Goal: Task Accomplishment & Management: Complete application form

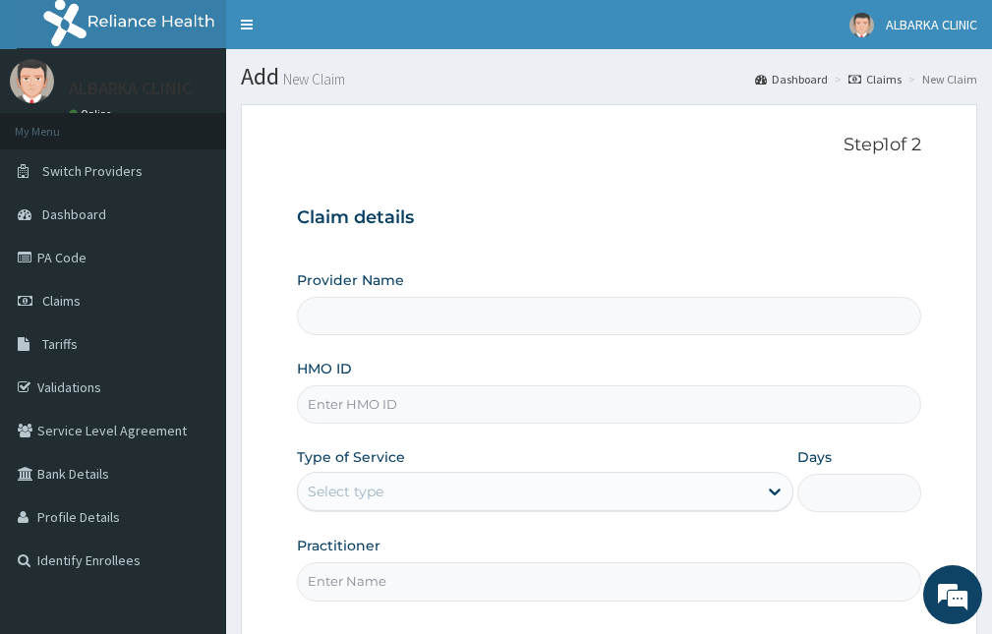
click at [372, 311] on input "Provider Name" at bounding box center [609, 316] width 624 height 38
click at [377, 413] on input "HMO ID" at bounding box center [609, 404] width 624 height 38
paste input "FUI/10003/K"
type input "FUI/10003/K"
click at [412, 485] on div "Select type" at bounding box center [527, 491] width 459 height 31
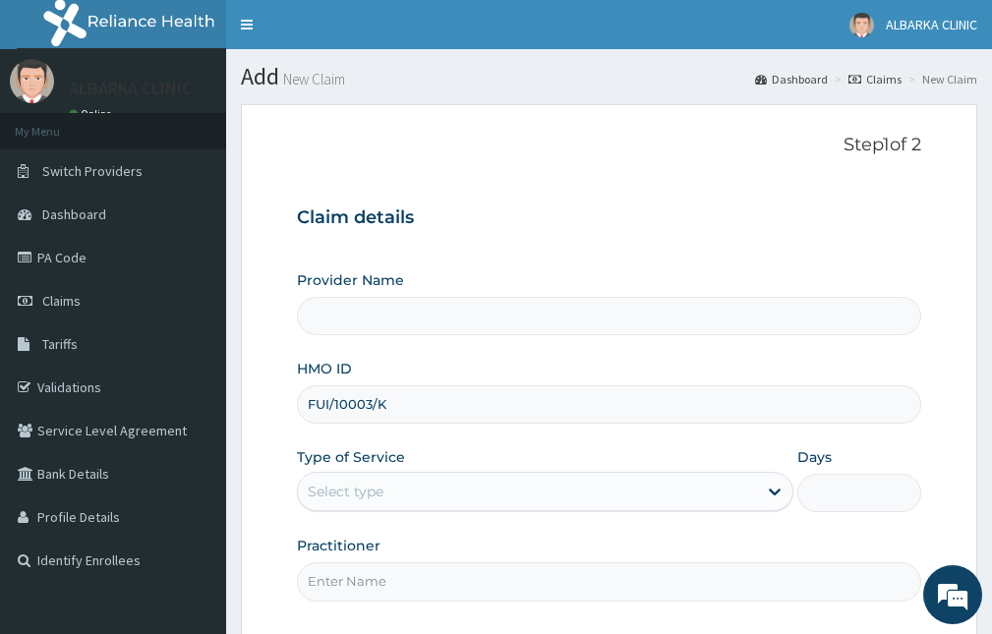
click at [497, 489] on div "Select type" at bounding box center [527, 491] width 459 height 31
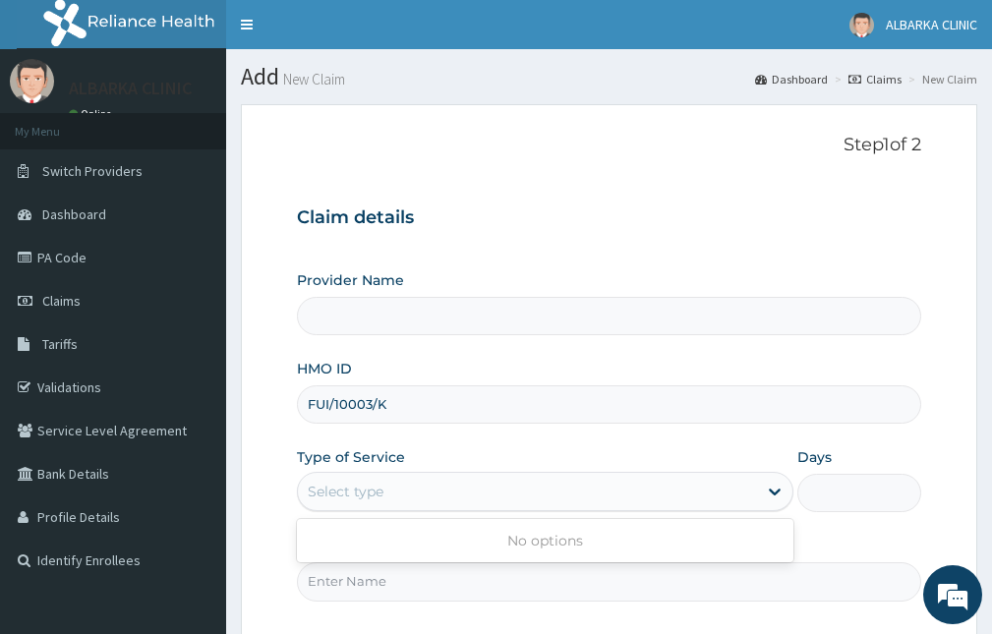
click at [497, 489] on div "Select type" at bounding box center [527, 491] width 459 height 31
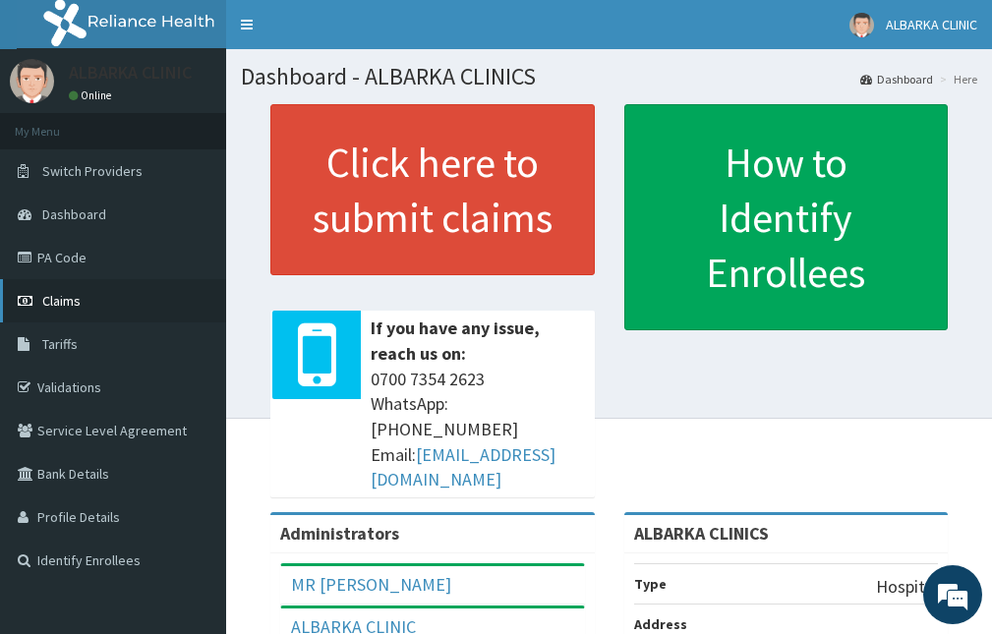
click at [96, 297] on link "Claims" at bounding box center [113, 300] width 226 height 43
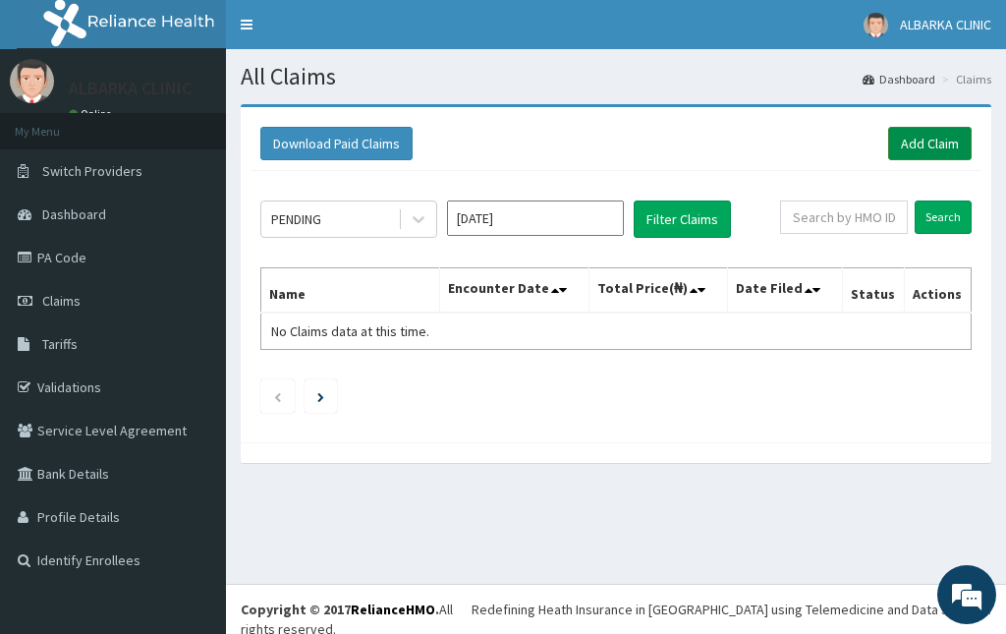
click at [928, 144] on link "Add Claim" at bounding box center [931, 143] width 84 height 33
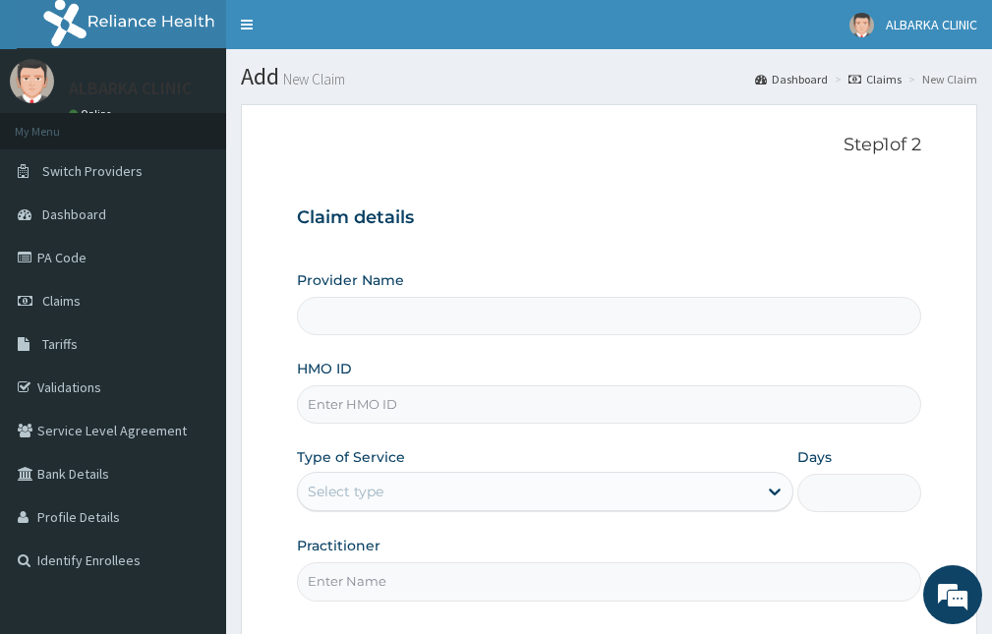
type input "ALBARKA CLINICS"
click at [546, 485] on div "Select type" at bounding box center [527, 491] width 459 height 31
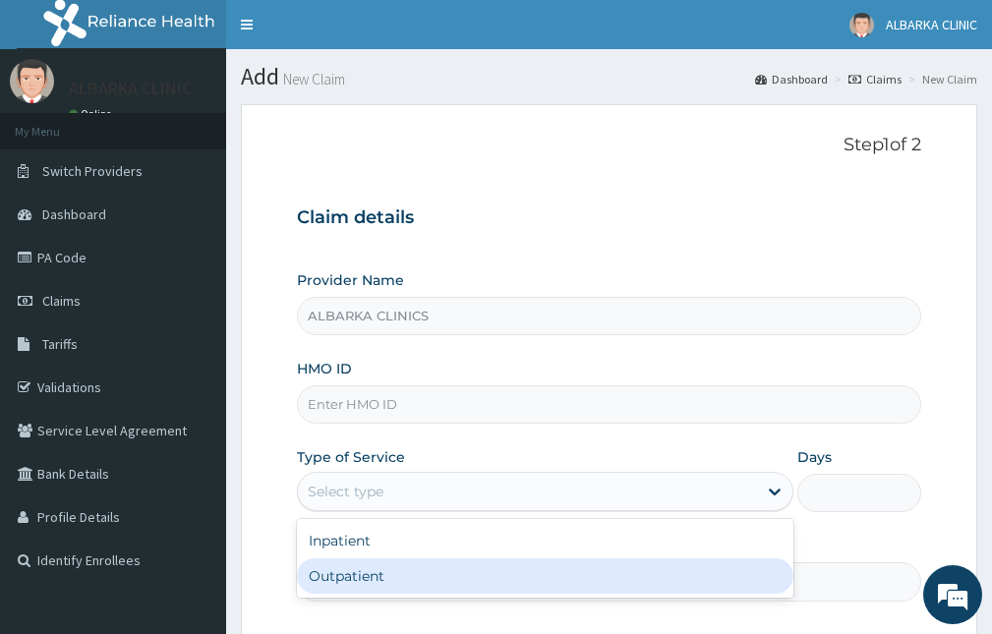
click at [578, 580] on div "Outpatient" at bounding box center [545, 575] width 496 height 35
type input "1"
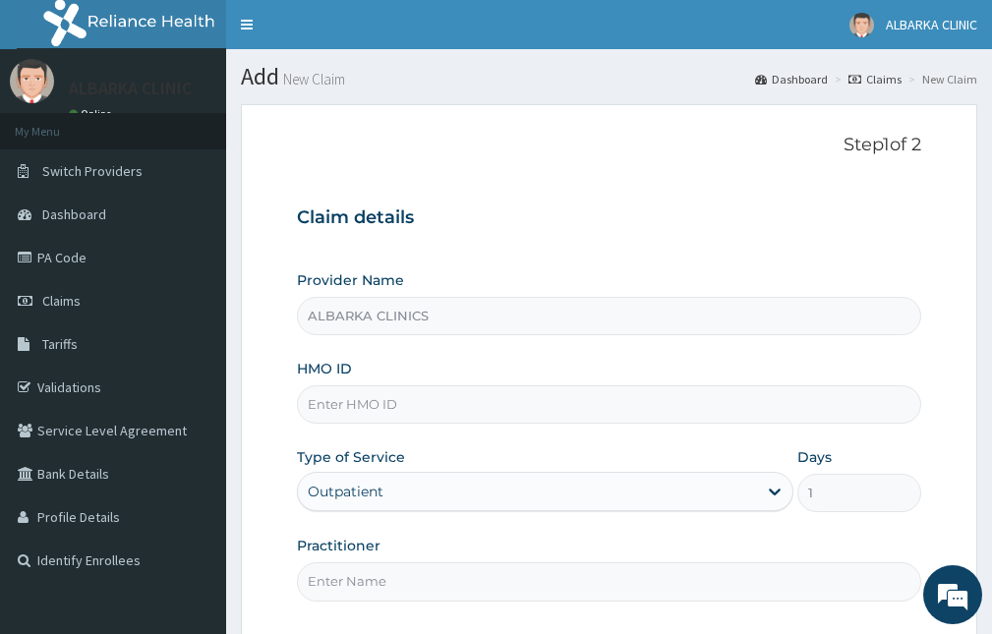
click at [529, 412] on input "HMO ID" at bounding box center [609, 404] width 624 height 38
paste input "FUI/10003/K"
type input "FUI/10003/K"
click at [504, 575] on input "Practitioner" at bounding box center [609, 581] width 624 height 38
type input "[PERSON_NAME]"
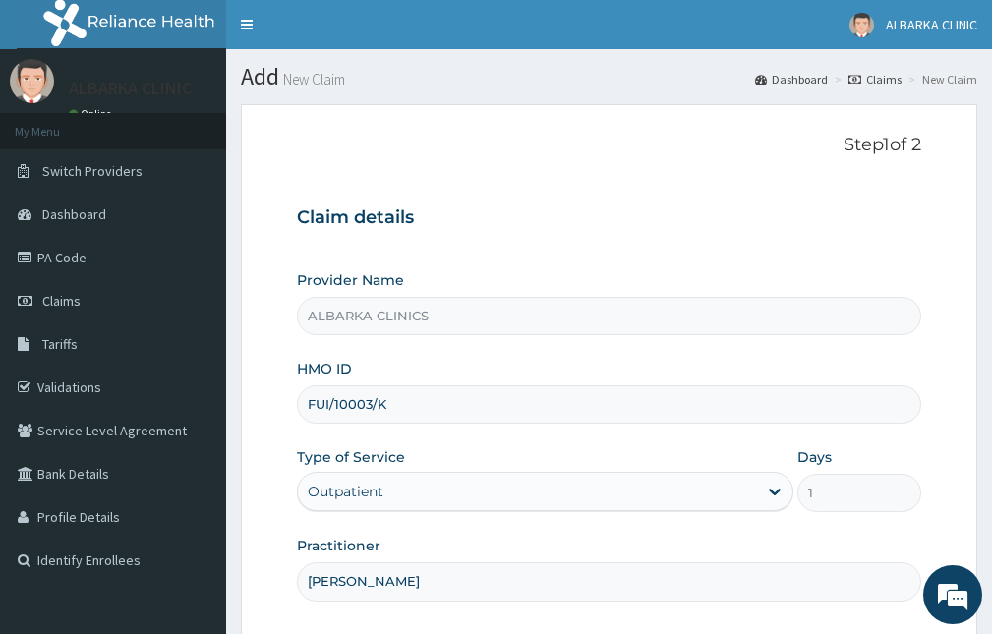
scroll to position [183, 0]
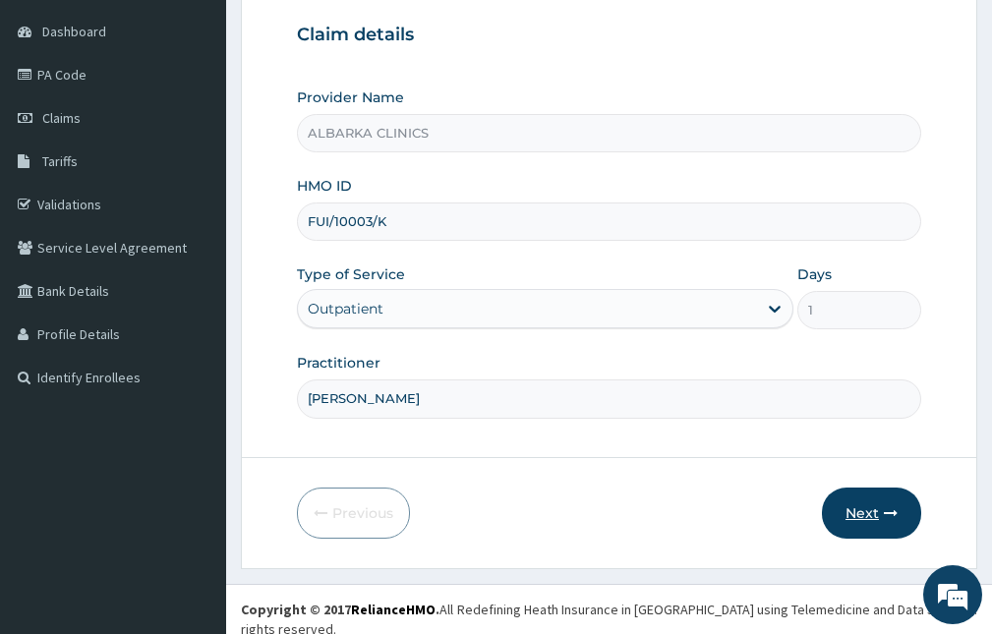
click at [872, 519] on button "Next" at bounding box center [871, 513] width 99 height 51
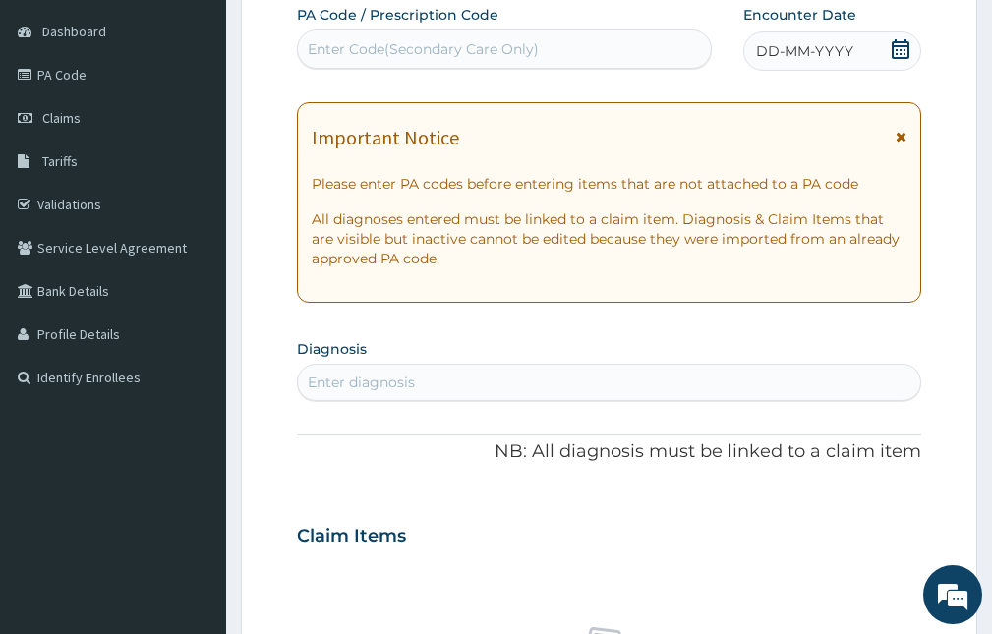
click at [893, 59] on span at bounding box center [901, 51] width 20 height 25
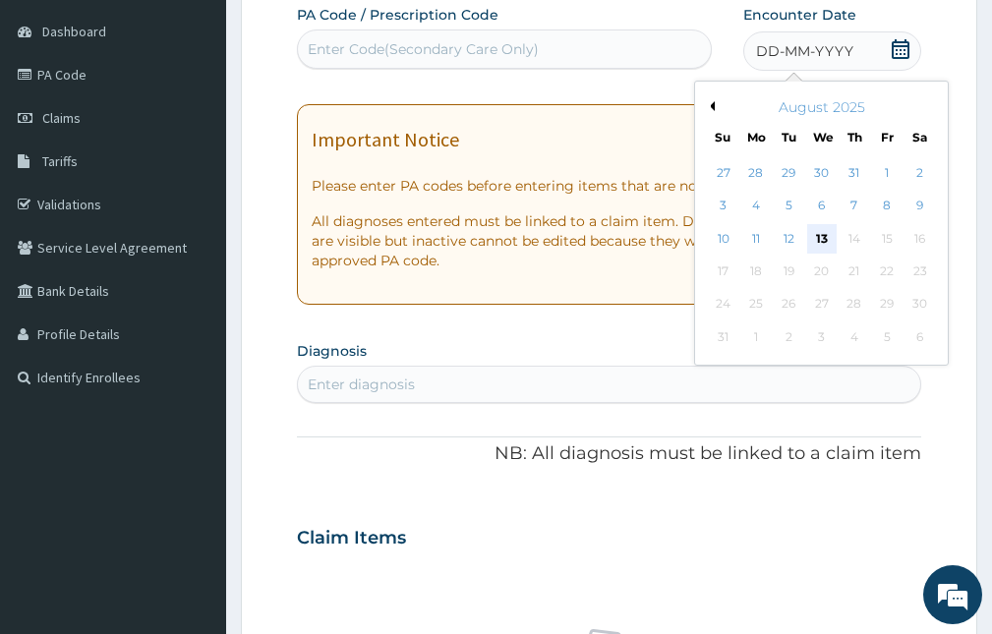
click at [824, 237] on div "13" at bounding box center [821, 238] width 29 height 29
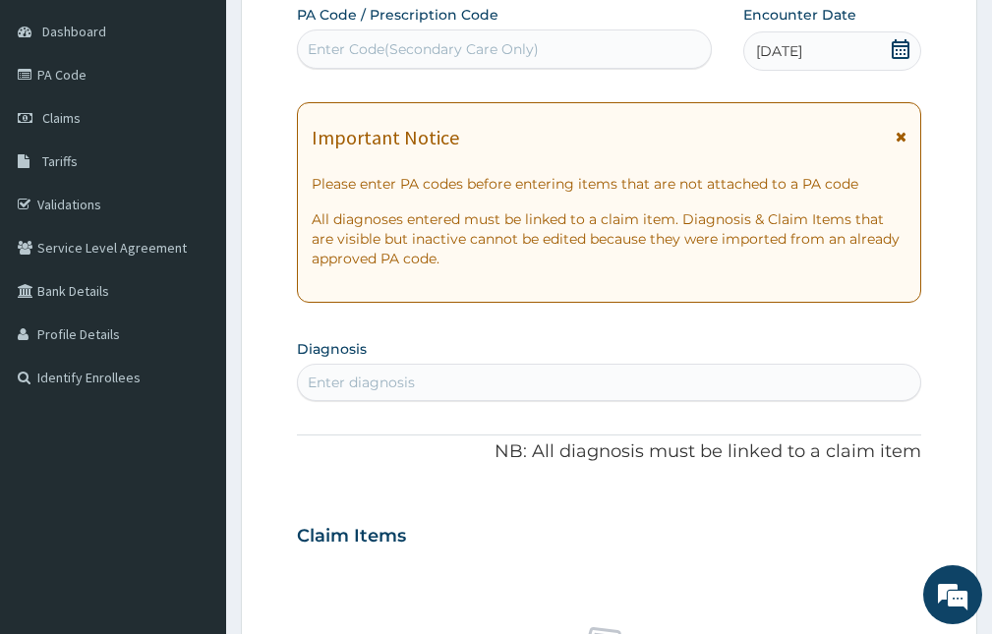
click at [904, 139] on icon at bounding box center [900, 137] width 11 height 14
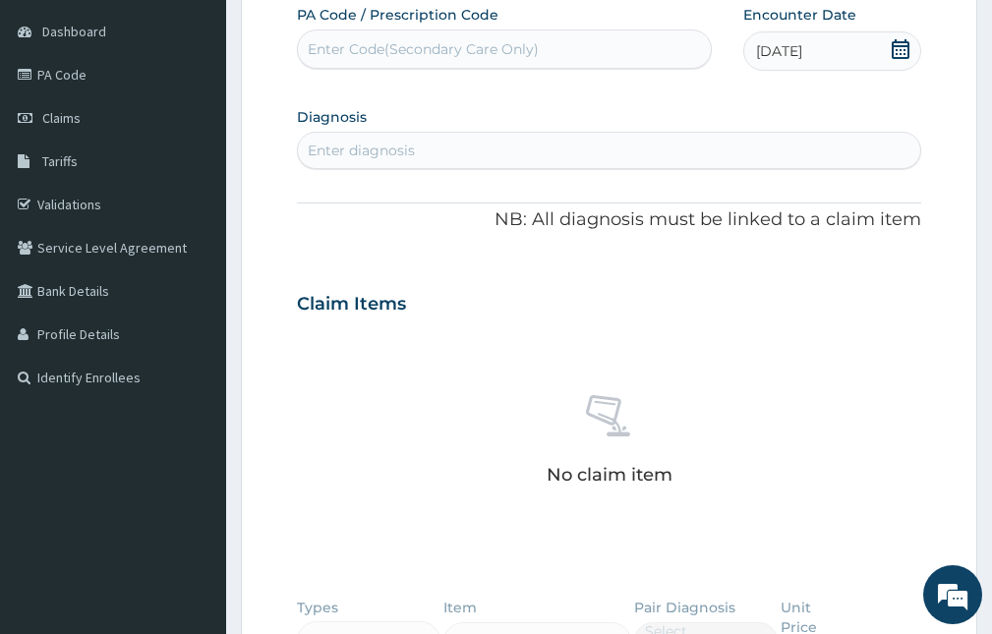
click at [457, 154] on div "Enter diagnosis" at bounding box center [609, 150] width 622 height 31
type input "B509"
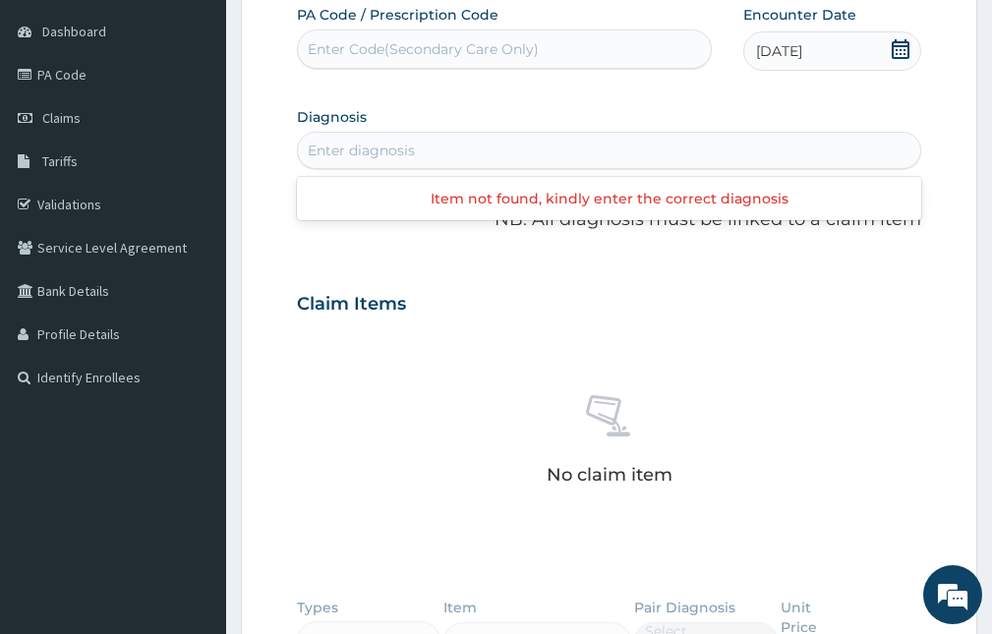
drag, startPoint x: 407, startPoint y: 149, endPoint x: 238, endPoint y: 143, distance: 169.2
click at [238, 143] on section "Step 2 of 2 PA Code / Prescription Code Enter Code(Secondary Care Only) Encount…" at bounding box center [609, 446] width 766 height 1079
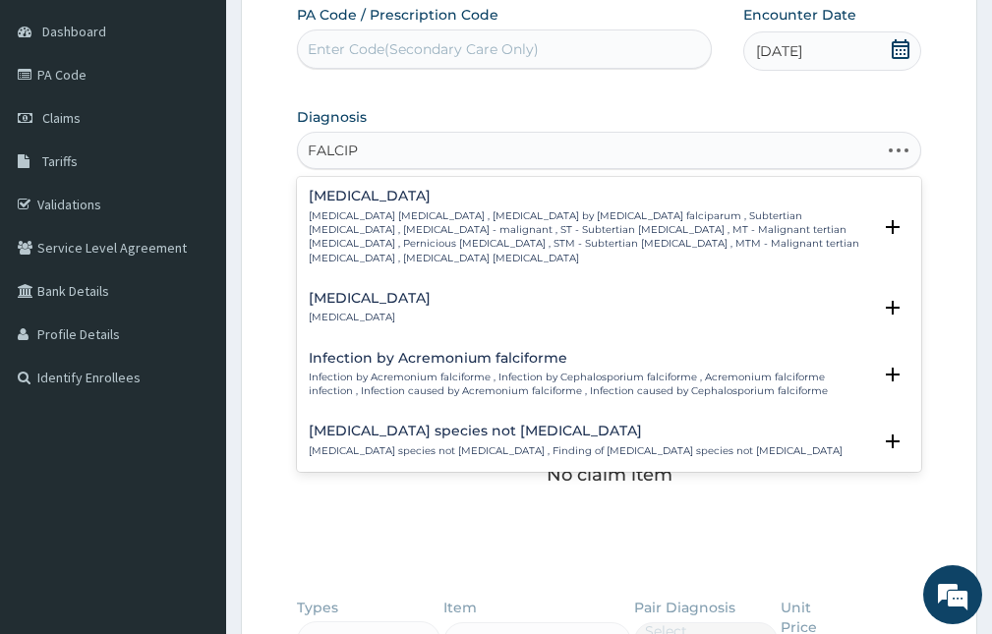
type input "FALCIPA"
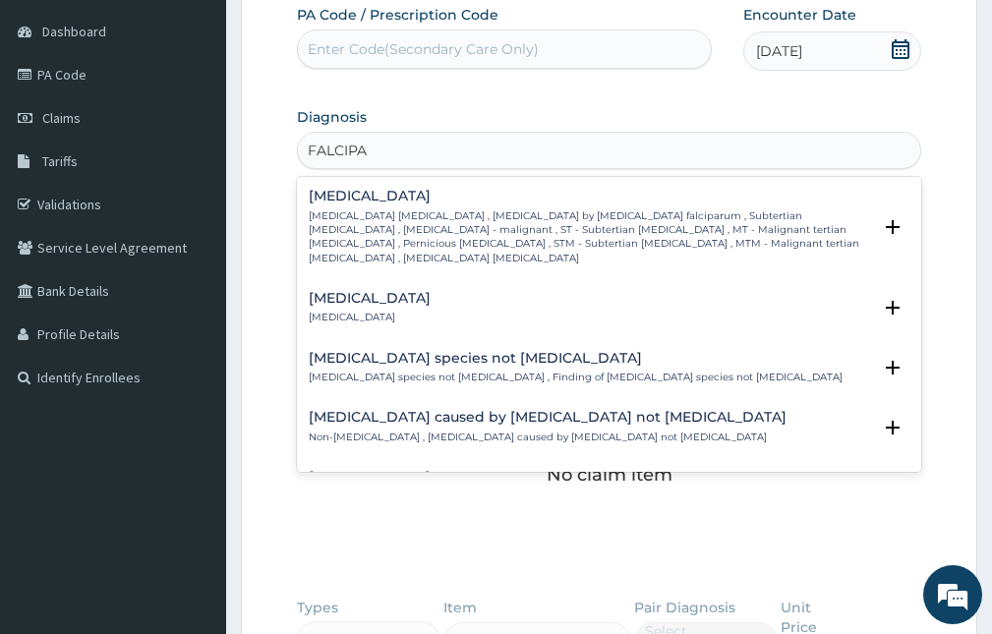
click at [648, 207] on div "Falciparum malaria Falciparum malaria , Malignant tertian malaria , Malaria by …" at bounding box center [590, 227] width 562 height 77
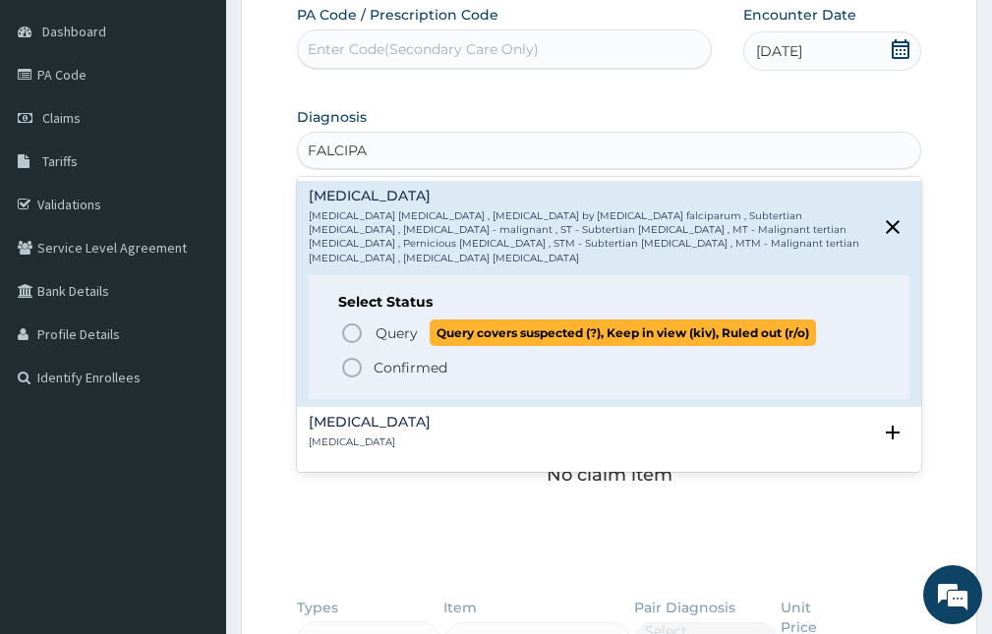
click at [390, 323] on span "Query" at bounding box center [396, 333] width 42 height 20
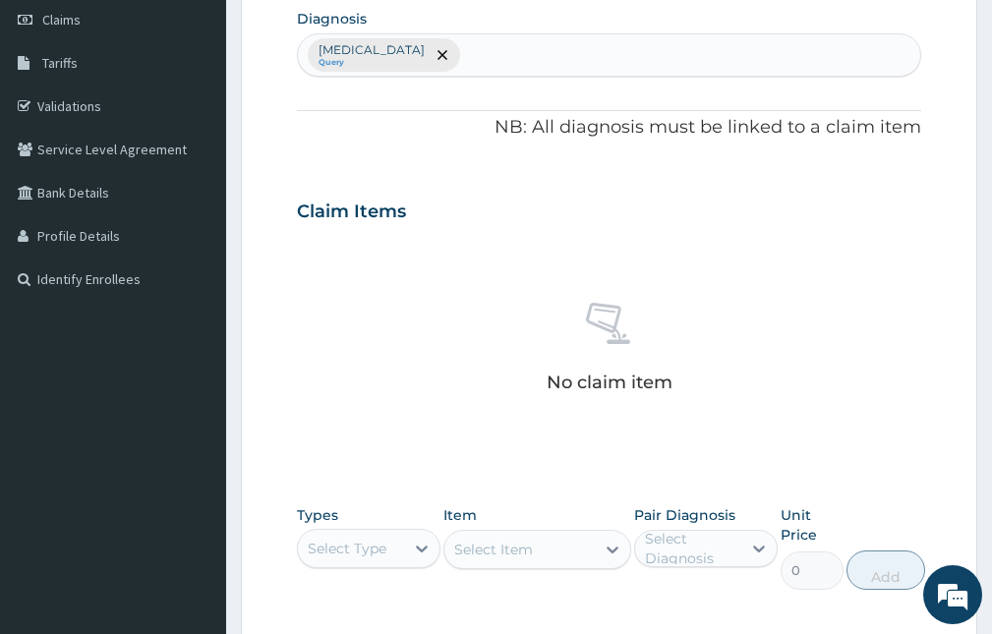
scroll to position [478, 0]
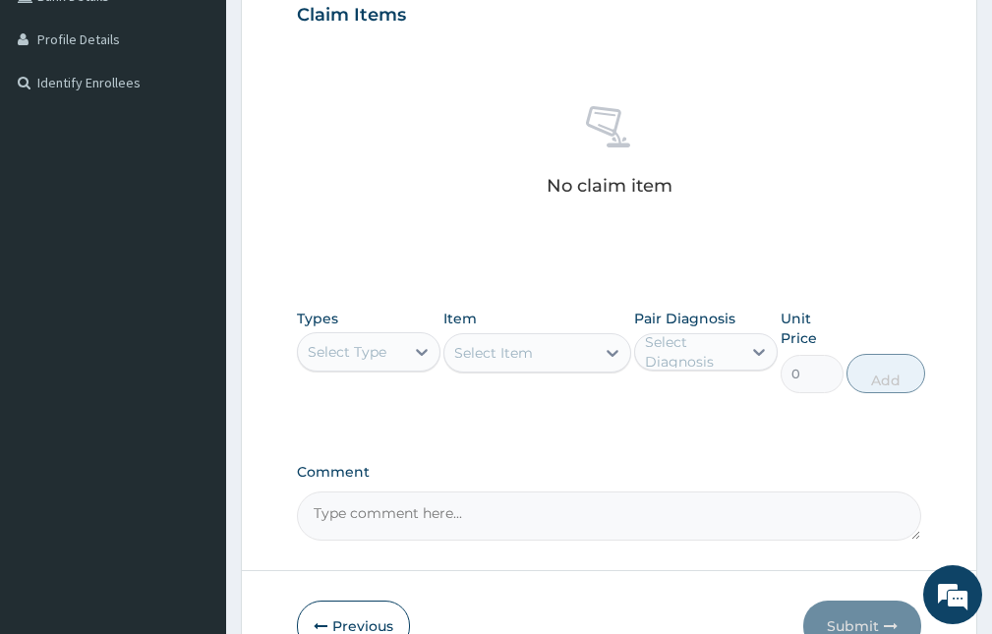
click at [401, 343] on div "Select Type" at bounding box center [351, 351] width 106 height 31
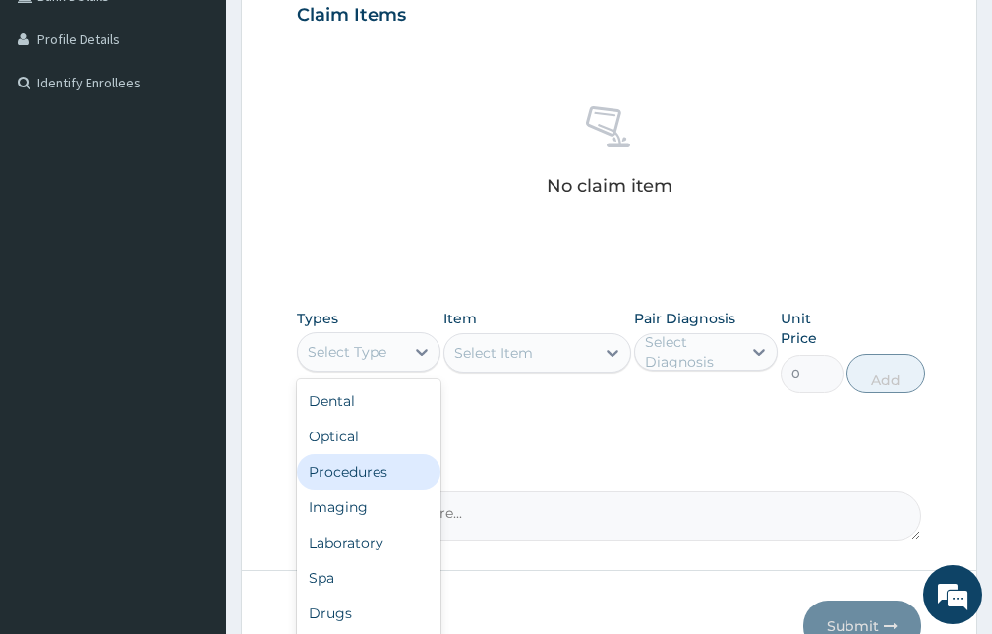
click at [364, 468] on div "Procedures" at bounding box center [369, 471] width 144 height 35
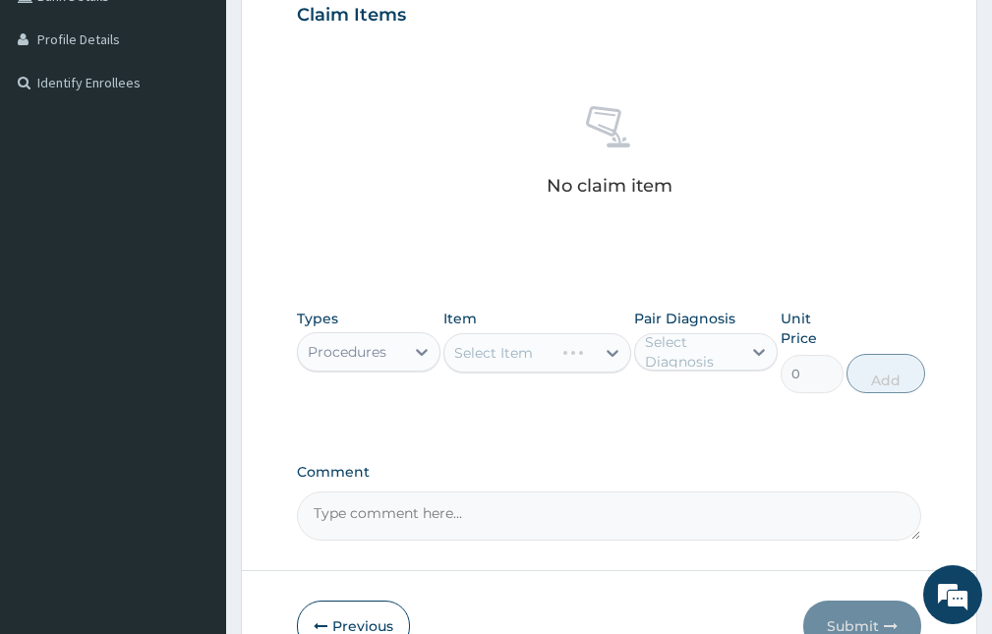
click at [498, 354] on div "Select Item" at bounding box center [536, 352] width 187 height 39
click at [698, 365] on div "Select Diagnosis" at bounding box center [692, 351] width 94 height 39
click at [709, 410] on label "Falciparum malaria" at bounding box center [726, 400] width 120 height 20
checkbox input "true"
click at [671, 339] on div "Falciparum malaria" at bounding box center [685, 352] width 81 height 26
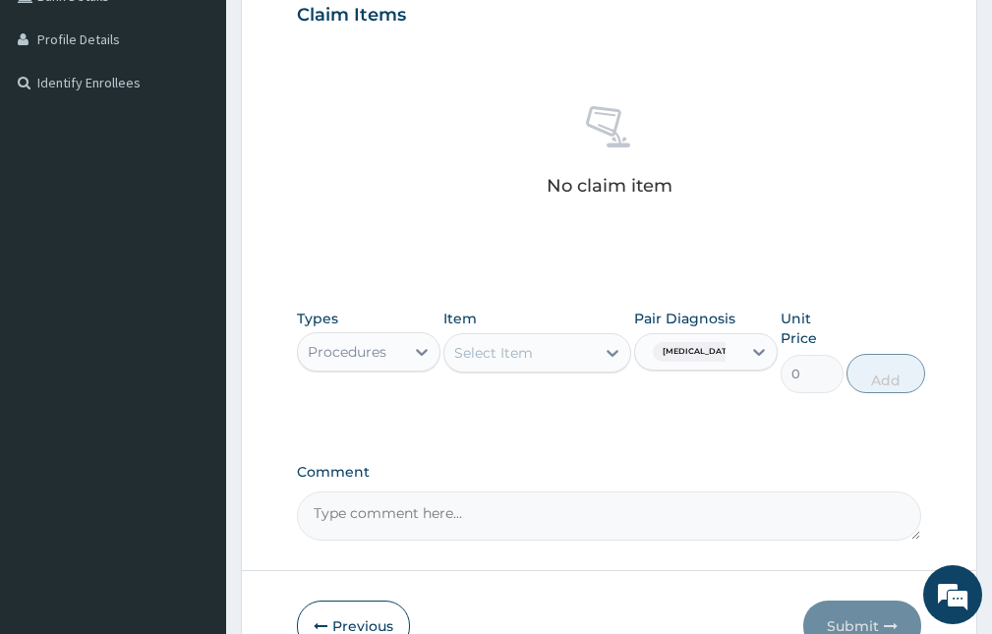
click at [553, 363] on div "Select Item" at bounding box center [518, 352] width 149 height 31
drag, startPoint x: 496, startPoint y: 350, endPoint x: 498, endPoint y: 335, distance: 14.9
click at [498, 346] on div "Select Item" at bounding box center [493, 353] width 79 height 20
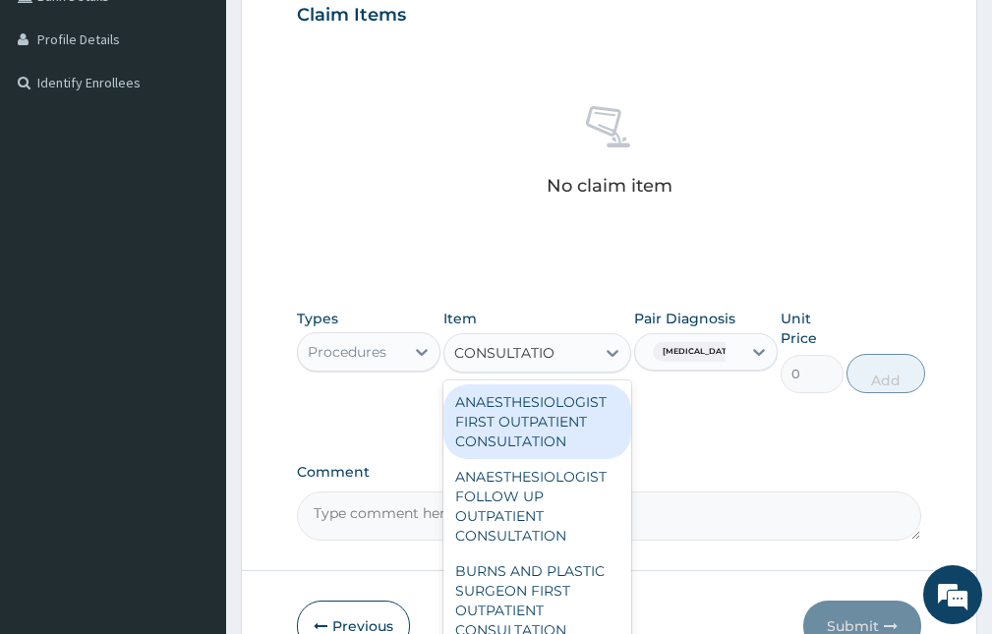
type input "CONSULTATION"
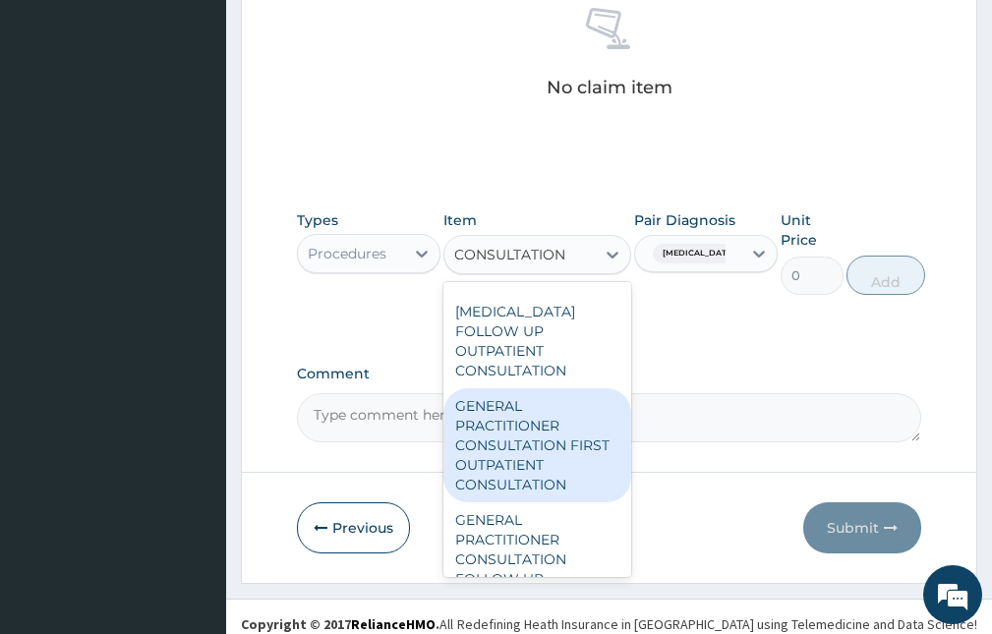
scroll to position [1573, 0]
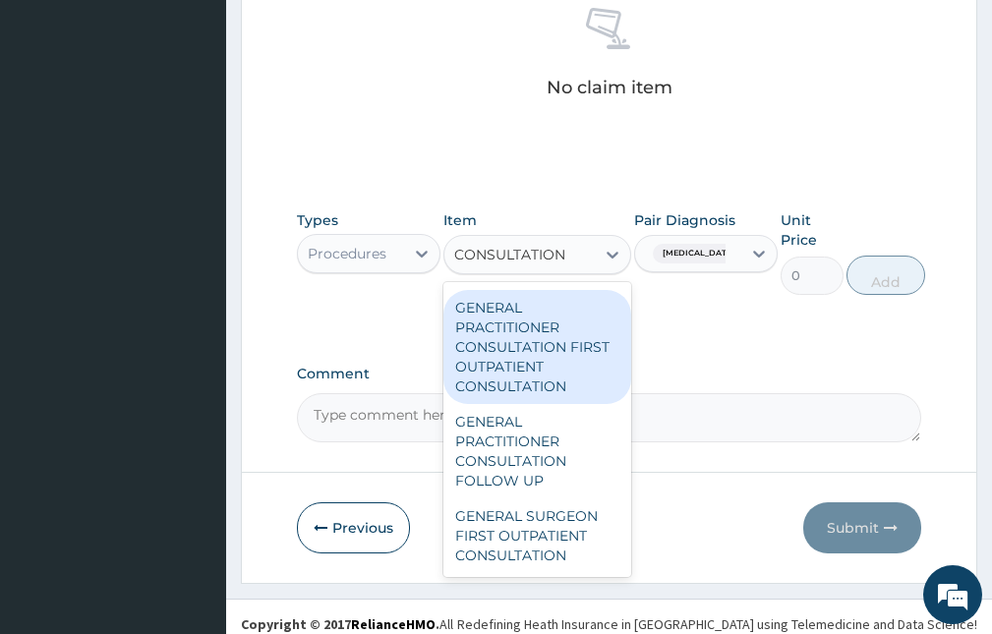
click at [551, 374] on div "GENERAL PRACTITIONER CONSULTATION FIRST OUTPATIENT CONSULTATION" at bounding box center [536, 347] width 187 height 114
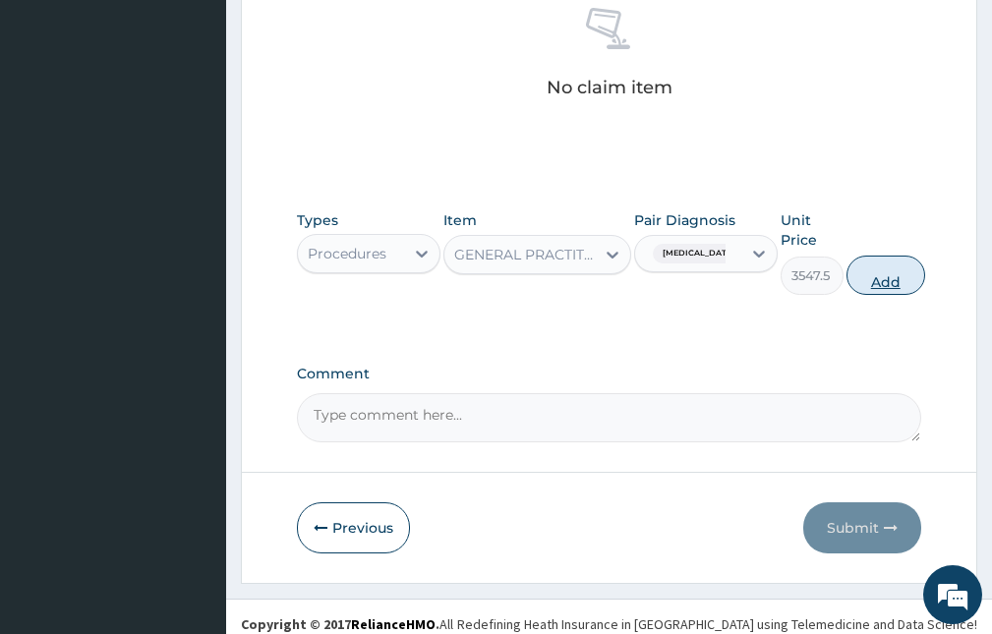
click at [869, 276] on button "Add" at bounding box center [885, 275] width 79 height 39
type input "0"
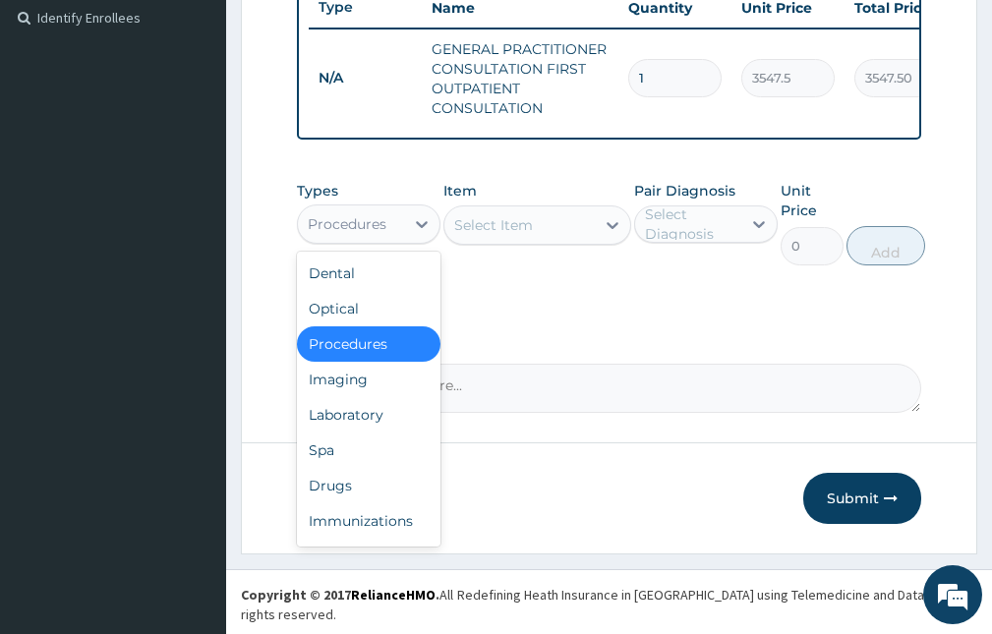
click at [396, 240] on div "Procedures" at bounding box center [351, 223] width 106 height 31
click at [377, 430] on div "Laboratory" at bounding box center [369, 414] width 144 height 35
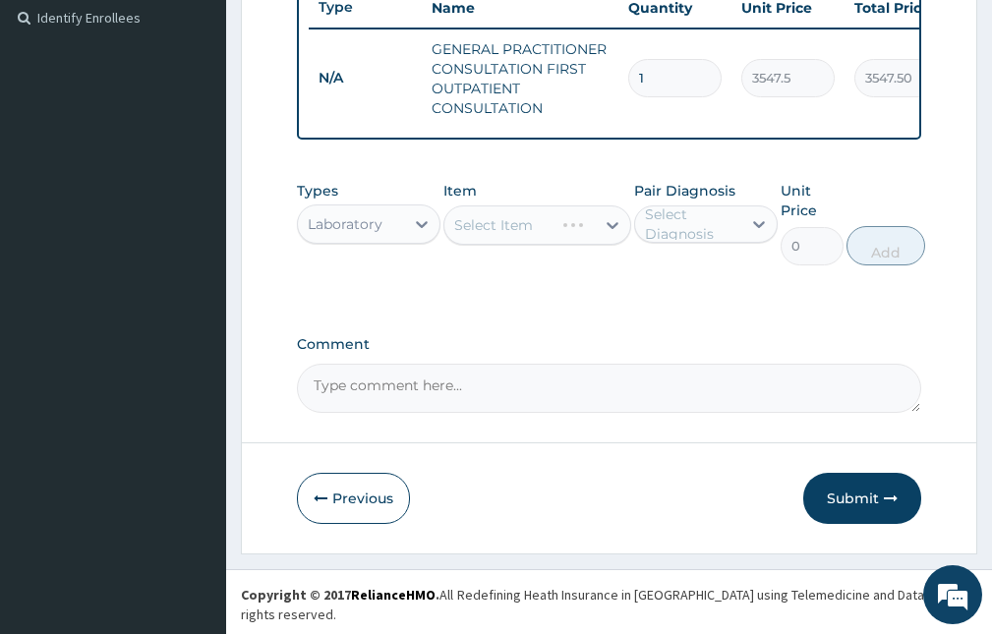
click at [491, 231] on div "Select Item" at bounding box center [536, 224] width 187 height 39
click at [511, 233] on div "Select Item" at bounding box center [493, 225] width 79 height 20
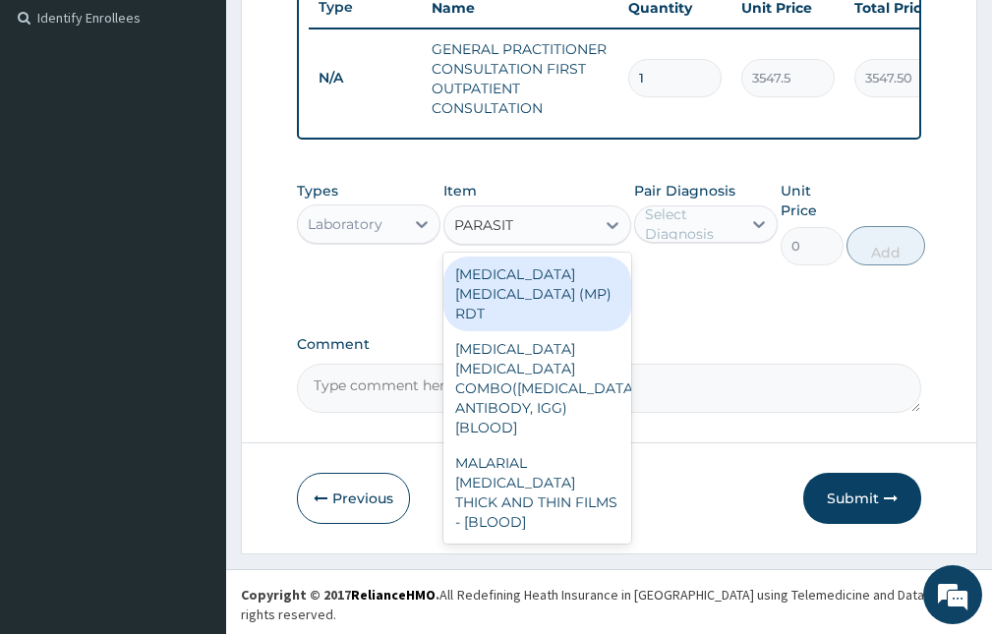
type input "PARASITE"
click at [555, 291] on div "MALARIA PARASITE (MP) RDT" at bounding box center [536, 294] width 187 height 75
type input "1612.5"
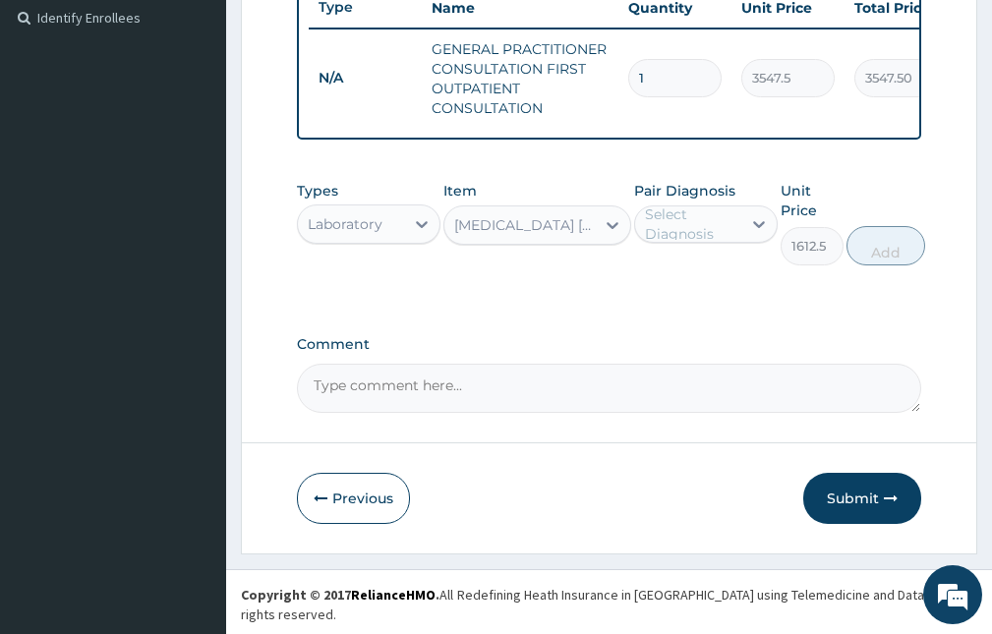
click at [703, 242] on div "Select Diagnosis" at bounding box center [692, 223] width 94 height 39
click at [719, 282] on label "Falciparum malaria" at bounding box center [726, 272] width 120 height 20
checkbox input "true"
click at [894, 257] on button "Add" at bounding box center [885, 245] width 79 height 39
type input "0"
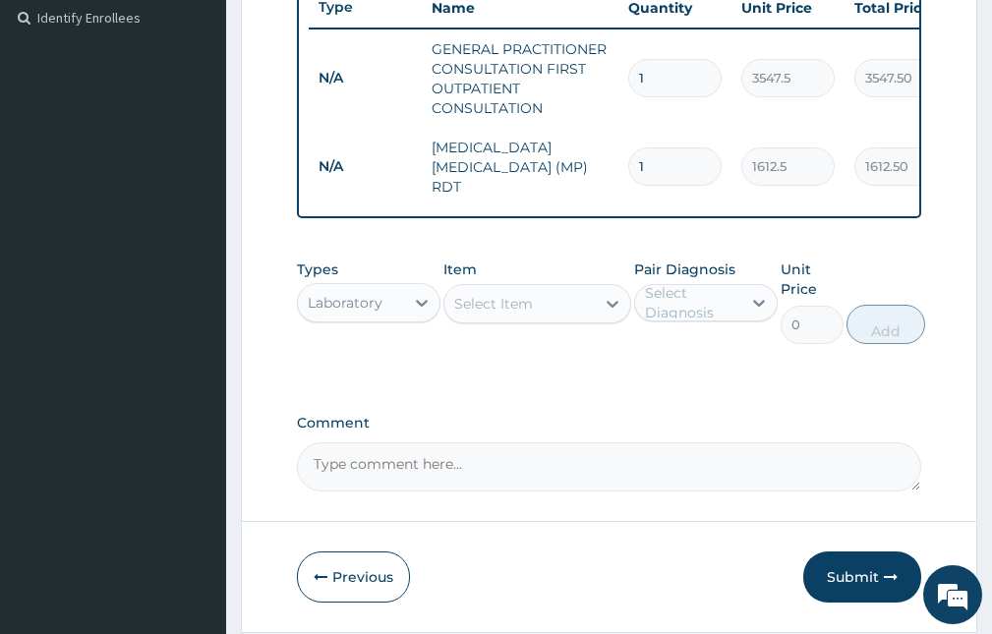
click at [483, 307] on div "Select Item" at bounding box center [493, 304] width 79 height 20
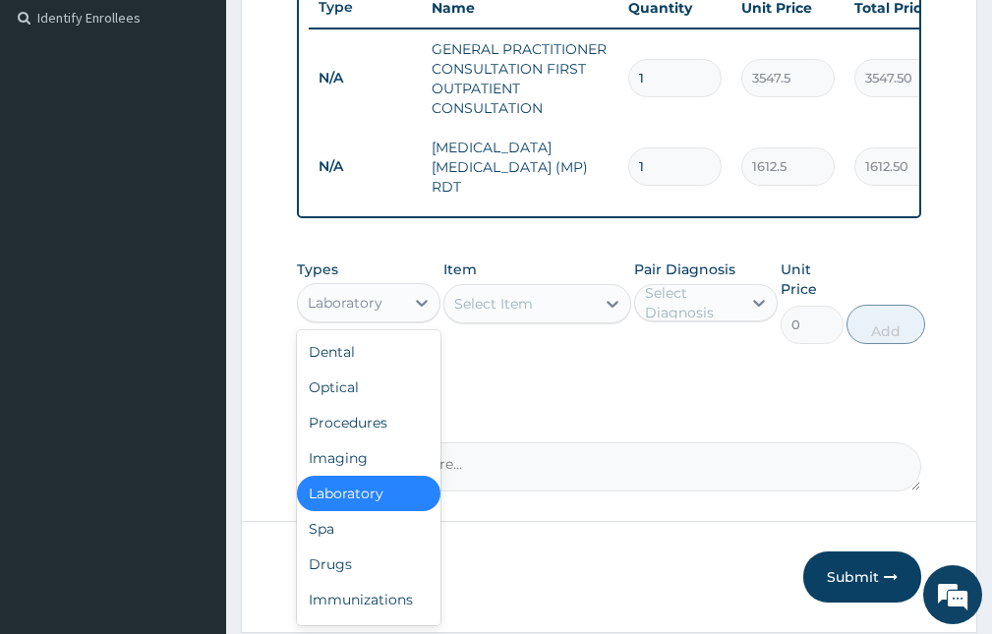
click at [391, 312] on div "Laboratory" at bounding box center [351, 302] width 106 height 31
click at [419, 573] on div "Drugs" at bounding box center [369, 563] width 144 height 35
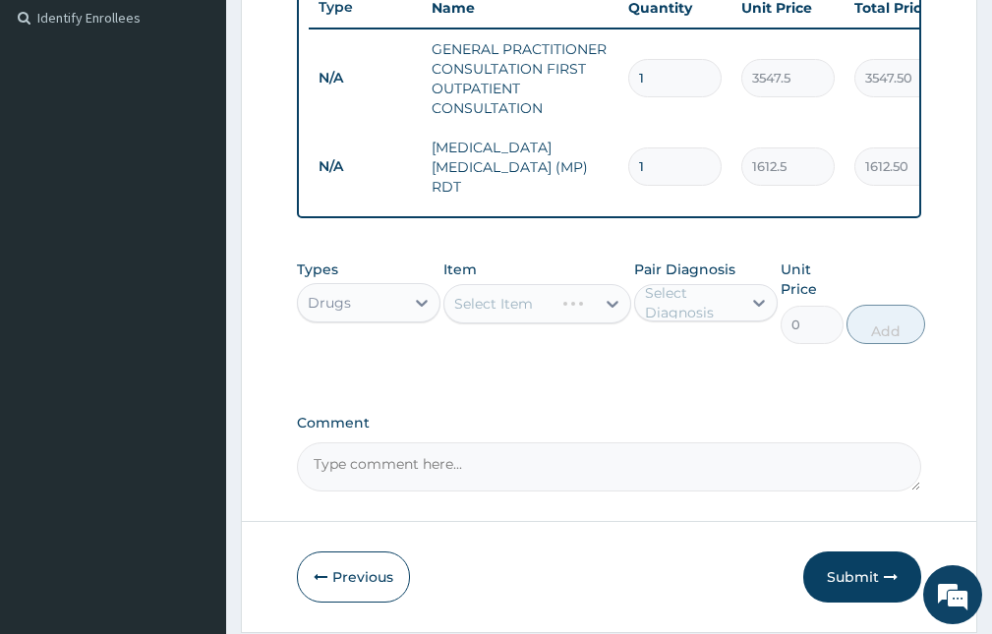
click at [678, 291] on div "Select Diagnosis" at bounding box center [692, 302] width 94 height 39
click at [701, 361] on label "Falciparum malaria" at bounding box center [726, 351] width 120 height 20
checkbox input "true"
drag, startPoint x: 556, startPoint y: 312, endPoint x: 546, endPoint y: 303, distance: 13.2
click at [554, 310] on div "Select Item" at bounding box center [536, 303] width 187 height 39
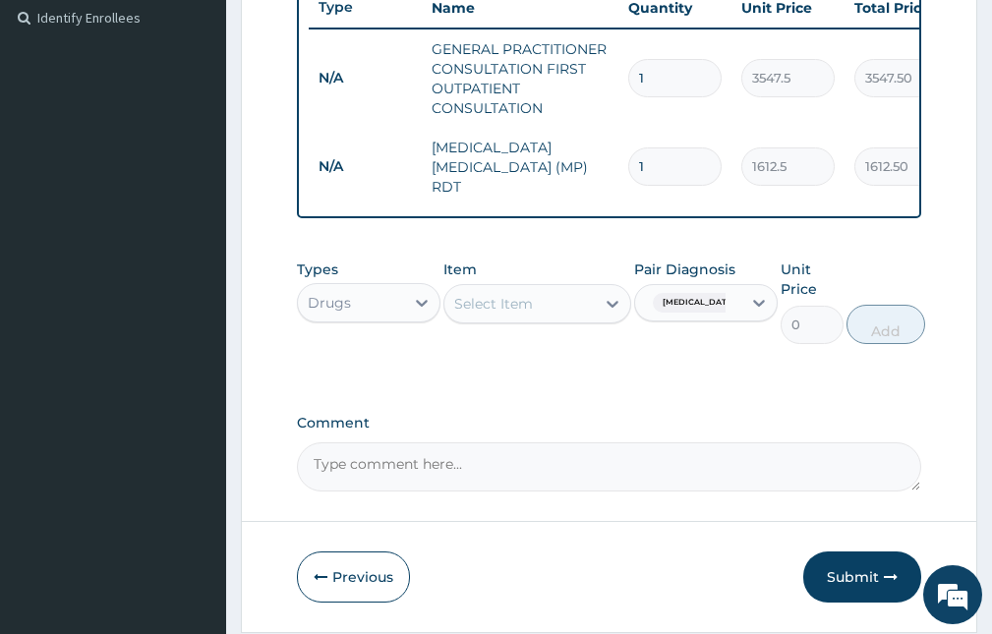
click at [584, 314] on div "Select Item" at bounding box center [518, 303] width 149 height 31
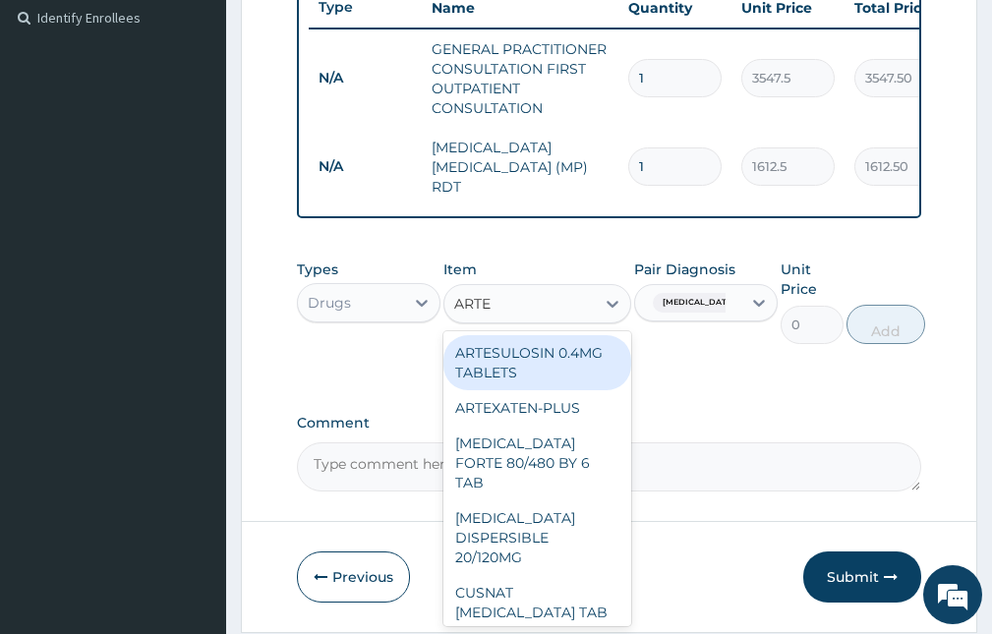
type input "ARTE"
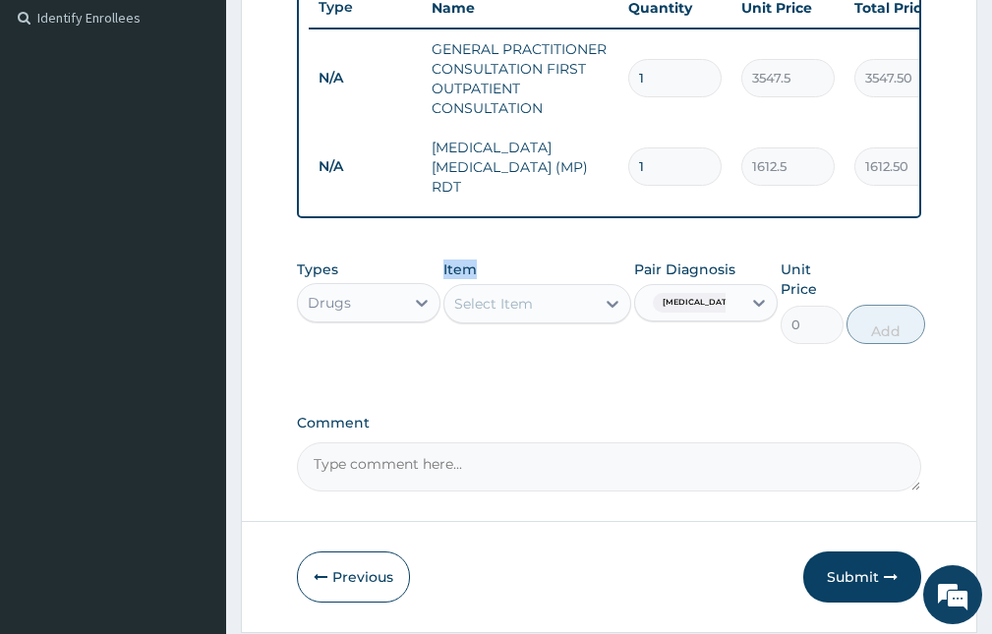
drag, startPoint x: 501, startPoint y: 293, endPoint x: 337, endPoint y: 316, distance: 165.8
click at [337, 316] on div "Types Drugs Item Select Item Pair Diagnosis Falciparum malaria Unit Price 0 Add" at bounding box center [609, 302] width 624 height 104
click at [478, 290] on div "Select Item" at bounding box center [536, 303] width 187 height 39
type input "E-MAL"
click at [524, 307] on div "E-MAL" at bounding box center [518, 303] width 149 height 31
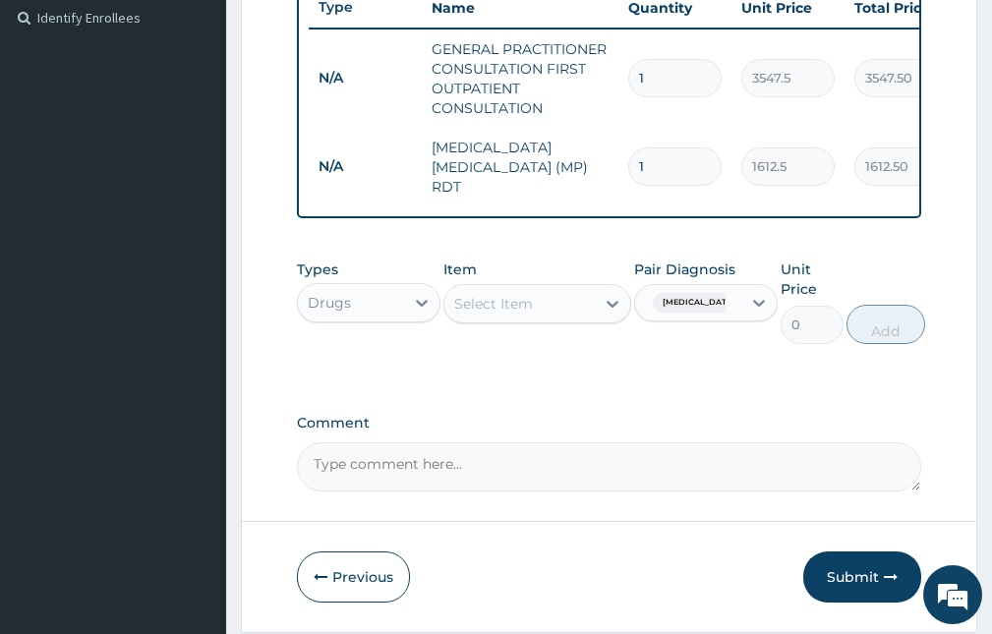
click at [498, 303] on div "Select Item" at bounding box center [493, 304] width 79 height 20
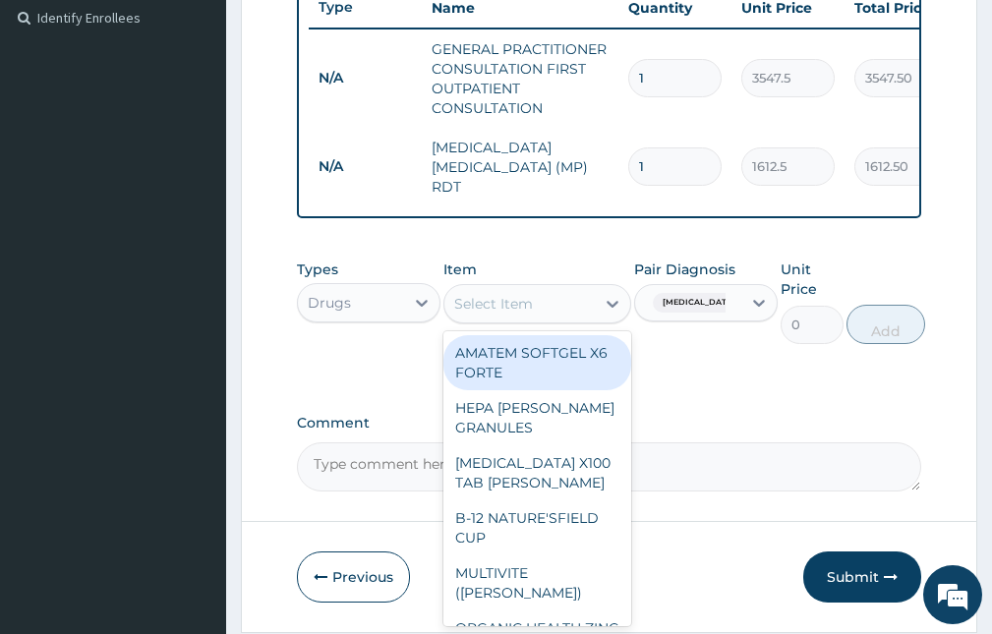
click at [491, 307] on div "Select Item" at bounding box center [493, 304] width 79 height 20
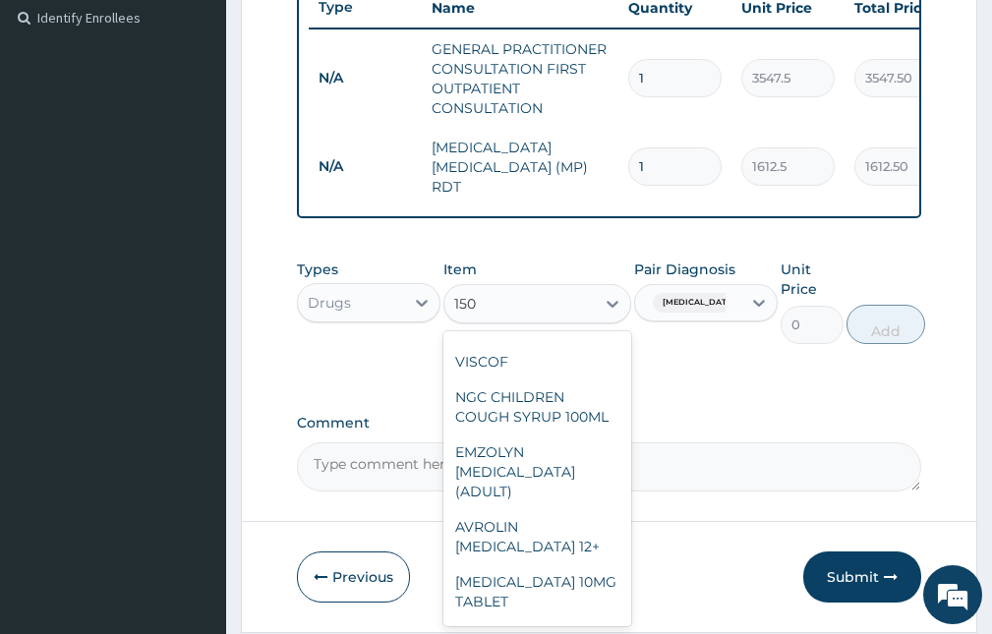
scroll to position [169, 0]
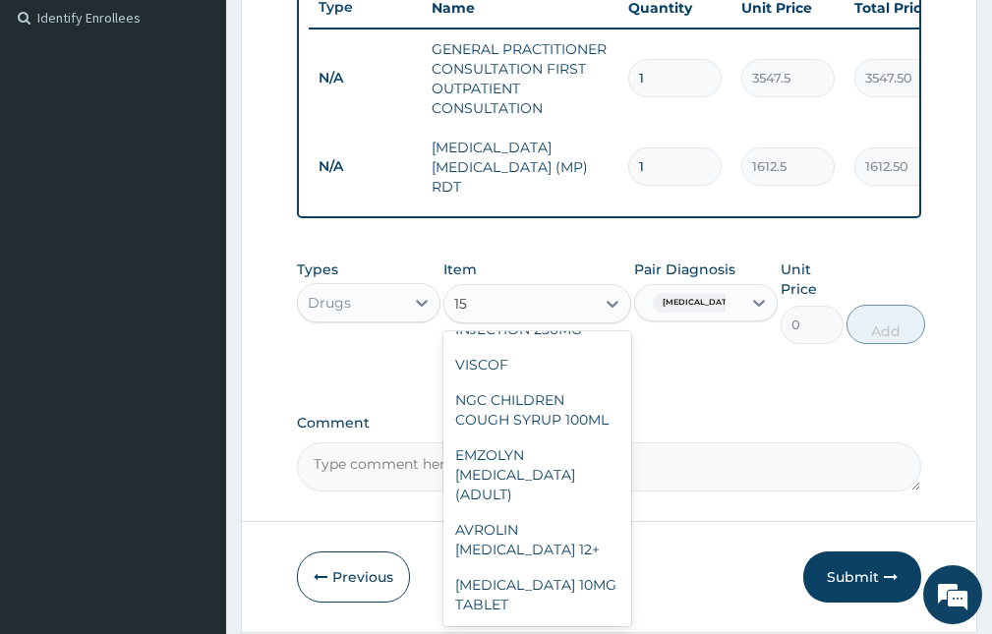
type input "1"
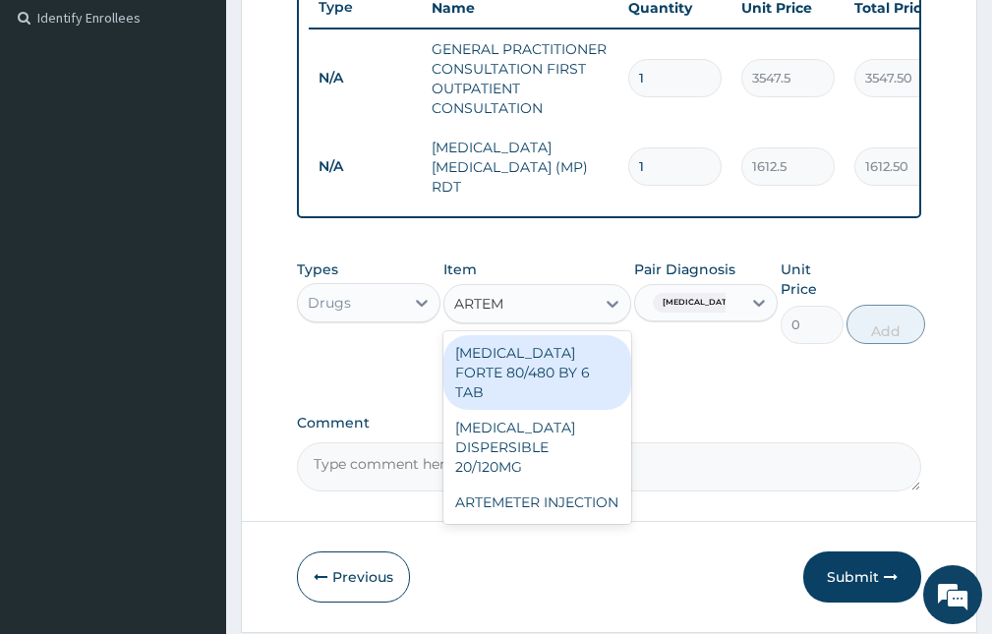
scroll to position [0, 0]
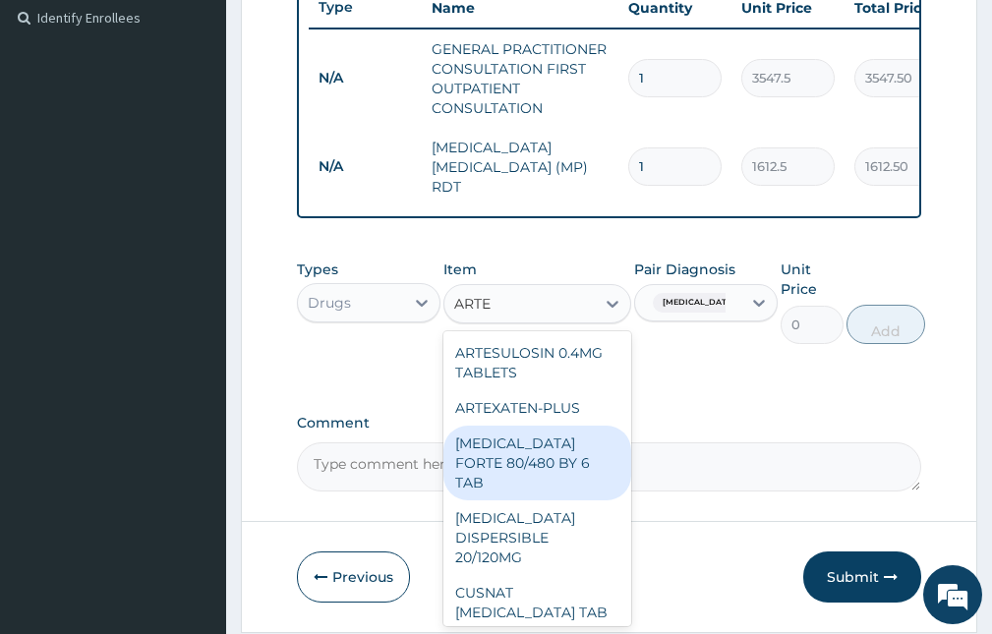
type input "ARTEE"
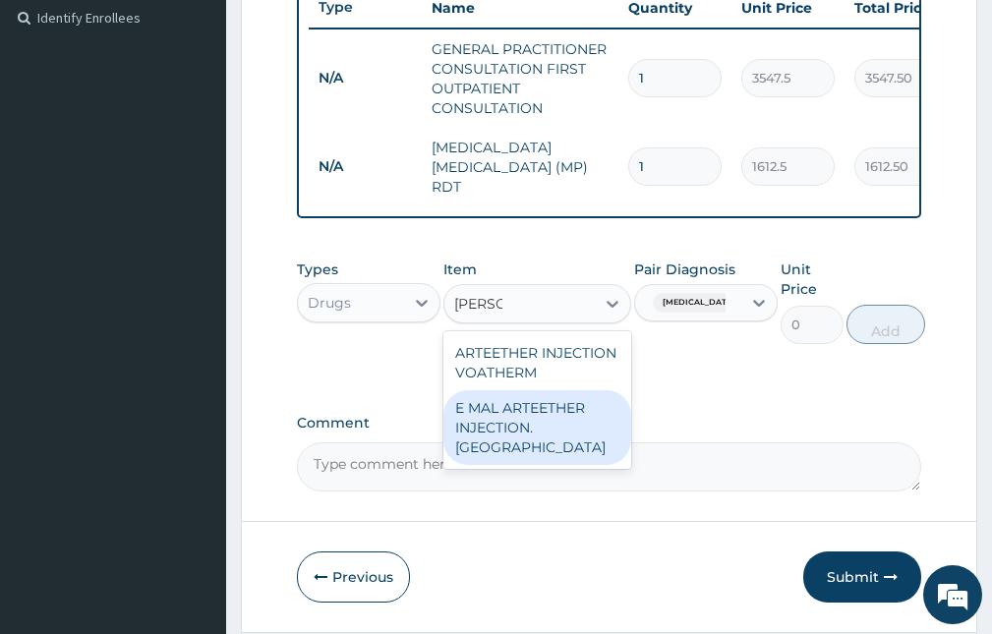
click at [503, 414] on div "E MAL ARTEETHER INJECTION. FIDSON" at bounding box center [536, 427] width 187 height 75
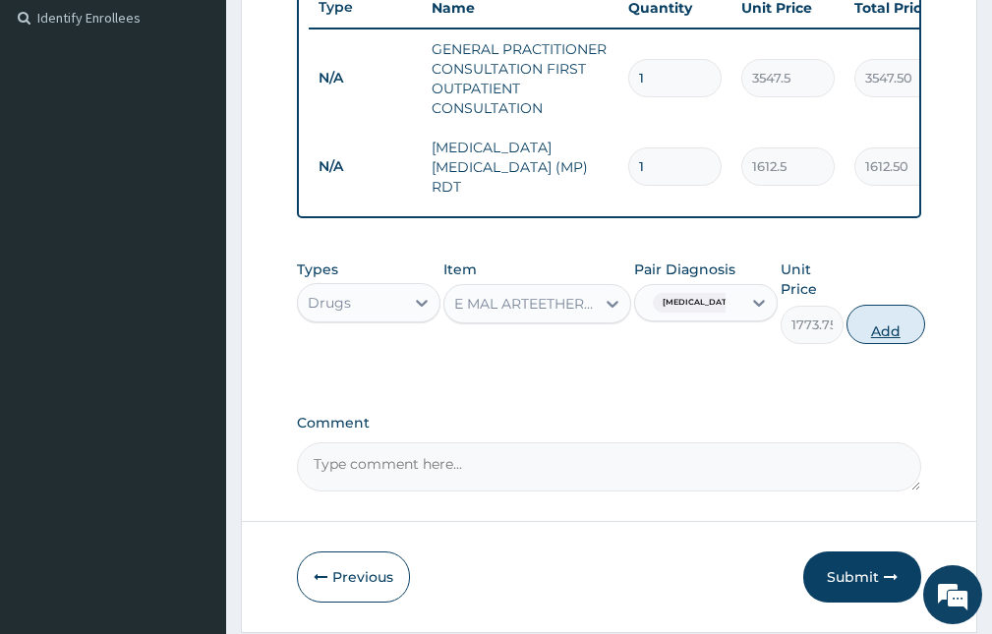
click at [872, 328] on button "Add" at bounding box center [885, 324] width 79 height 39
type input "0"
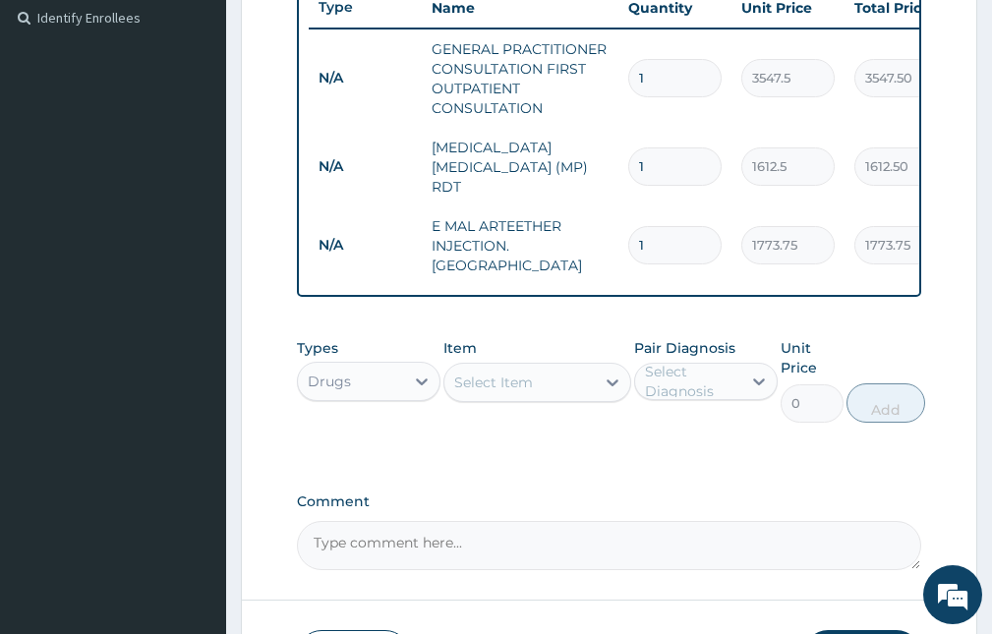
drag, startPoint x: 678, startPoint y: 237, endPoint x: 587, endPoint y: 220, distance: 92.9
click at [587, 220] on tr "N/A E MAL ARTEETHER INJECTION. FIDSON 1 1773.75 1773.75 Falciparum malaria Dele…" at bounding box center [790, 245] width 963 height 79
type input "3"
type input "5321.25"
type input "3"
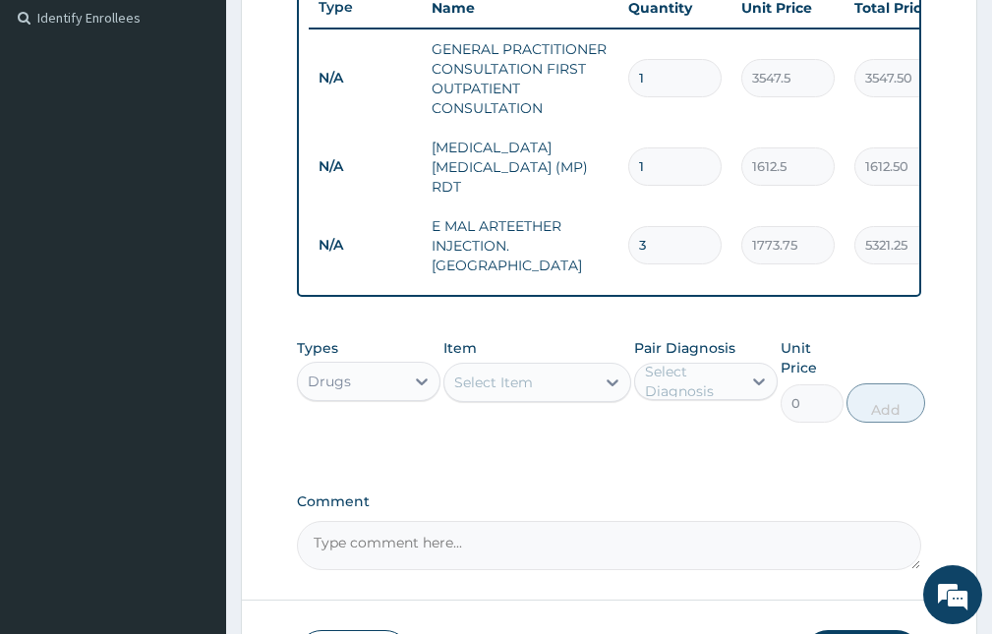
click at [485, 378] on div "Select Item" at bounding box center [493, 383] width 79 height 20
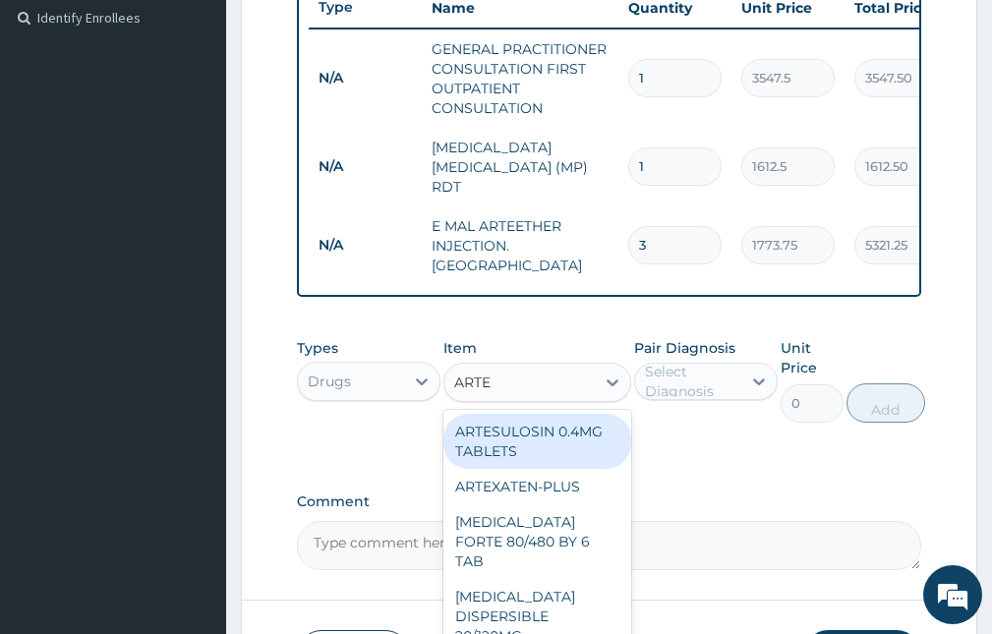
type input "ARTEM"
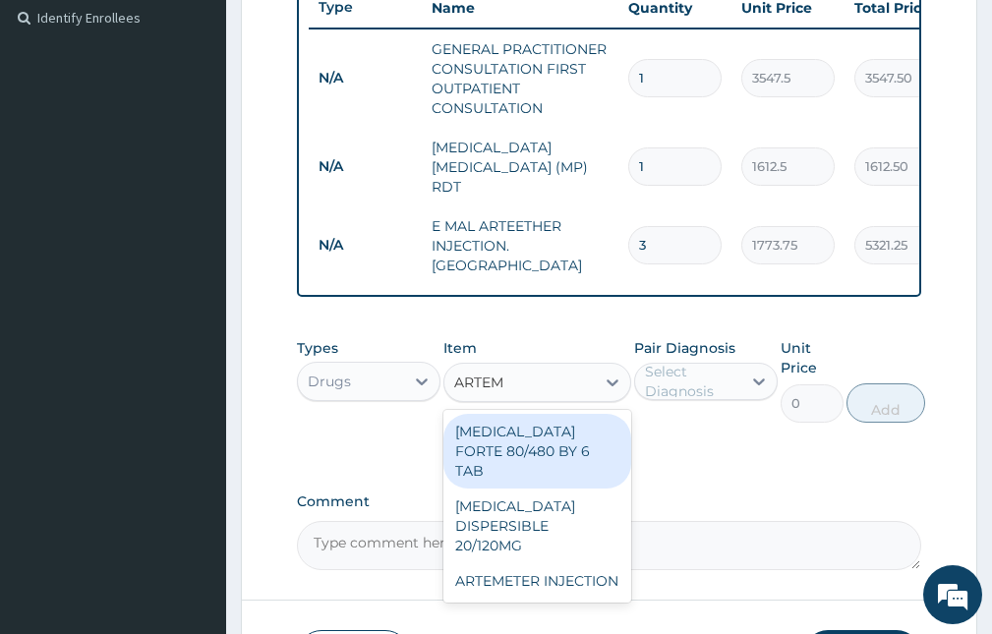
click at [535, 426] on div "COARTEM FORTE 80/480 BY 6 TAB" at bounding box center [536, 451] width 187 height 75
type input "449.35"
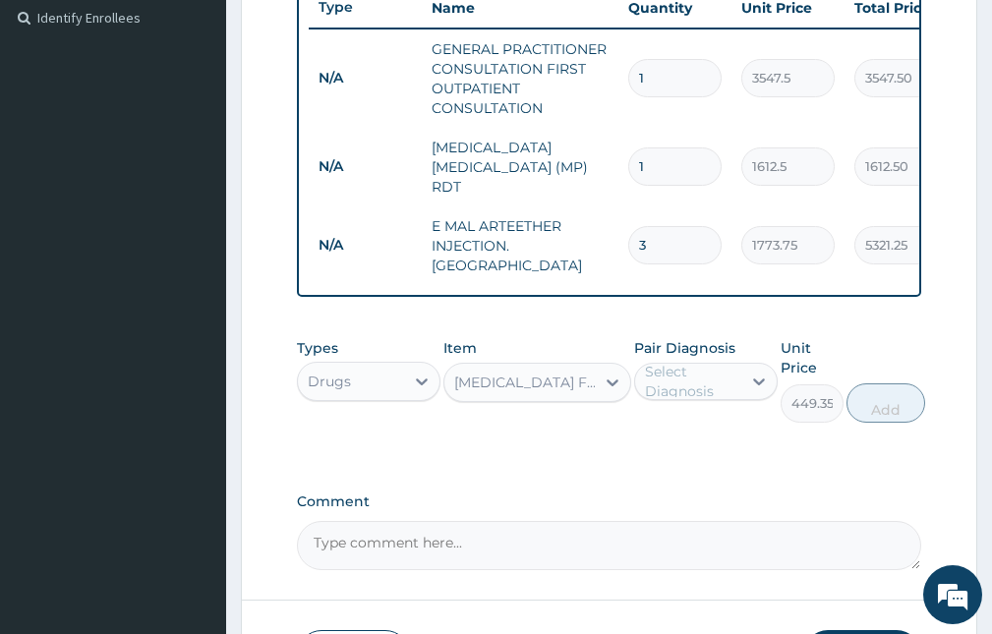
click at [528, 373] on div "COARTEM FORTE 80/480 BY 6 TAB" at bounding box center [525, 383] width 142 height 20
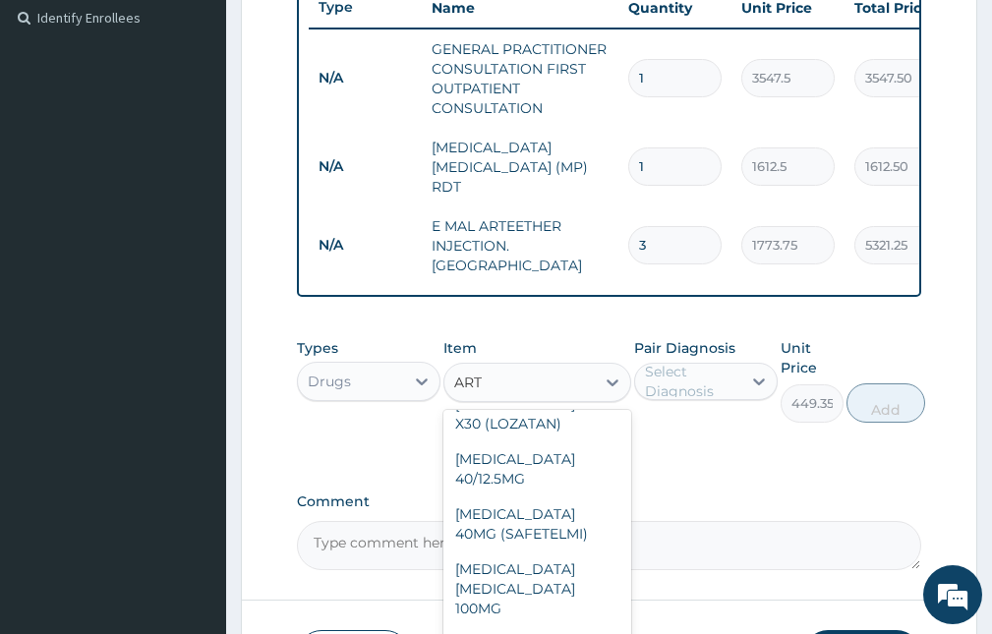
scroll to position [50, 0]
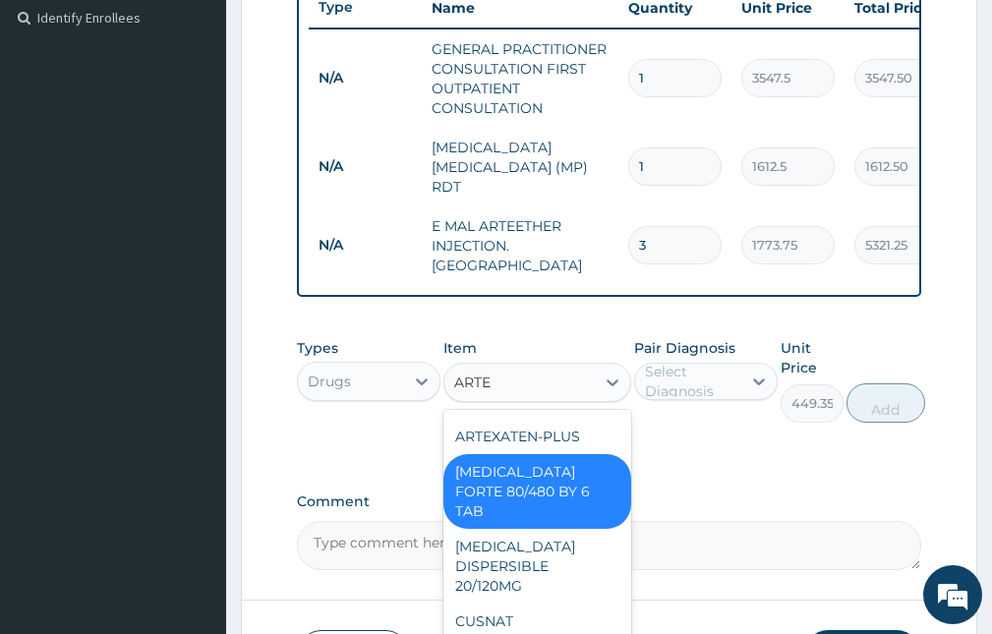
type input "ARTE"
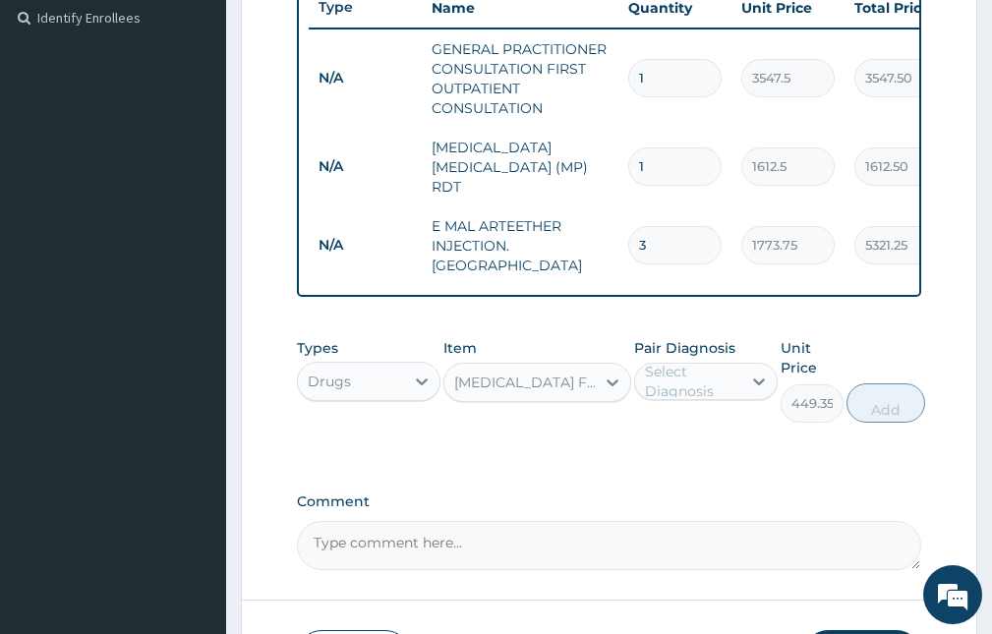
click at [628, 469] on div "PA Code / Prescription Code Enter Code(Secondary Care Only) Encounter Date 13-0…" at bounding box center [609, 107] width 624 height 925
click at [597, 389] on div at bounding box center [612, 382] width 35 height 35
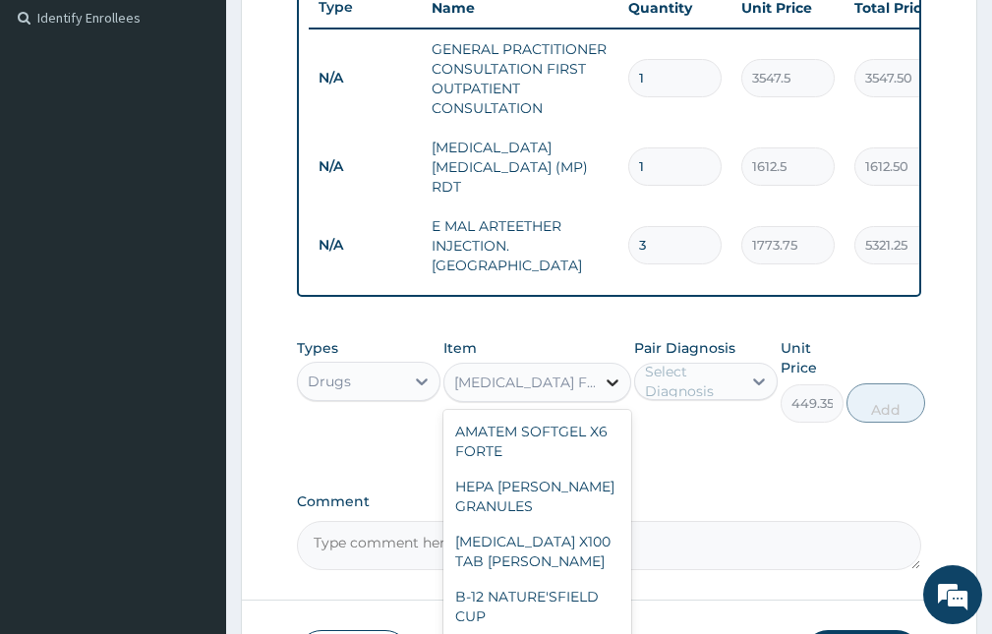
scroll to position [14220, 0]
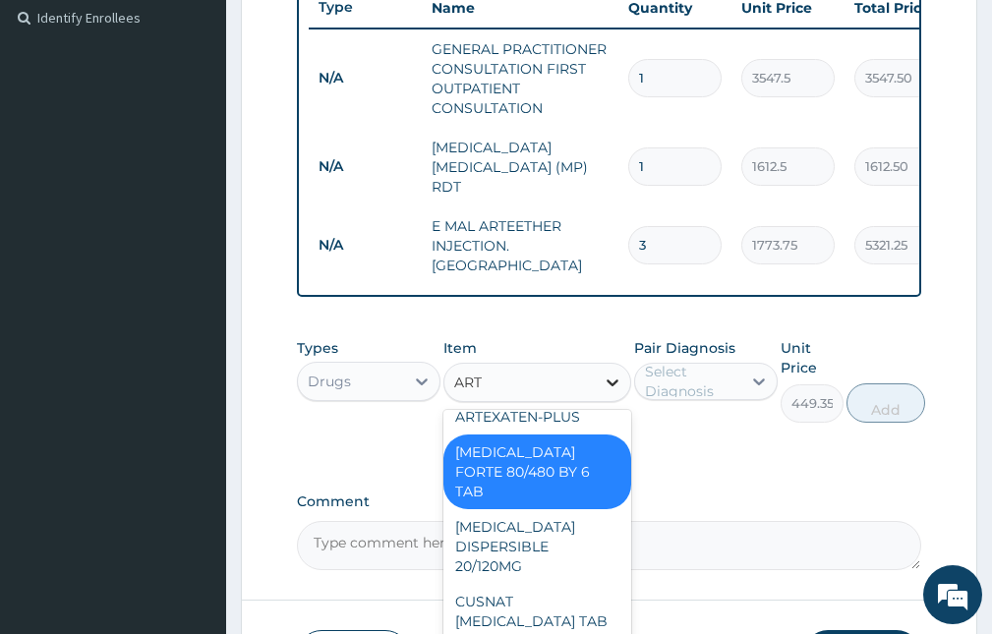
type input "ARTE"
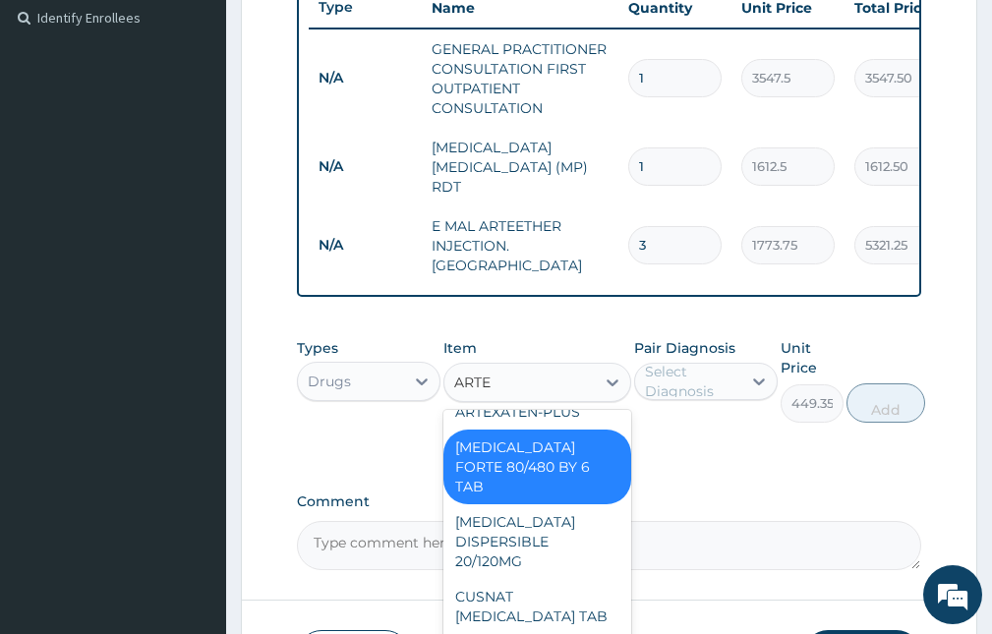
scroll to position [0, 0]
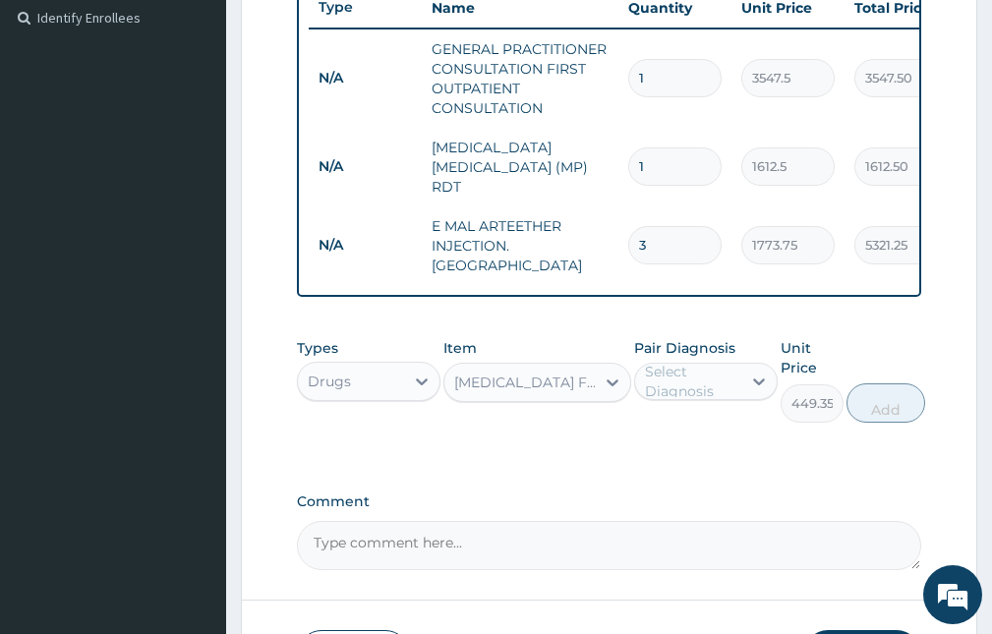
drag, startPoint x: 515, startPoint y: 367, endPoint x: 362, endPoint y: 372, distance: 153.4
click at [367, 372] on div "Types Drugs Item option COARTEM FORTE 80/480 BY 6 TAB, selected. Select is focu…" at bounding box center [609, 380] width 624 height 104
click at [466, 375] on div "COARTEM FORTE 80/480 BY 6 TAB" at bounding box center [525, 383] width 142 height 20
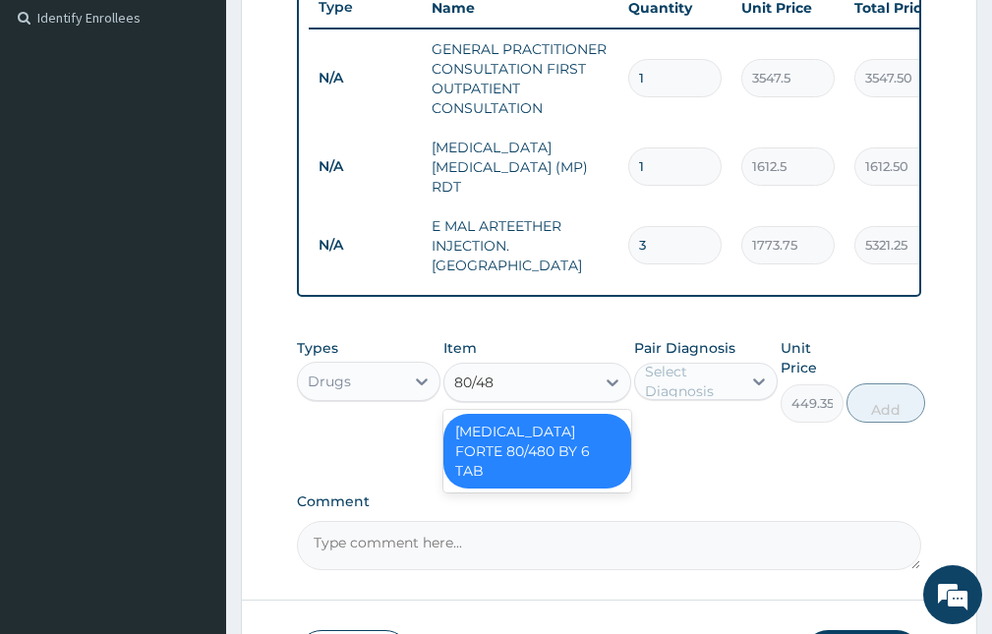
type input "80/480"
click at [522, 461] on div "COARTEM FORTE 80/480 BY 6 TAB" at bounding box center [536, 451] width 187 height 75
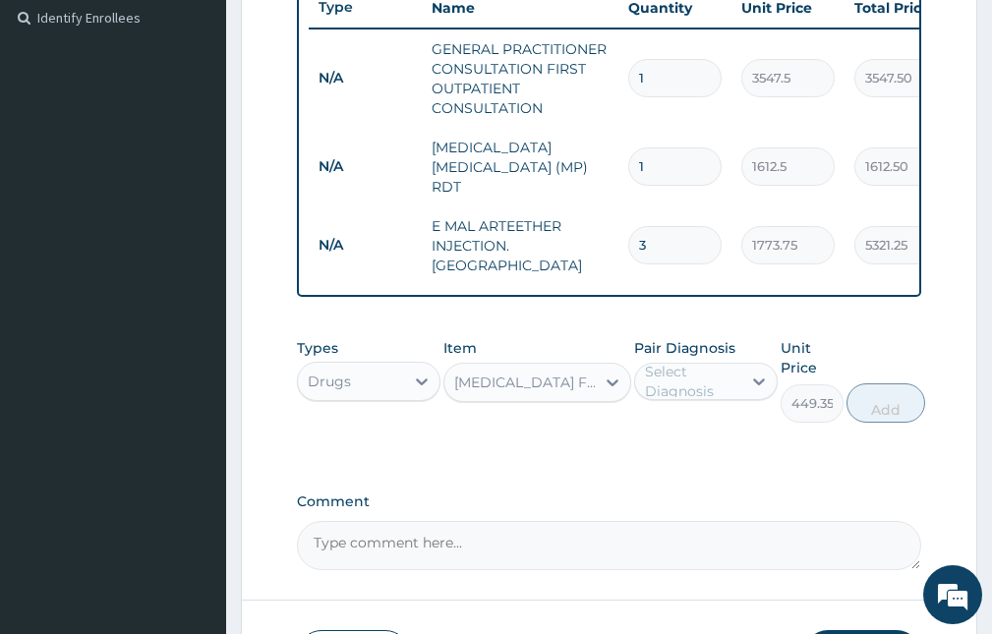
click at [673, 378] on div "Select Diagnosis" at bounding box center [692, 381] width 94 height 39
click at [684, 435] on label "Falciparum malaria" at bounding box center [726, 430] width 120 height 20
checkbox input "true"
click at [873, 397] on button "Add" at bounding box center [885, 402] width 79 height 39
type input "0"
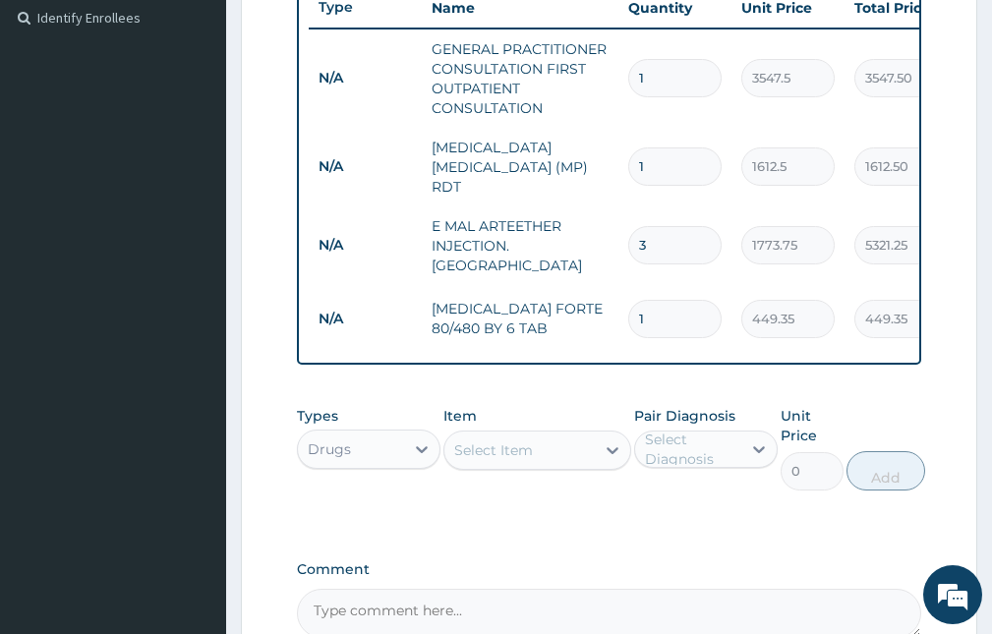
drag, startPoint x: 641, startPoint y: 301, endPoint x: 576, endPoint y: 300, distance: 64.9
click at [579, 300] on tr "N/A COARTEM FORTE 80/480 BY 6 TAB 1 449.35 449.35 Falciparum malaria Delete" at bounding box center [790, 319] width 963 height 68
type input "6"
type input "2696.10"
type input "6"
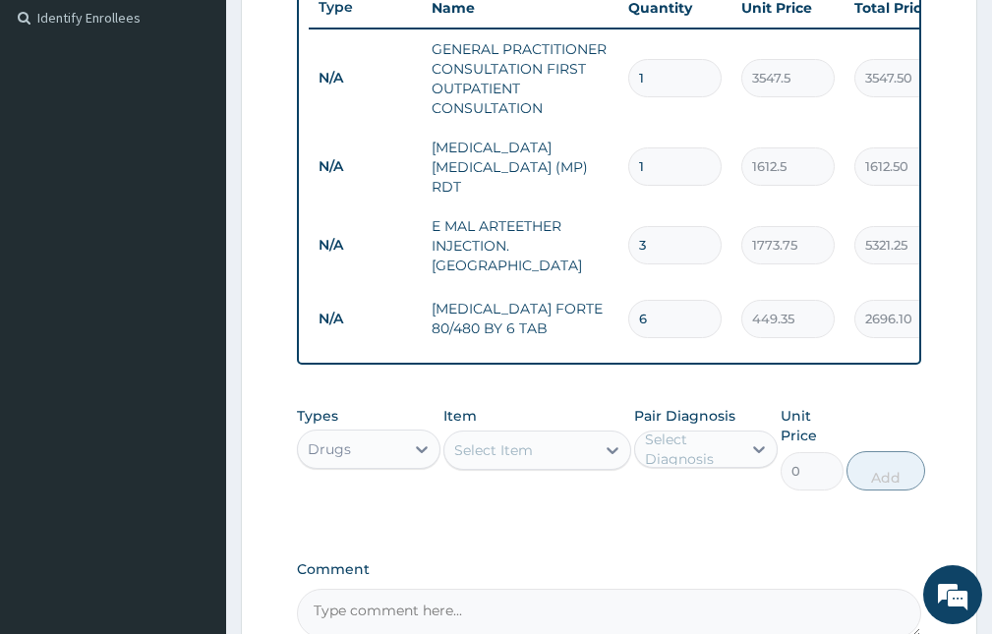
click at [497, 434] on div "Select Item" at bounding box center [518, 449] width 149 height 31
click at [693, 561] on div "Types Drugs Item Select Item Pair Diagnosis Select Diagnosis Unit Price 0 Add" at bounding box center [609, 599] width 624 height 77
click at [531, 434] on div "Select Item" at bounding box center [518, 449] width 149 height 31
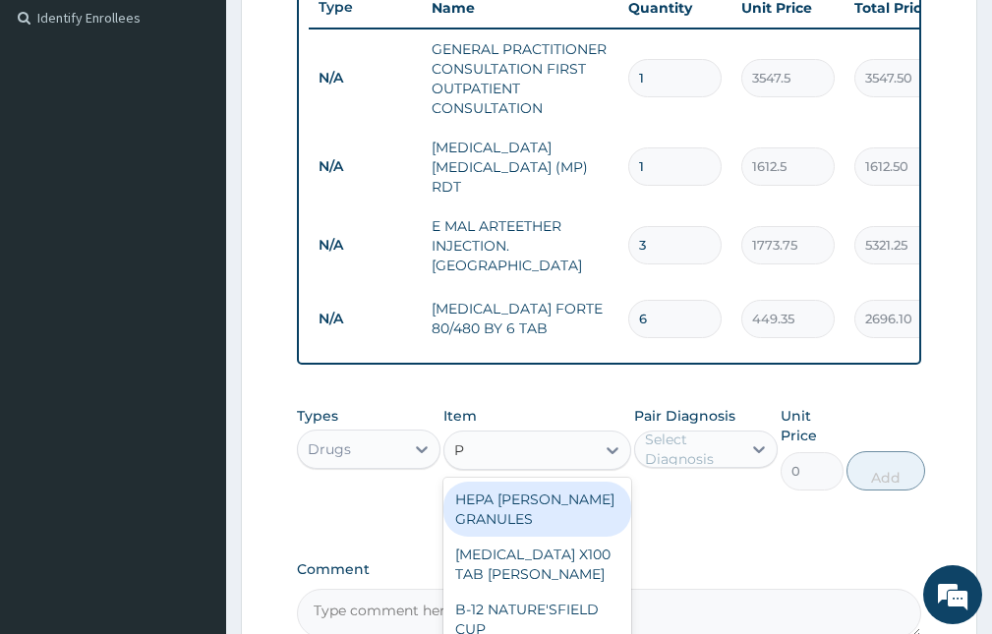
type input "P"
click at [517, 356] on div "Type Name Quantity Unit Price Total Price Pair Diagnosis Actions N/A GENERAL PR…" at bounding box center [609, 170] width 624 height 388
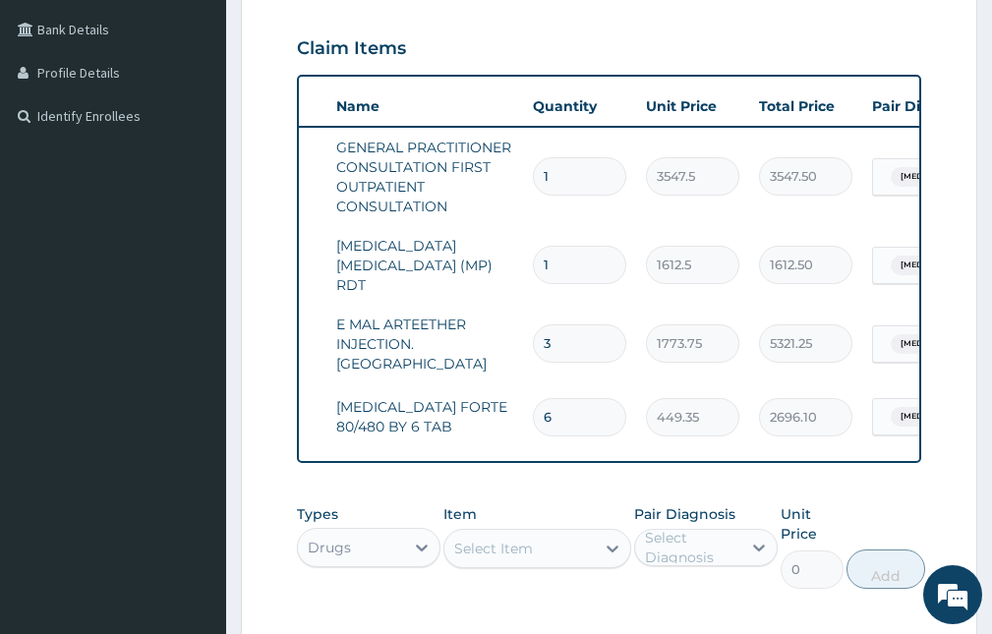
scroll to position [0, 363]
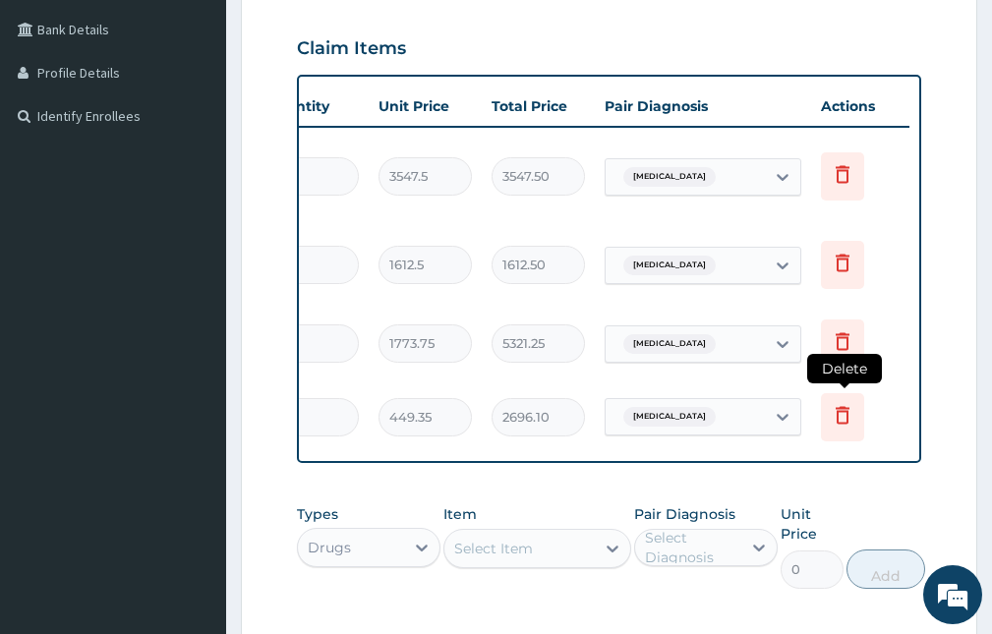
click at [856, 393] on icon at bounding box center [842, 417] width 43 height 48
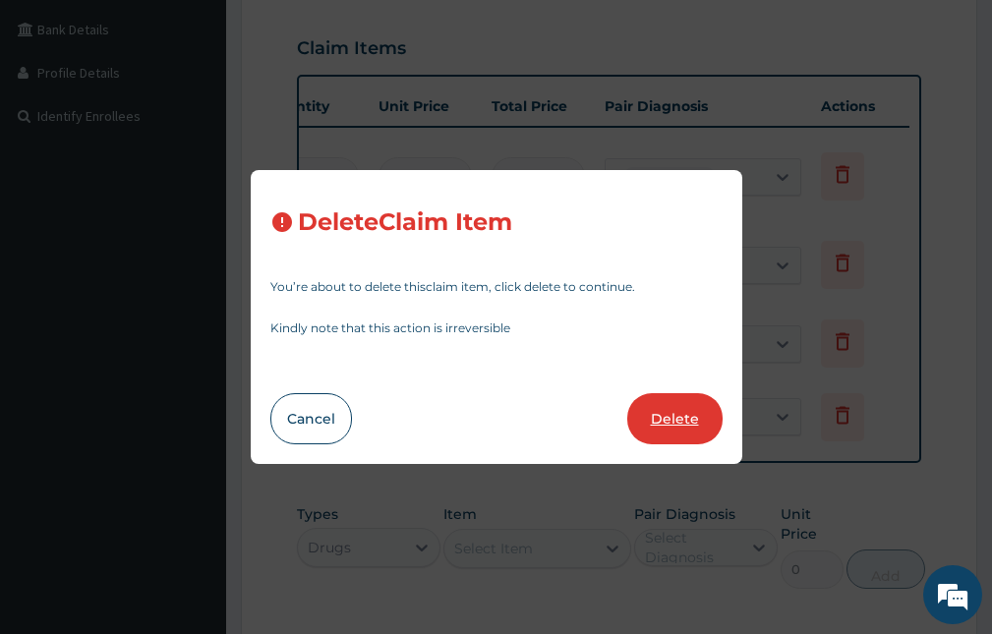
click at [676, 413] on button "Delete" at bounding box center [674, 418] width 95 height 51
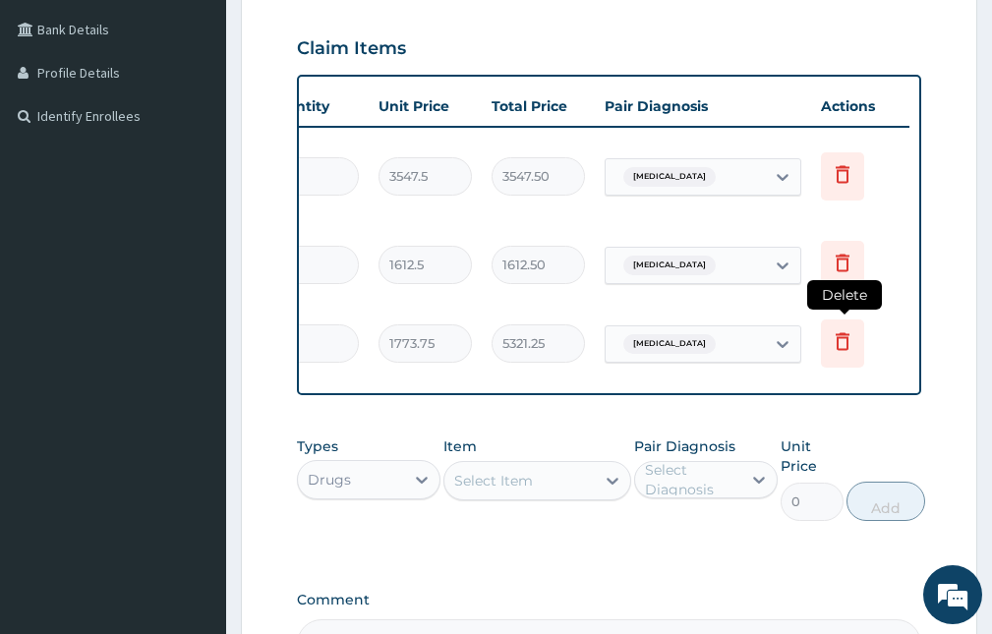
click at [839, 329] on icon at bounding box center [843, 341] width 24 height 24
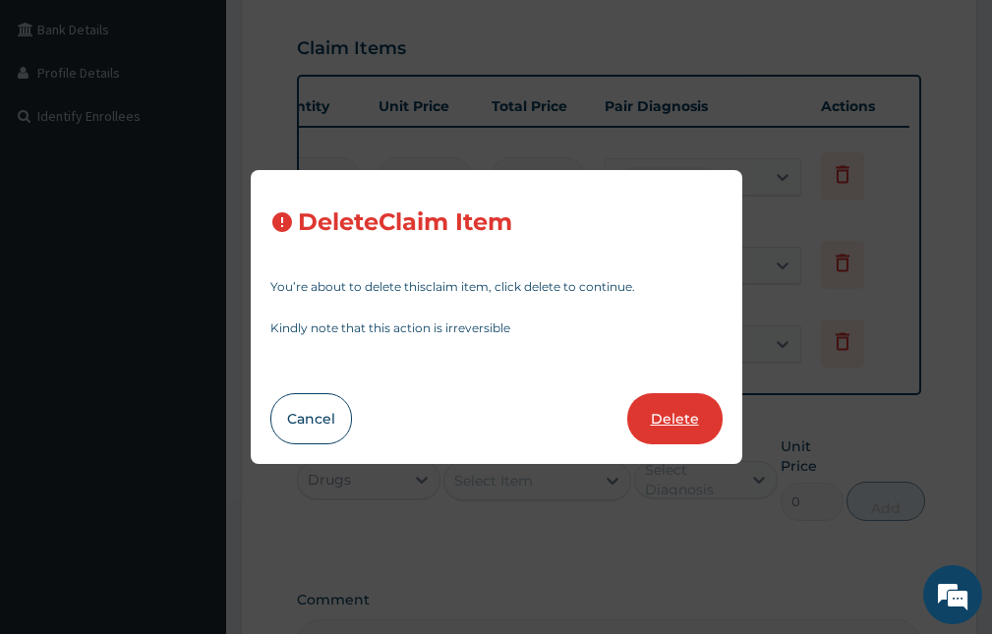
click at [666, 425] on button "Delete" at bounding box center [674, 418] width 95 height 51
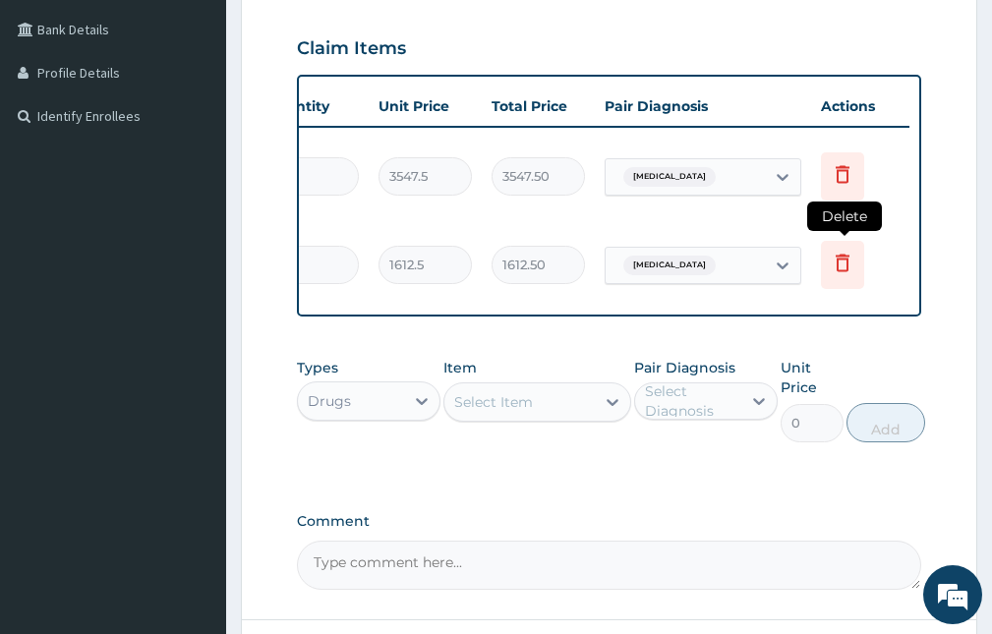
click at [842, 265] on icon at bounding box center [842, 264] width 14 height 18
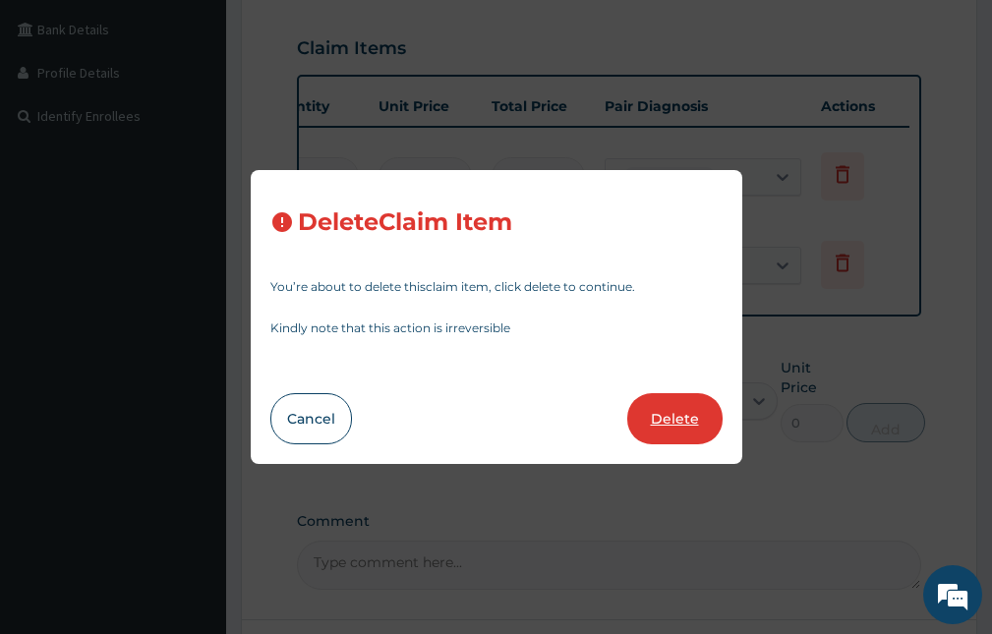
click at [664, 418] on button "Delete" at bounding box center [674, 418] width 95 height 51
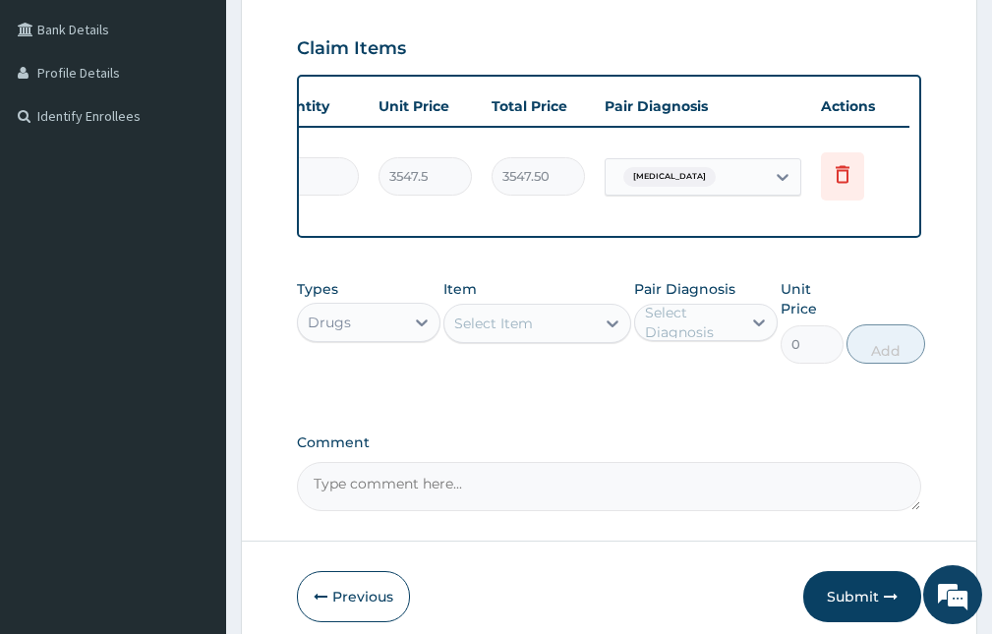
scroll to position [0, 0]
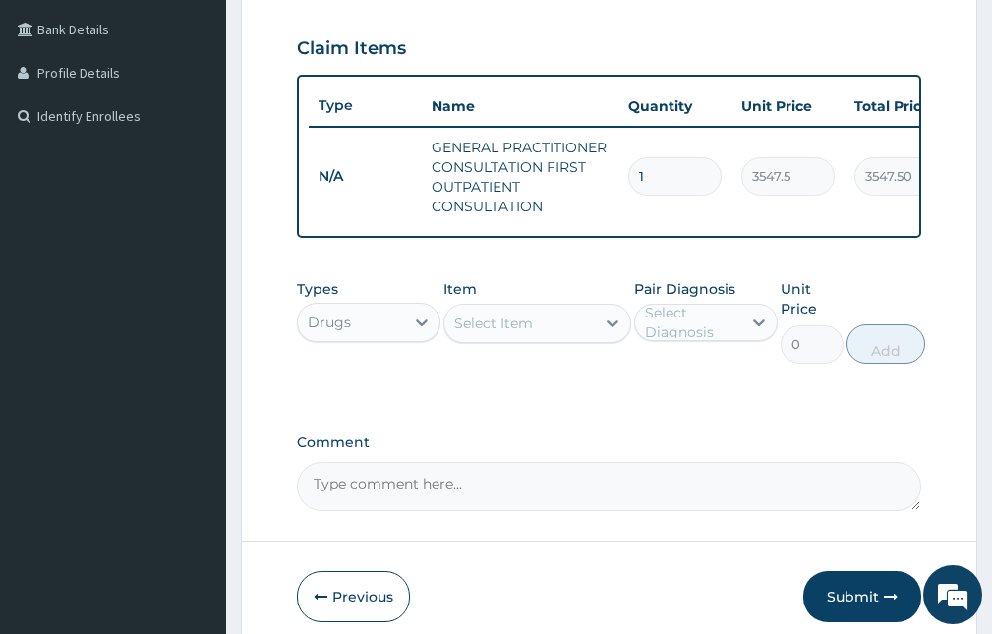
click at [510, 333] on div "Select Item" at bounding box center [493, 324] width 79 height 20
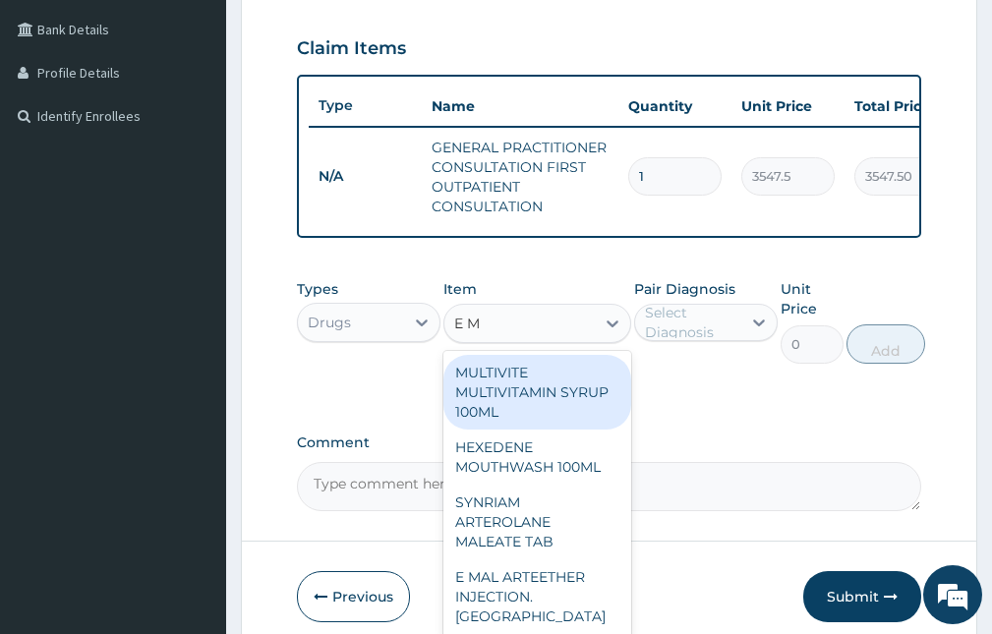
type input "E MA"
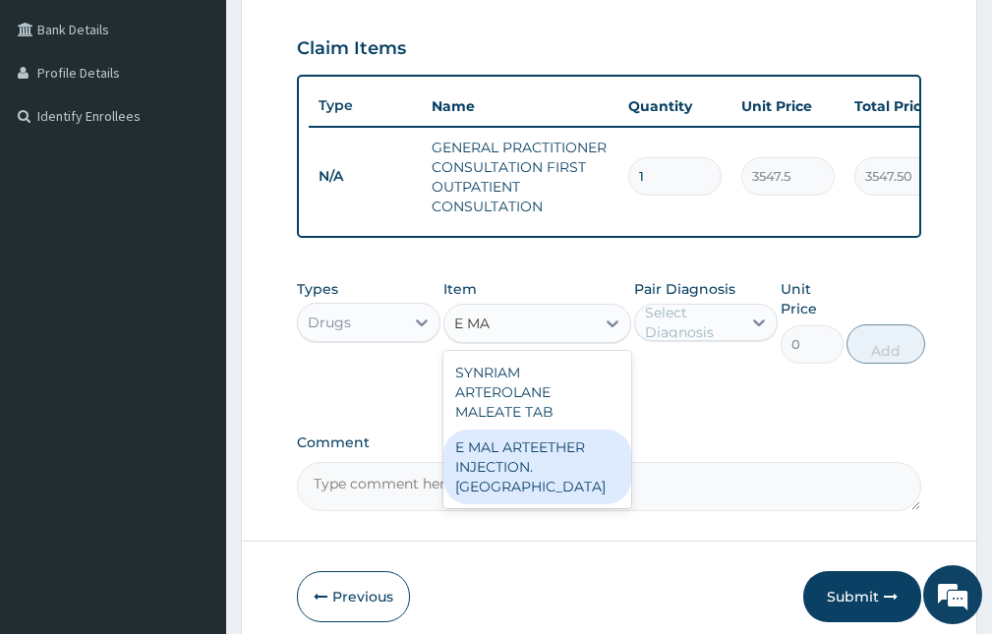
click at [553, 474] on div "E MAL ARTEETHER INJECTION. FIDSON" at bounding box center [536, 467] width 187 height 75
type input "1773.75"
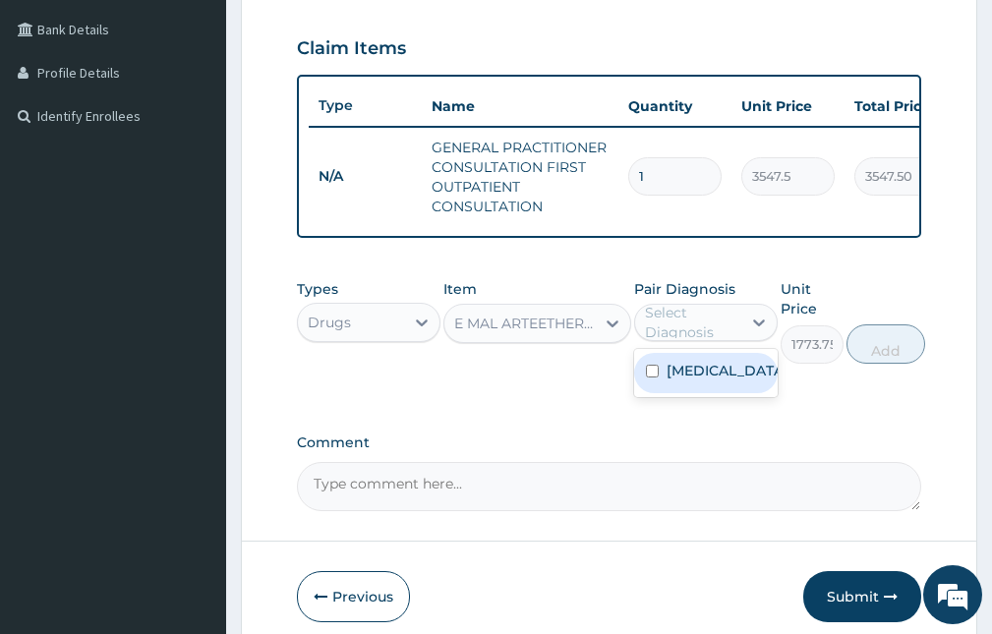
click at [691, 336] on div "Select Diagnosis" at bounding box center [692, 322] width 94 height 39
click at [688, 380] on label "Falciparum malaria" at bounding box center [726, 371] width 120 height 20
checkbox input "true"
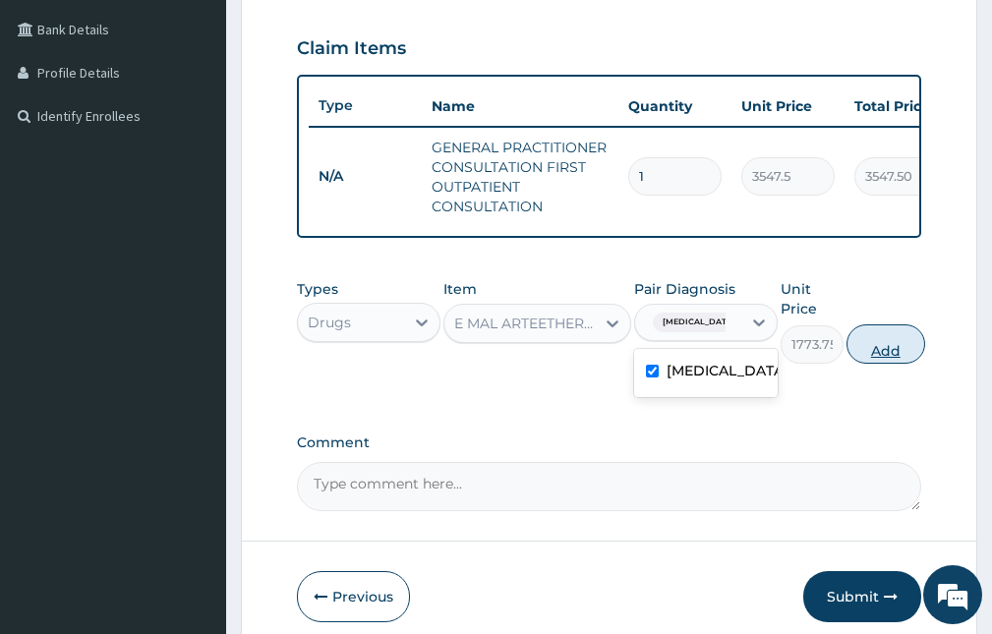
click at [877, 361] on button "Add" at bounding box center [885, 343] width 79 height 39
type input "0"
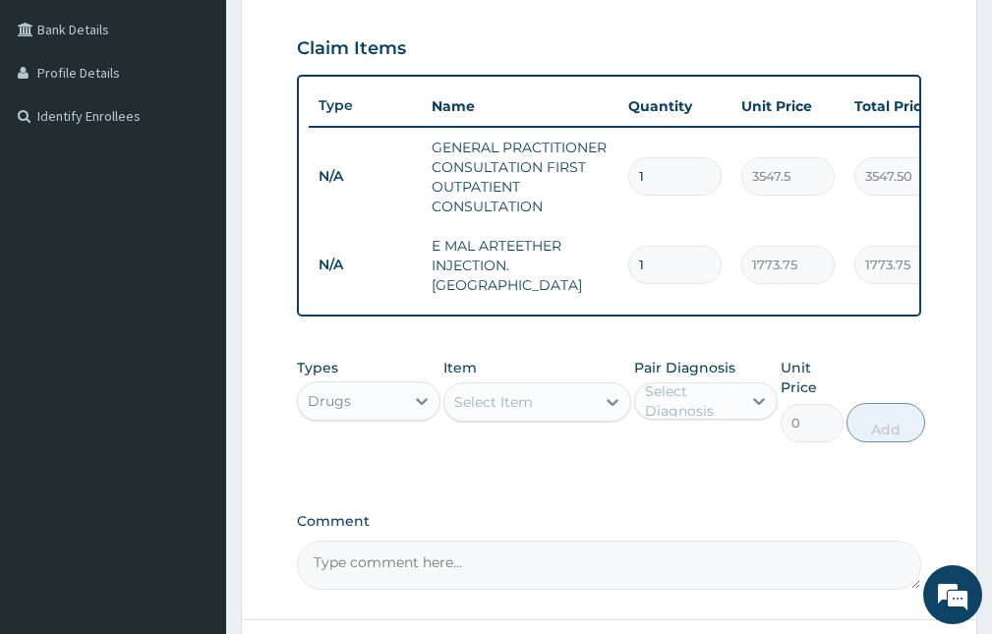
drag, startPoint x: 662, startPoint y: 259, endPoint x: 495, endPoint y: 242, distance: 168.0
click at [528, 247] on tr "N/A E MAL ARTEETHER INJECTION. FIDSON 1 1773.75 1773.75 Falciparum malaria Dele…" at bounding box center [790, 265] width 963 height 79
type input "6"
type input "10642.50"
type input "0.00"
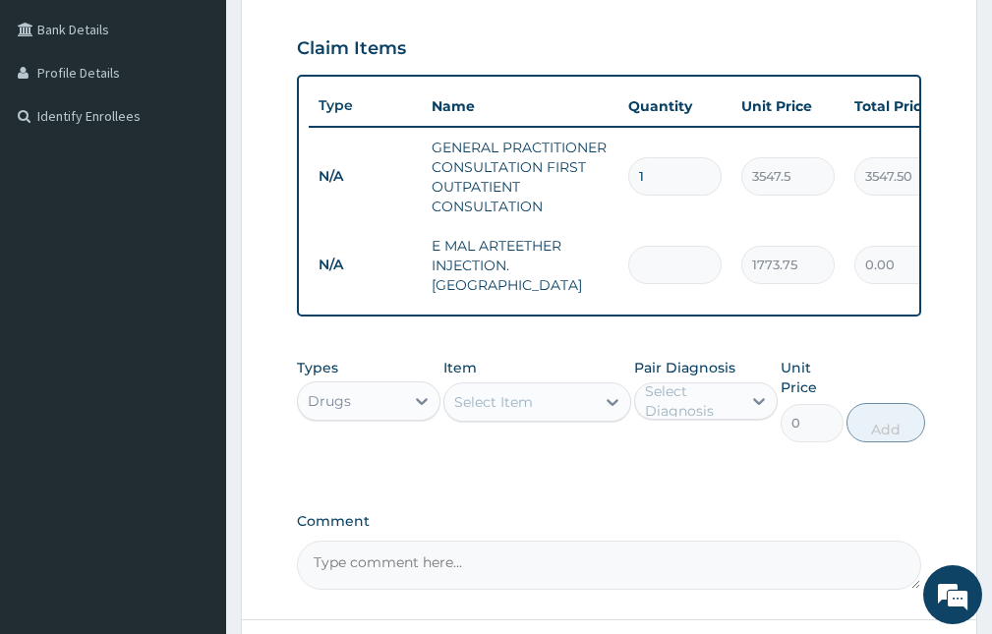
type input "3"
type input "5321.25"
type input "3"
click at [523, 404] on div "Select Item" at bounding box center [493, 402] width 79 height 20
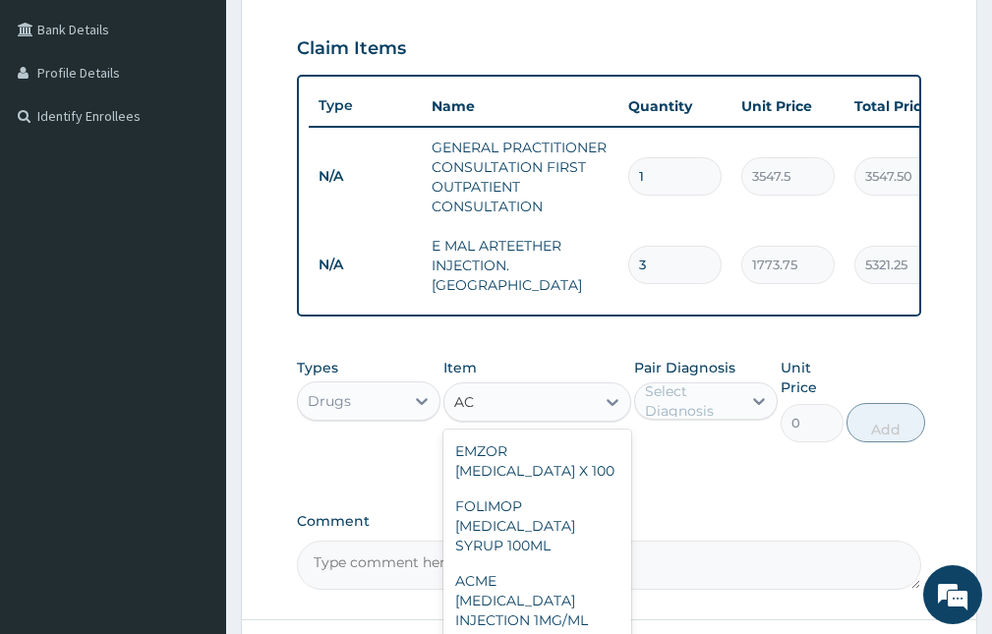
type input "A"
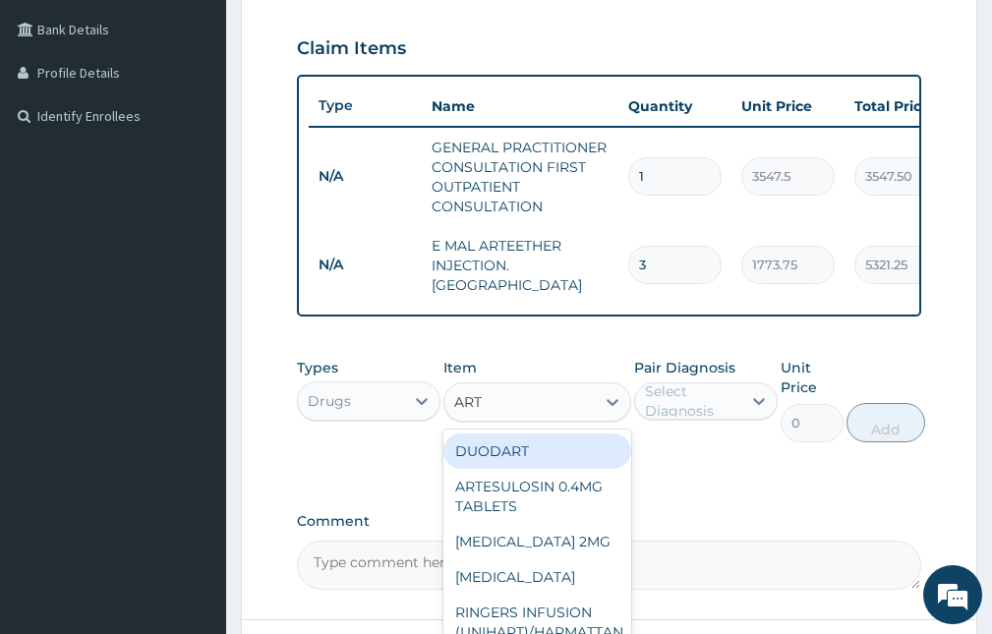
type input "ARTE"
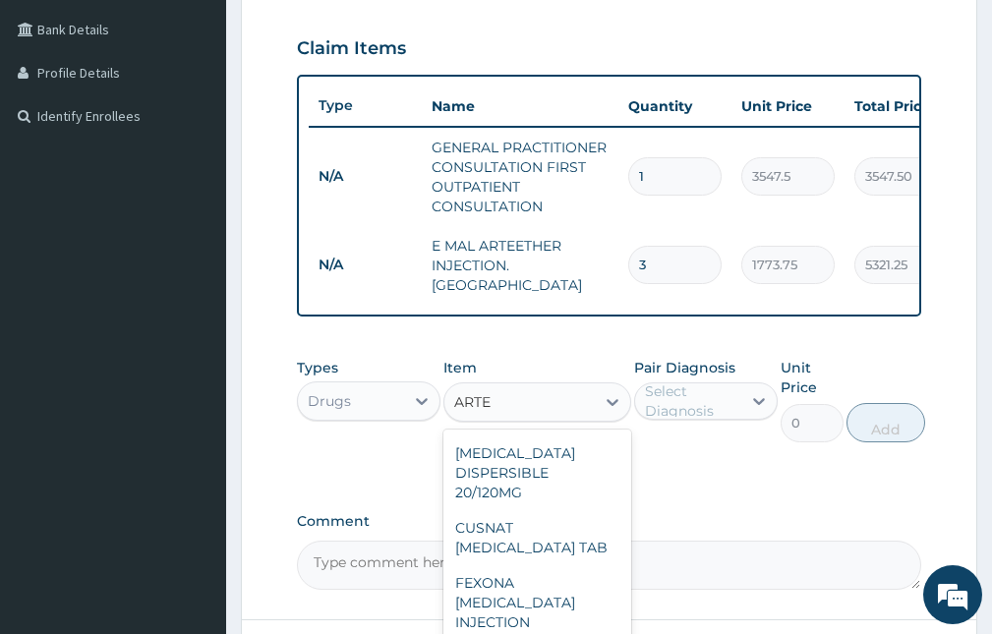
scroll to position [152, 0]
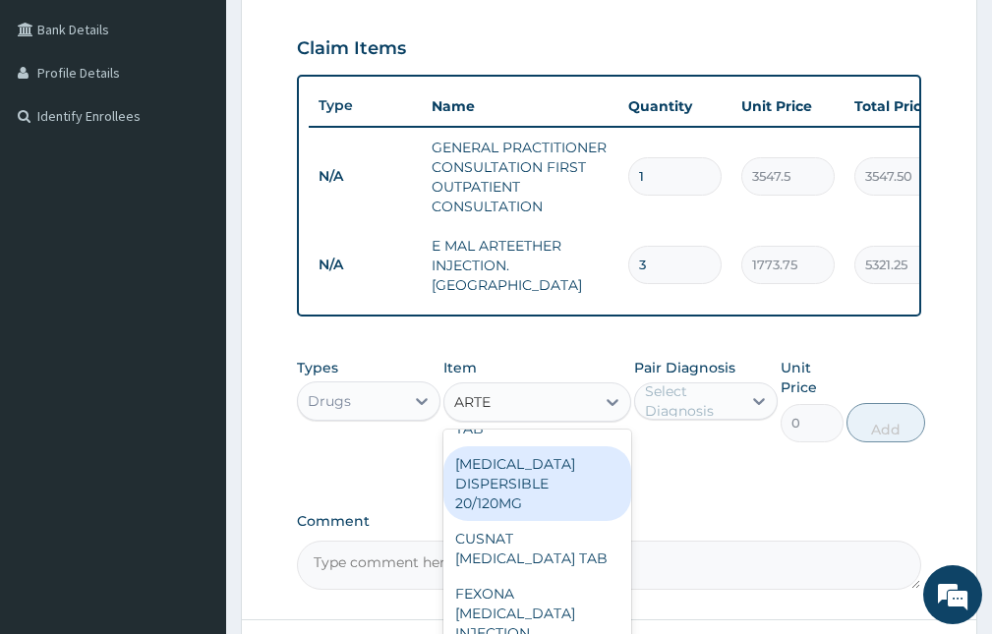
click at [522, 479] on div "COARTEM DISPERSIBLE 20/120MG" at bounding box center [536, 483] width 187 height 75
type input "112.3375"
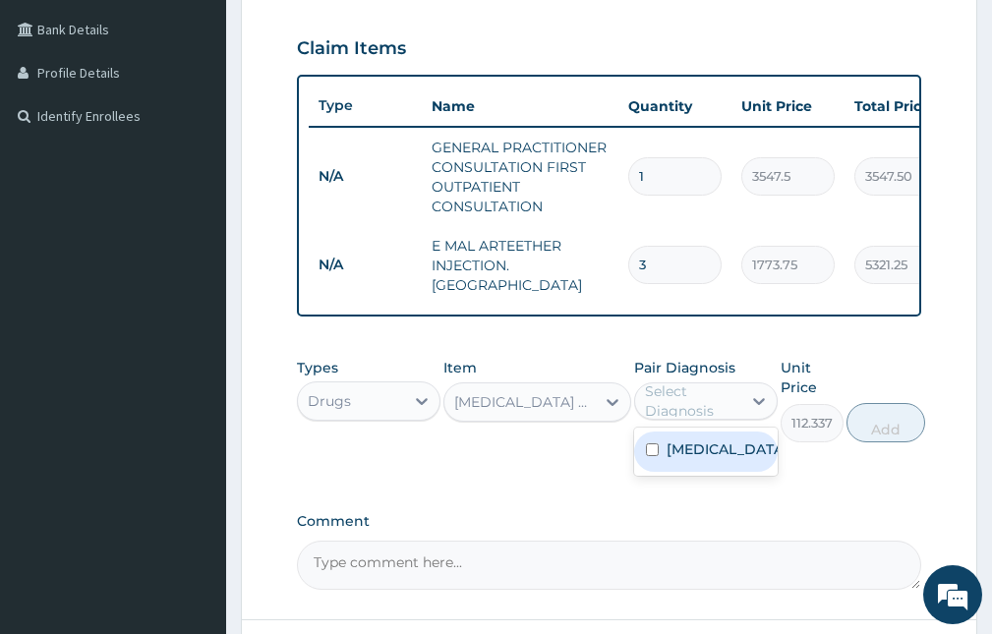
click at [673, 396] on div "Select Diagnosis" at bounding box center [692, 400] width 94 height 39
click at [687, 459] on label "Falciparum malaria" at bounding box center [726, 449] width 120 height 20
checkbox input "true"
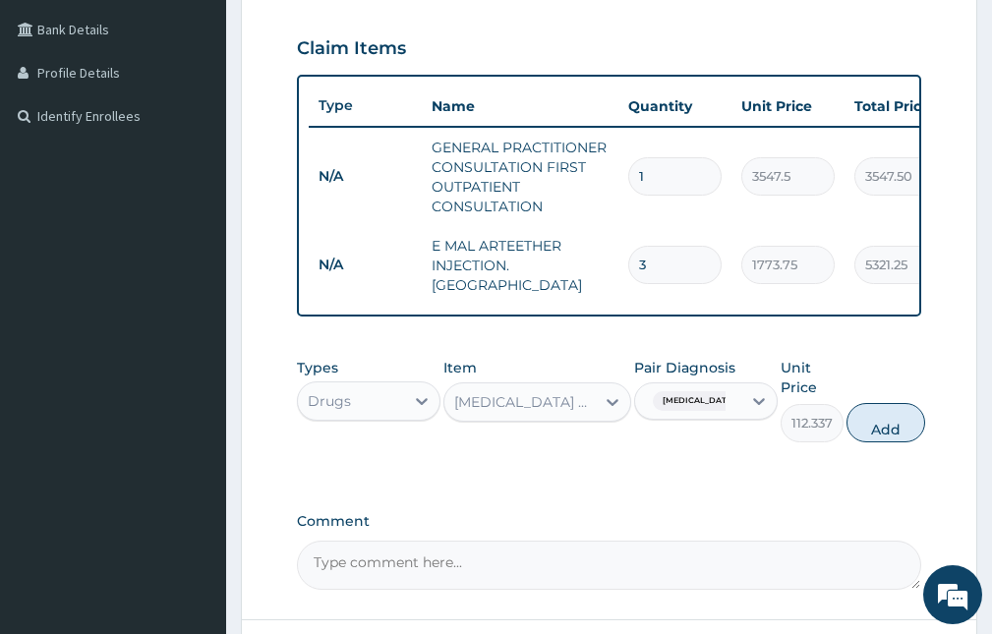
drag, startPoint x: 893, startPoint y: 426, endPoint x: 829, endPoint y: 393, distance: 72.5
click at [891, 427] on button "Add" at bounding box center [885, 422] width 79 height 39
type input "0"
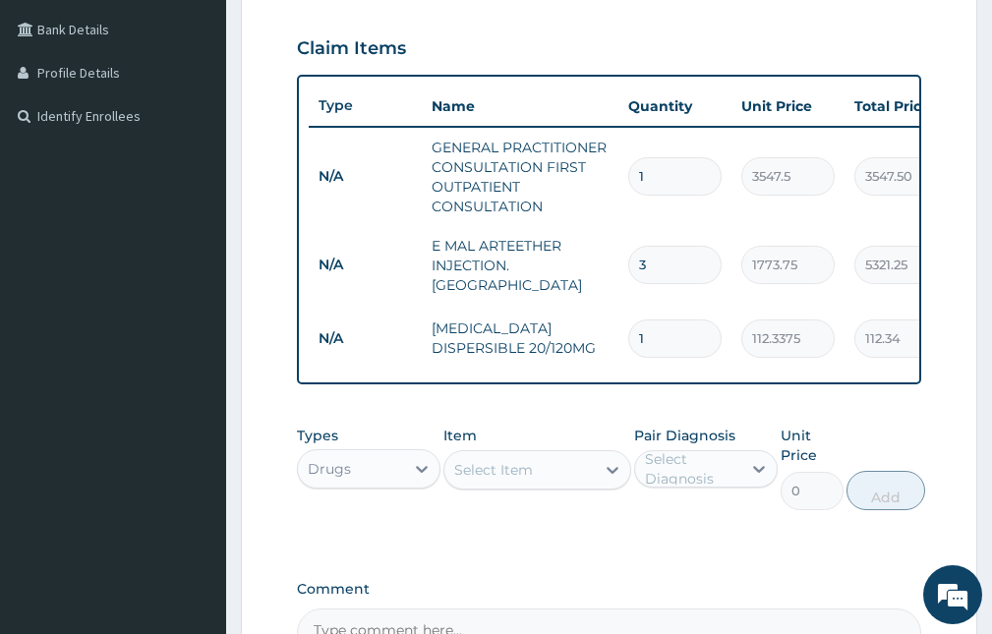
drag, startPoint x: 671, startPoint y: 327, endPoint x: 535, endPoint y: 315, distance: 137.2
click at [554, 320] on tr "N/A COARTEM DISPERSIBLE 20/120MG 1 112.3375 112.34 Falciparum malaria Delete" at bounding box center [790, 339] width 963 height 68
type input "6"
type input "674.03"
type input "6"
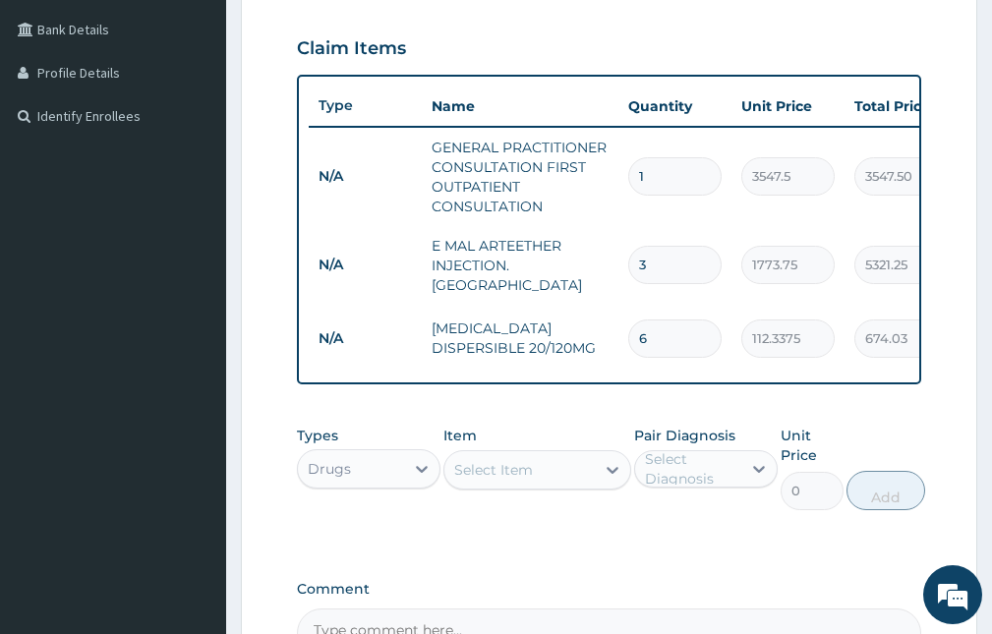
click at [484, 475] on div "Select Item" at bounding box center [493, 470] width 79 height 20
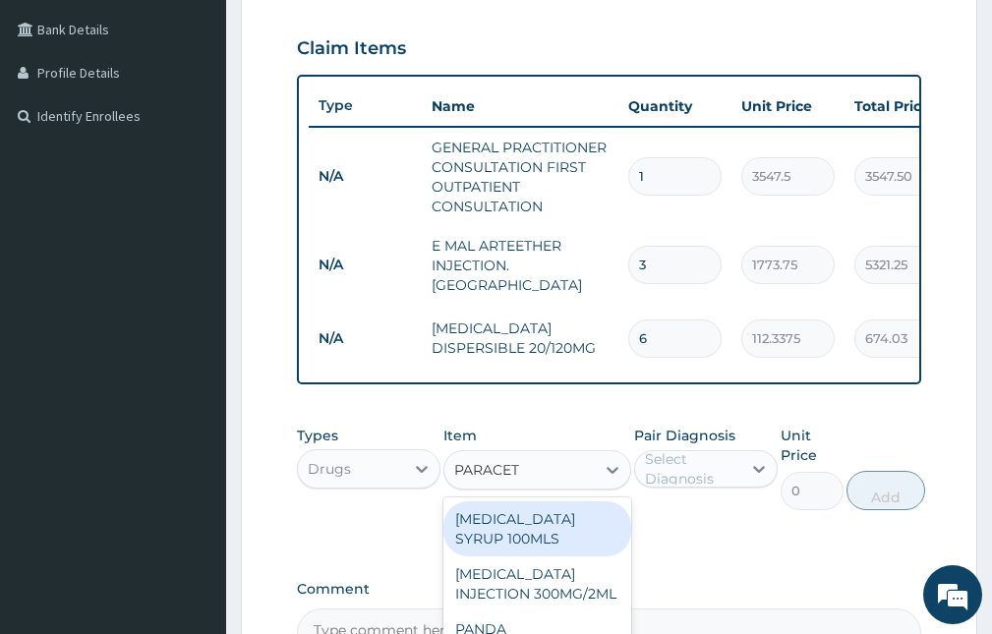
type input "PARACETA"
click at [552, 530] on div "PARACETAMOL SYRUP 100MLS" at bounding box center [536, 528] width 187 height 55
type input "709.5"
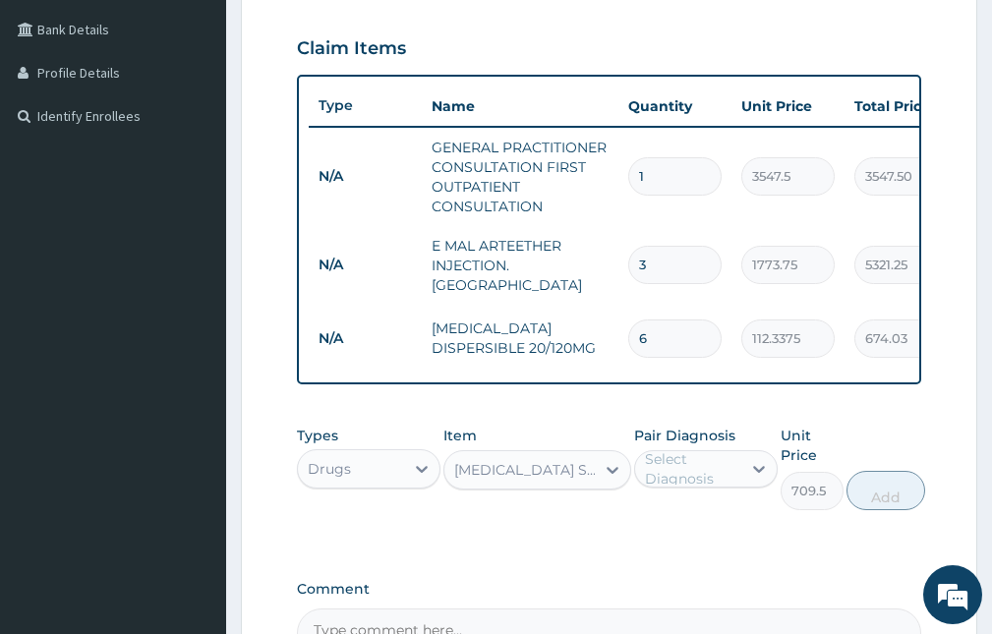
drag, startPoint x: 653, startPoint y: 447, endPoint x: 670, endPoint y: 473, distance: 31.1
click at [655, 445] on label "Pair Diagnosis" at bounding box center [684, 436] width 101 height 20
click at [670, 473] on div "Select Diagnosis" at bounding box center [692, 468] width 94 height 39
drag, startPoint x: 675, startPoint y: 536, endPoint x: 758, endPoint y: 524, distance: 83.4
click at [679, 527] on label "Falciparum malaria" at bounding box center [726, 517] width 120 height 20
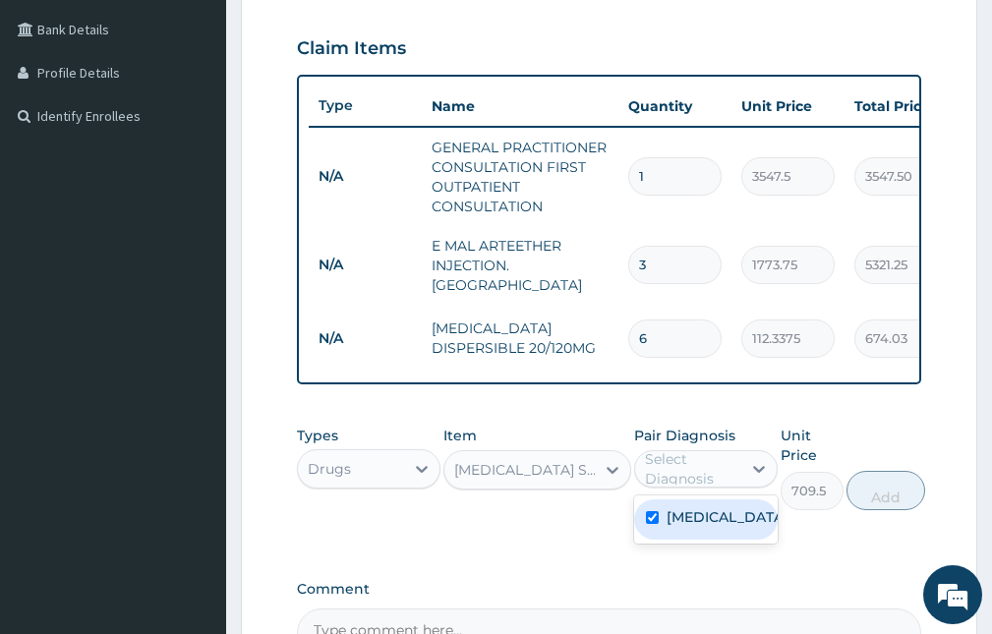
checkbox input "true"
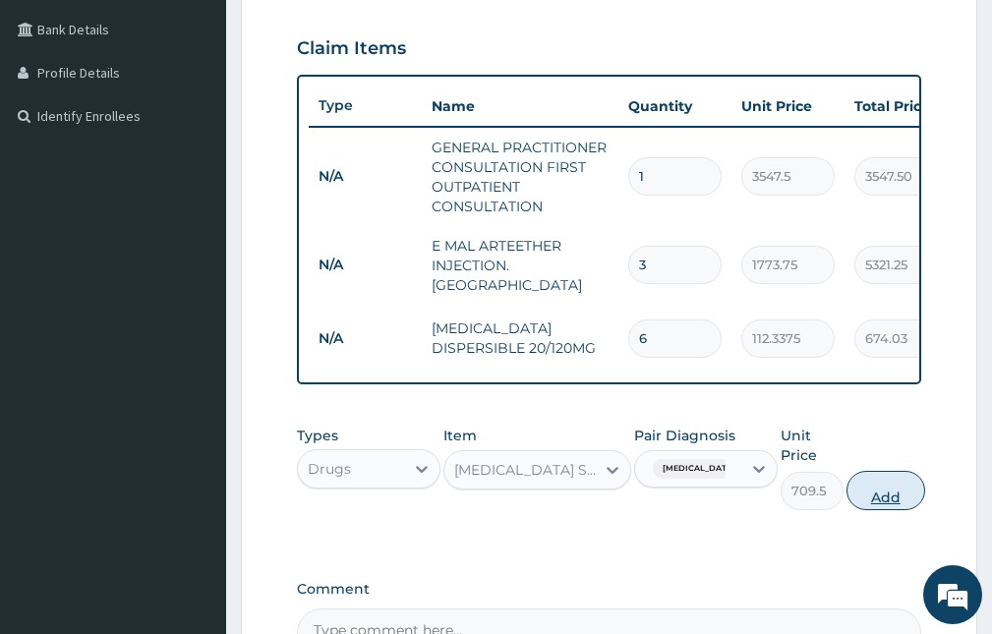
click at [861, 489] on button "Add" at bounding box center [885, 490] width 79 height 39
type input "0"
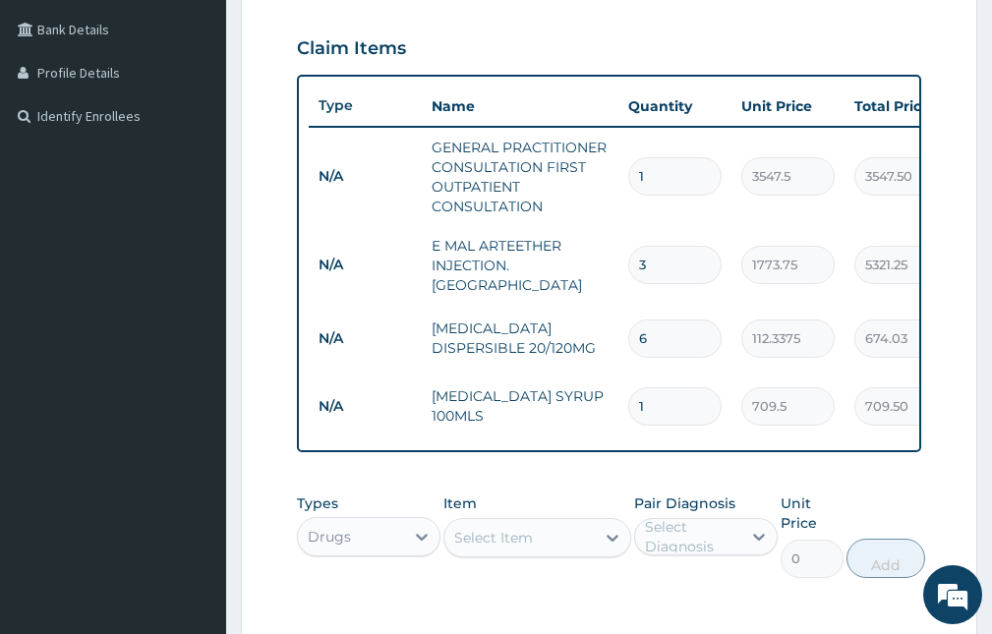
click at [515, 553] on div "Select Item" at bounding box center [518, 537] width 149 height 31
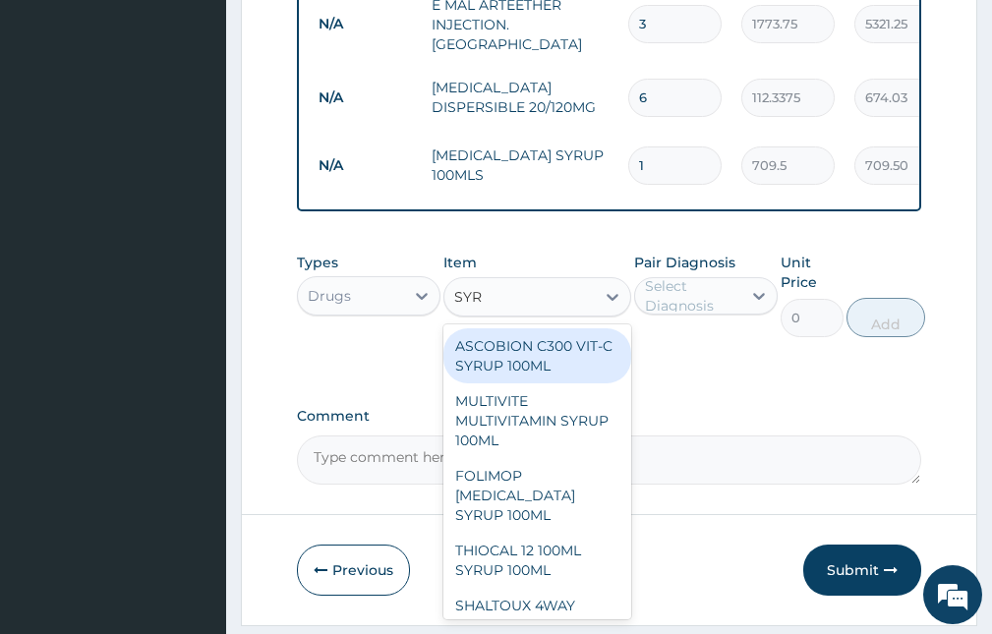
scroll to position [746, 0]
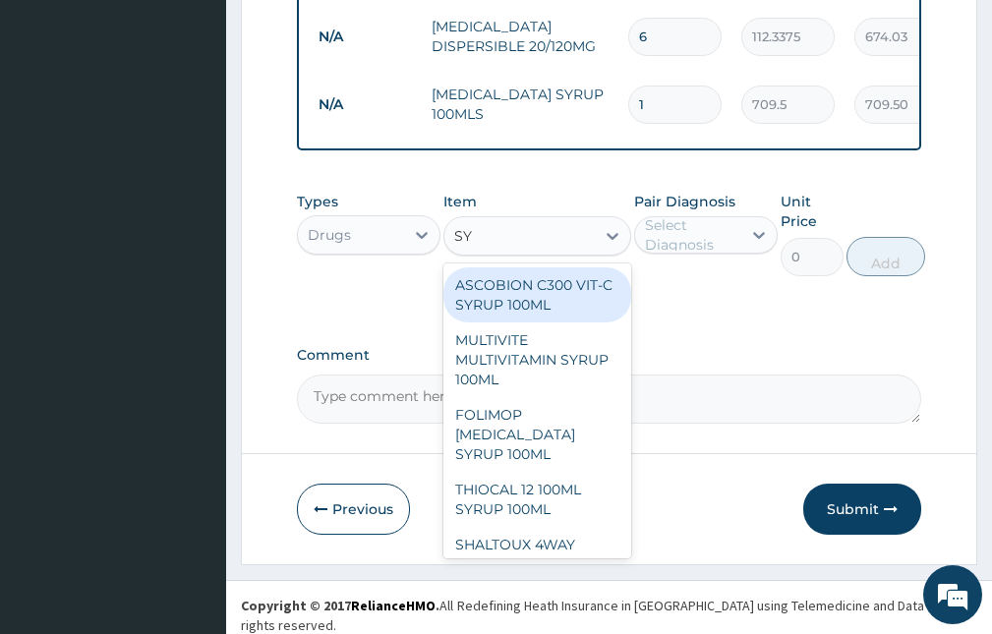
type input "S"
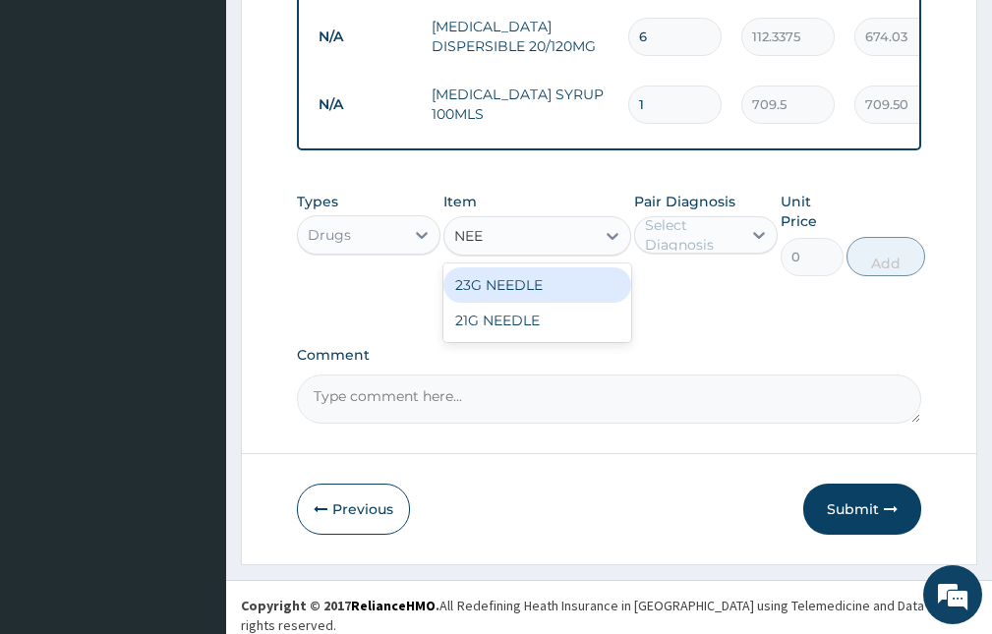
type input "NEED"
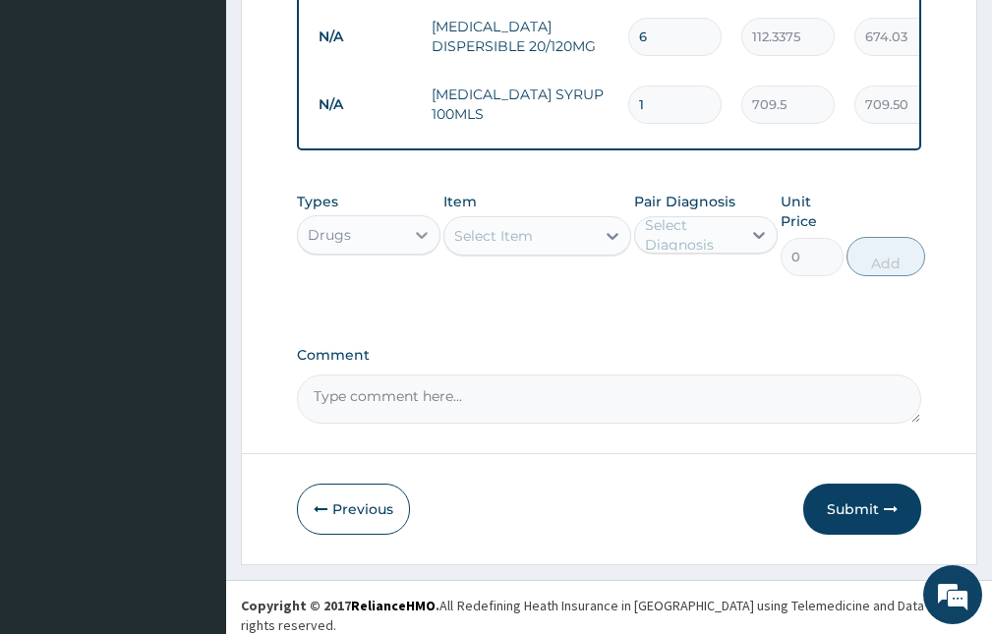
drag, startPoint x: 503, startPoint y: 240, endPoint x: 433, endPoint y: 233, distance: 70.1
click at [433, 233] on div "Types Drugs Item option PARACETAMOL SYRUP 100MLS, selected. Select is focused ,…" at bounding box center [609, 234] width 624 height 104
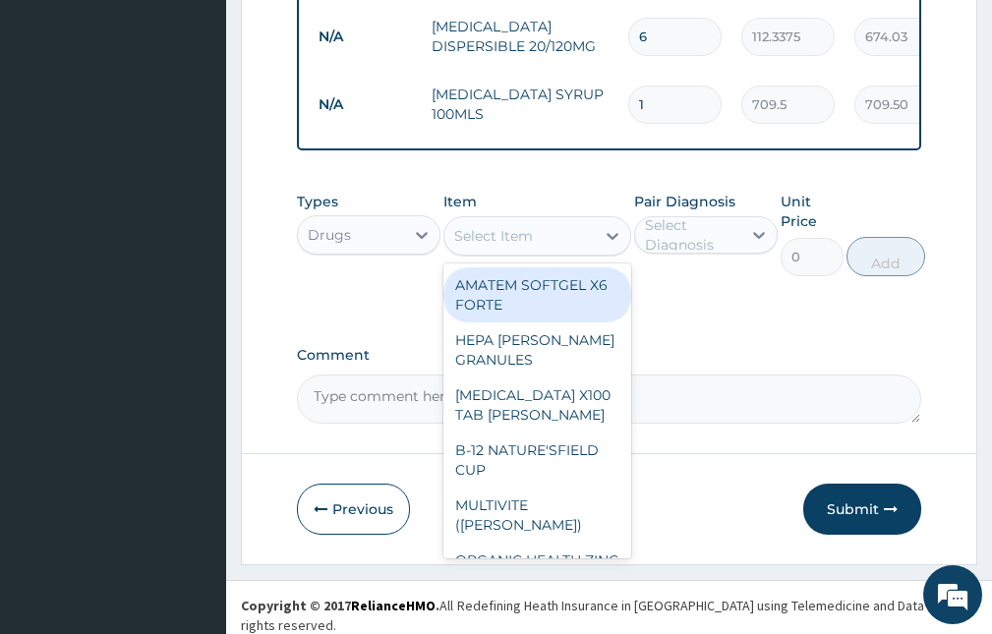
click at [500, 237] on div "Select Item" at bounding box center [493, 236] width 79 height 20
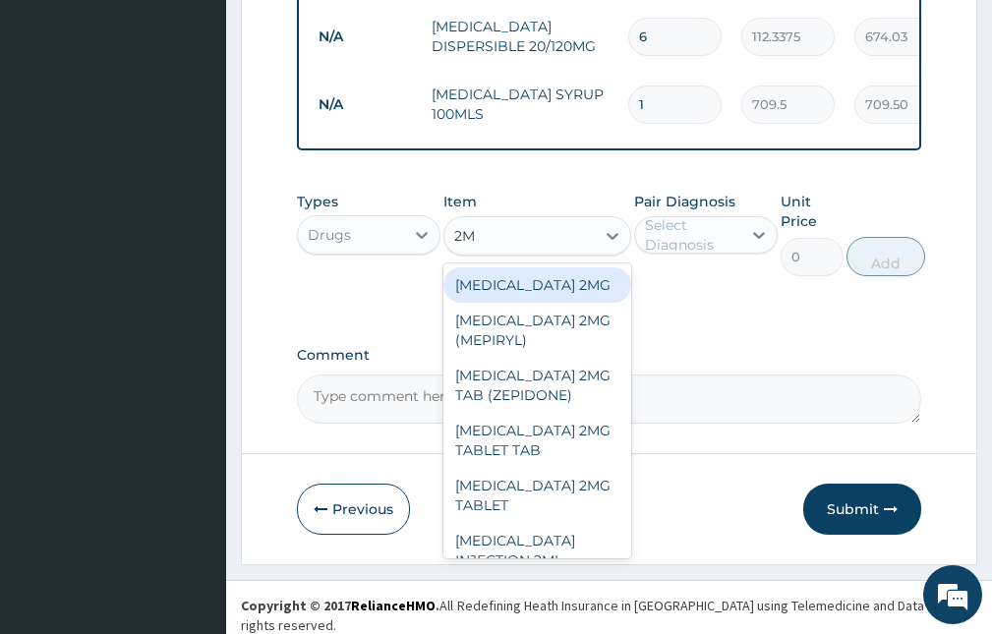
type input "2ML"
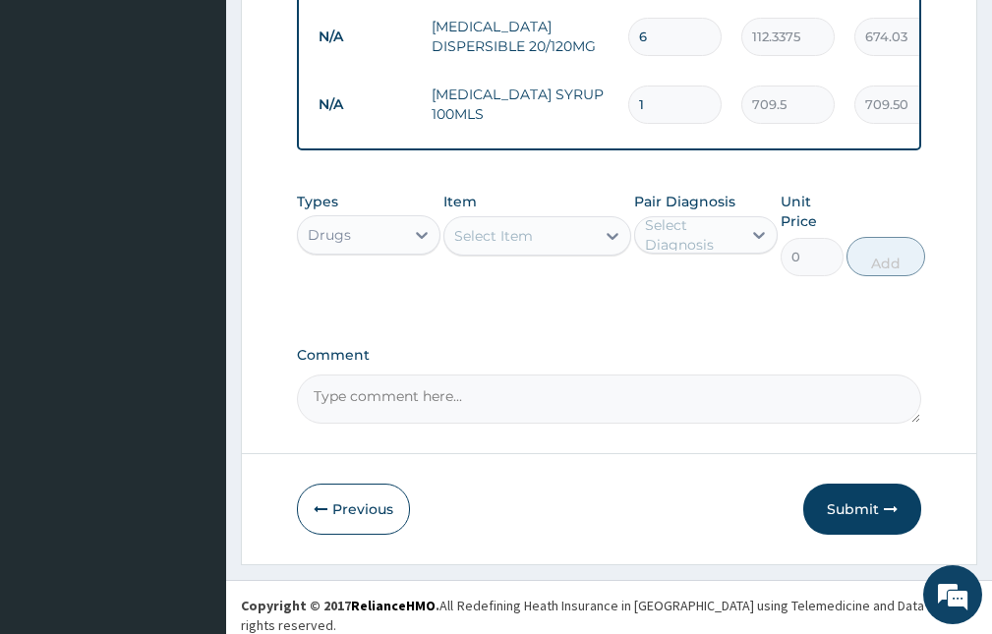
click at [502, 227] on div "Select Item" at bounding box center [518, 235] width 149 height 31
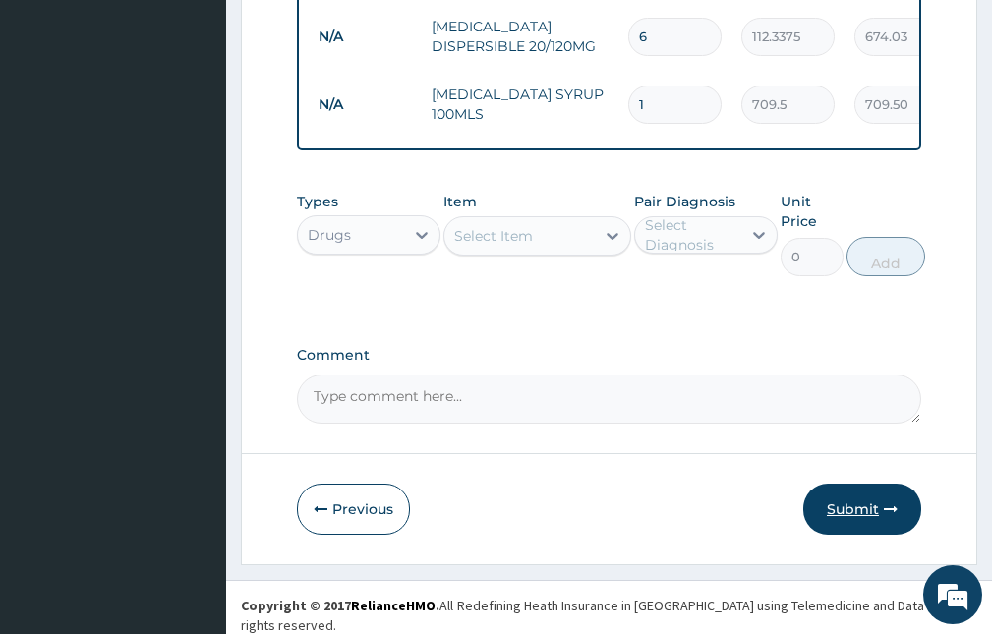
click at [881, 519] on button "Submit" at bounding box center [862, 509] width 118 height 51
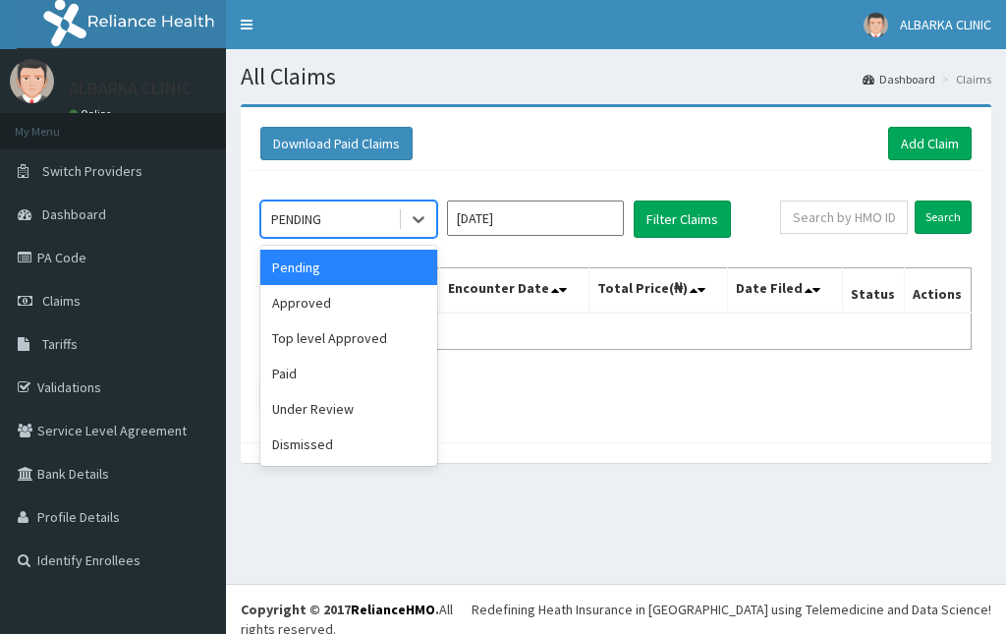
click at [353, 215] on div "PENDING" at bounding box center [329, 218] width 137 height 31
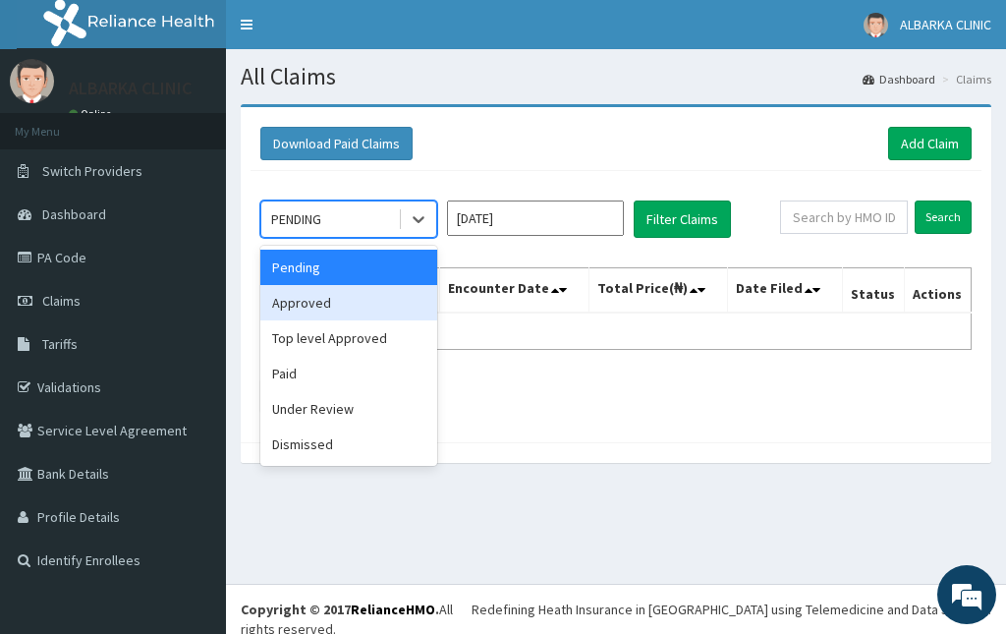
click at [322, 296] on div "Approved" at bounding box center [348, 302] width 177 height 35
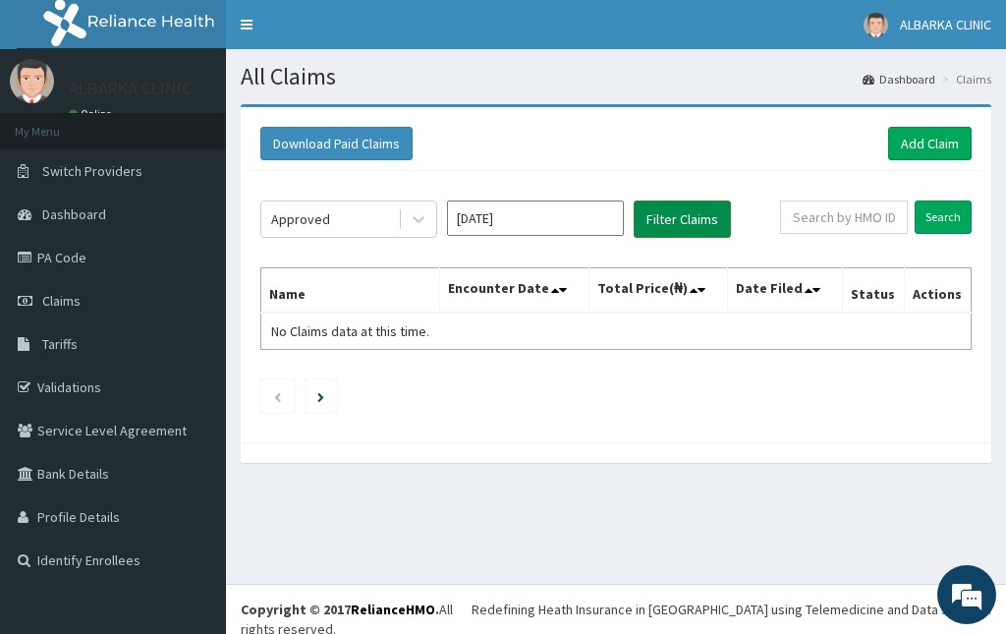
click at [661, 227] on button "Filter Claims" at bounding box center [682, 219] width 97 height 37
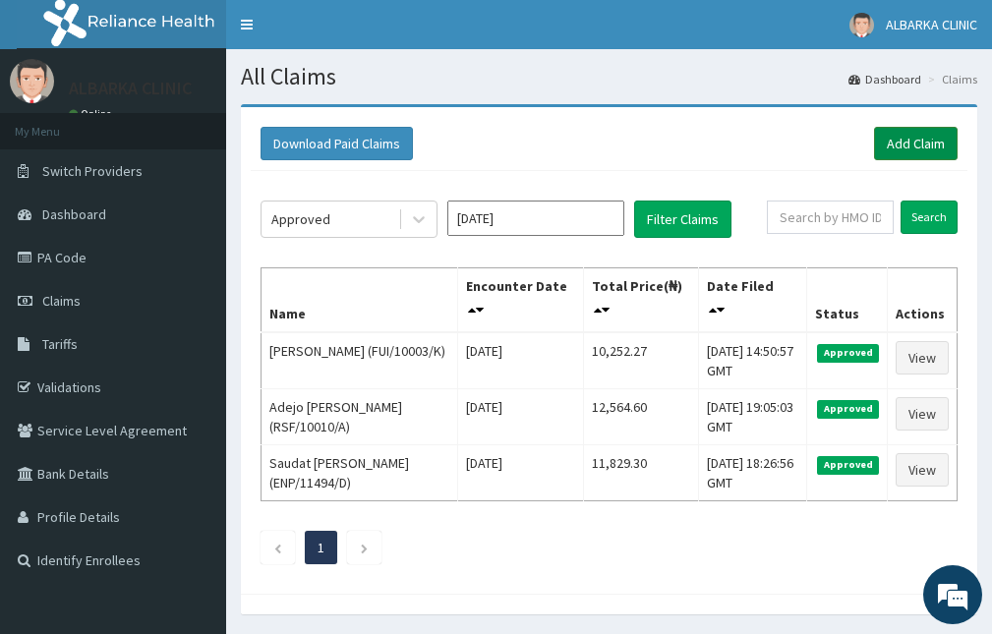
click at [907, 144] on link "Add Claim" at bounding box center [916, 143] width 84 height 33
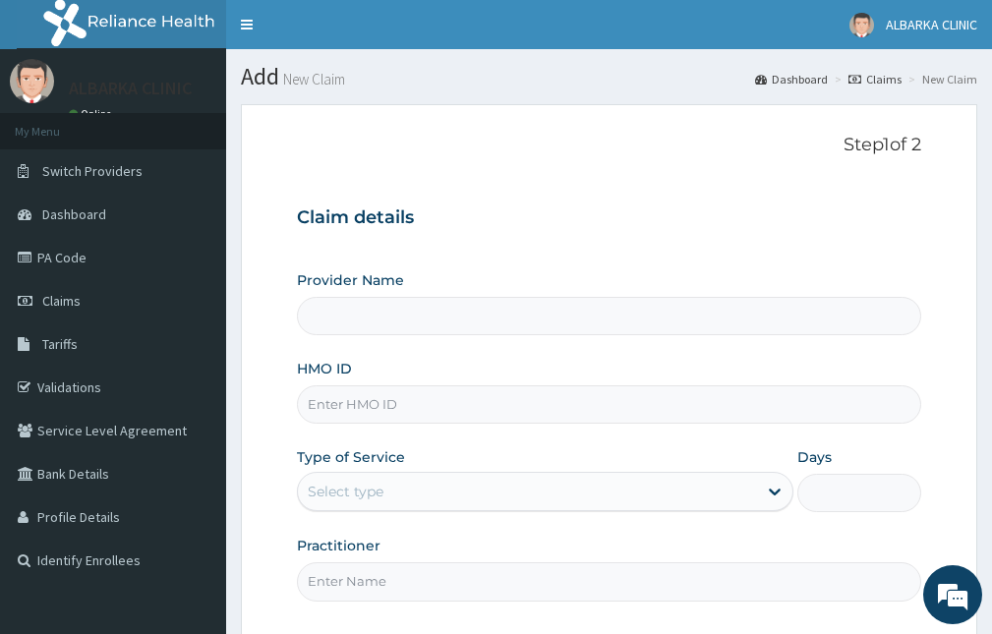
type input "ALBARKA CLINICS"
click at [350, 407] on input "HMO ID" at bounding box center [609, 404] width 624 height 38
paste input "FUI/10003/K"
type input "FUI/10003/A"
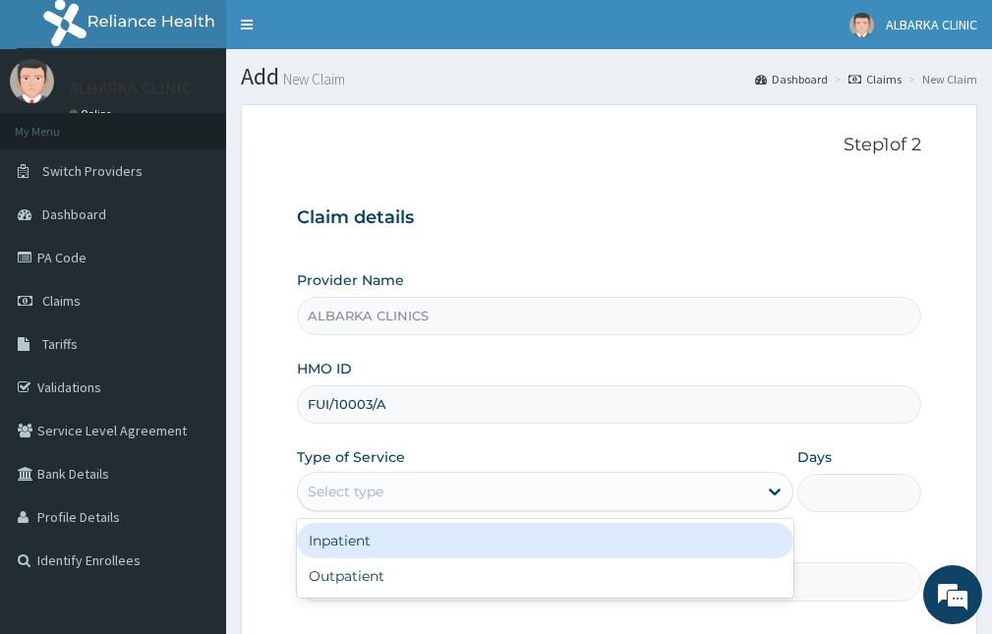
click at [364, 497] on div "Select type" at bounding box center [346, 492] width 76 height 20
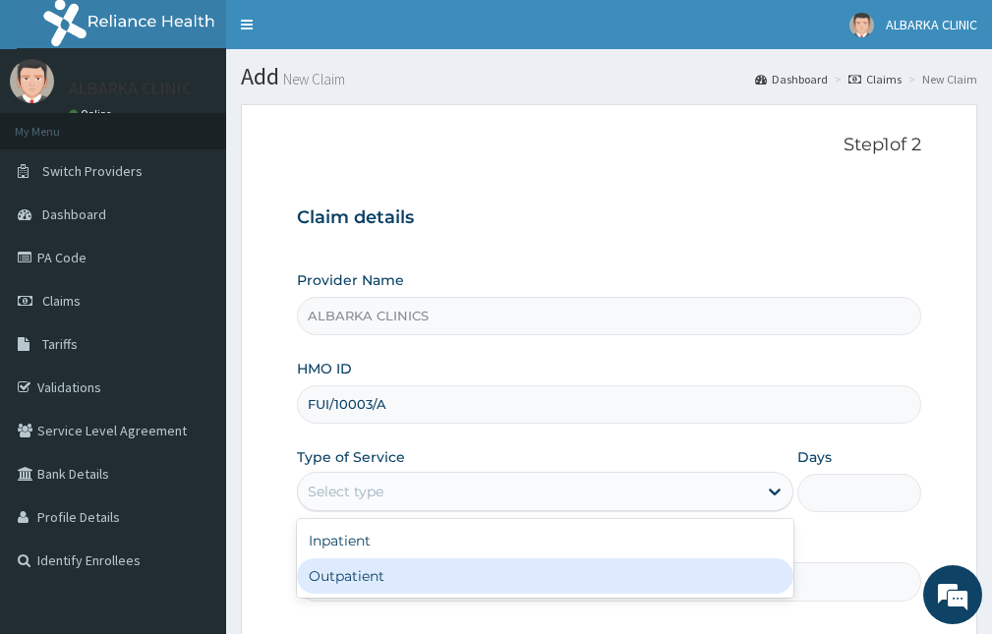
click at [349, 585] on div "Outpatient" at bounding box center [545, 575] width 496 height 35
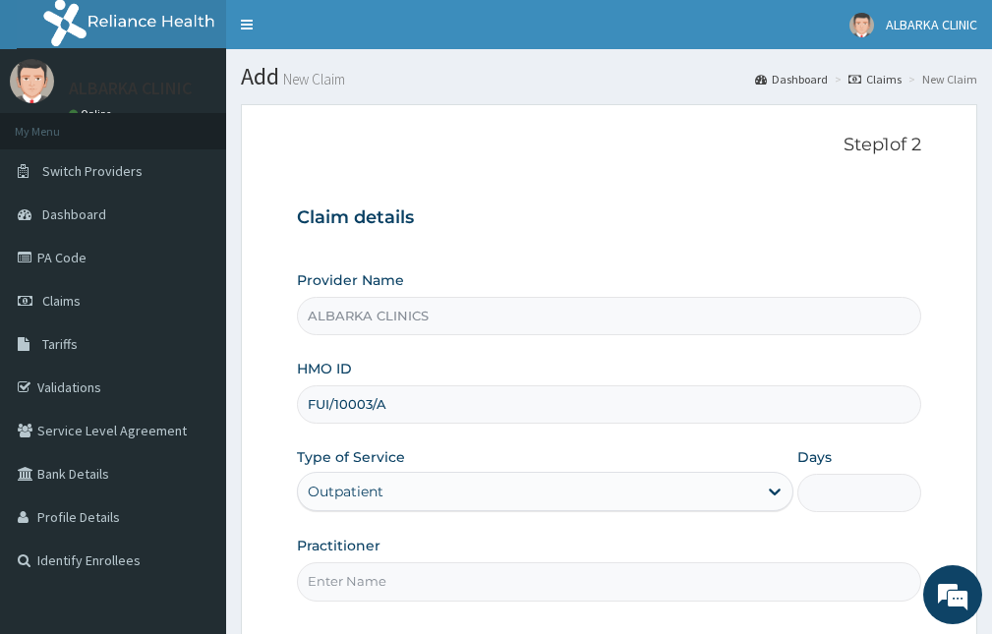
type input "1"
click at [355, 574] on input "Practitioner" at bounding box center [609, 581] width 624 height 38
type input "[PERSON_NAME]"
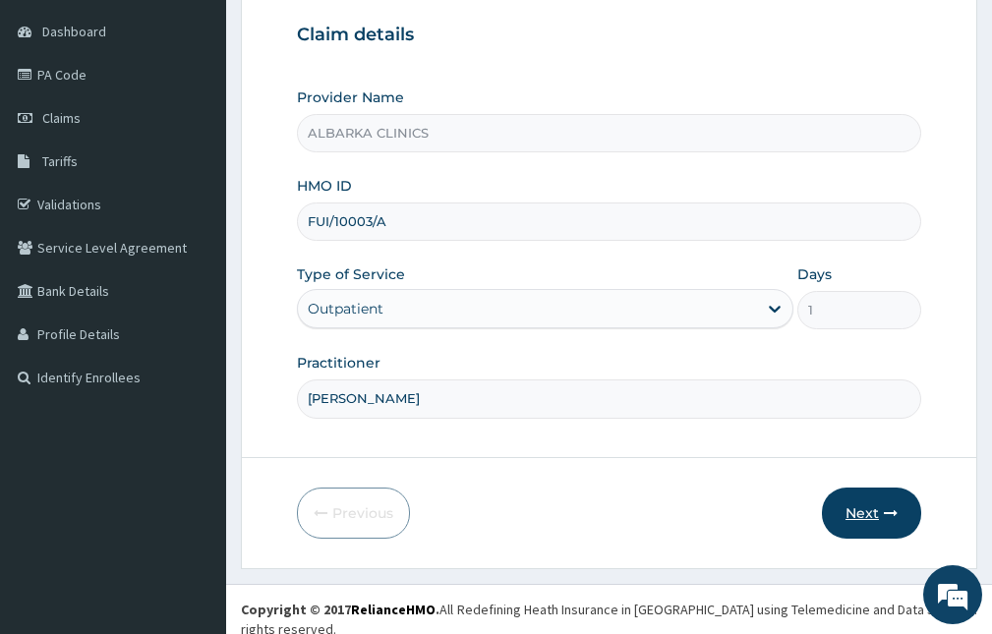
click at [863, 507] on button "Next" at bounding box center [871, 513] width 99 height 51
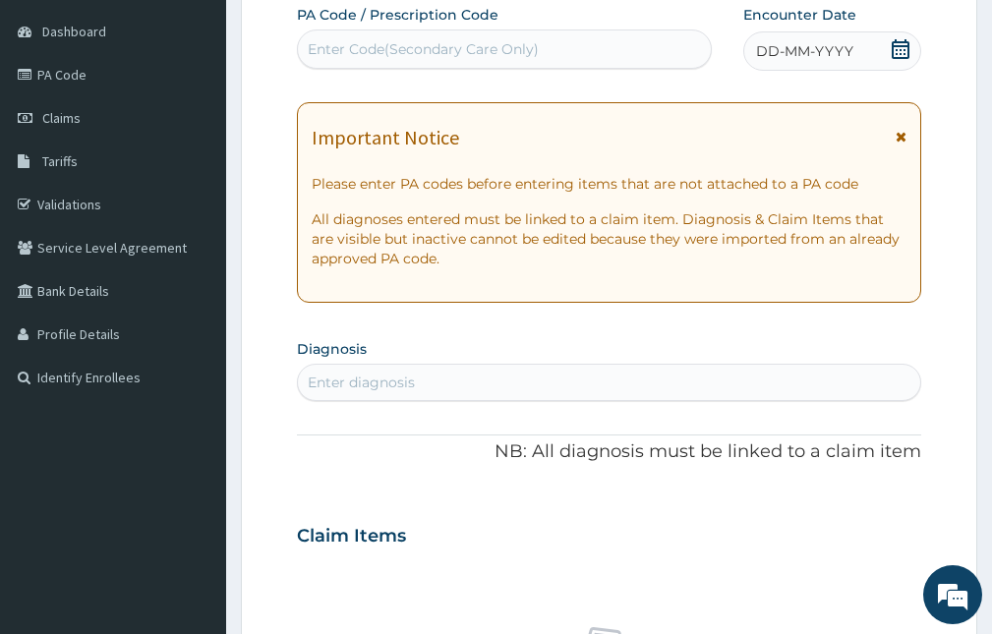
drag, startPoint x: 907, startPoint y: 40, endPoint x: 895, endPoint y: 66, distance: 28.1
click at [902, 46] on icon at bounding box center [901, 49] width 20 height 20
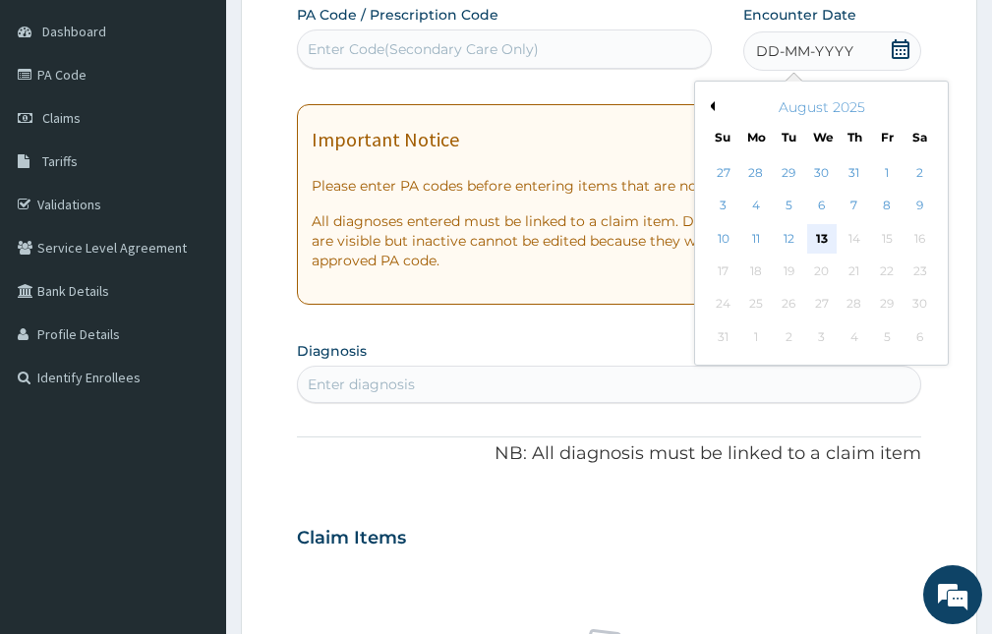
click at [822, 233] on div "13" at bounding box center [821, 238] width 29 height 29
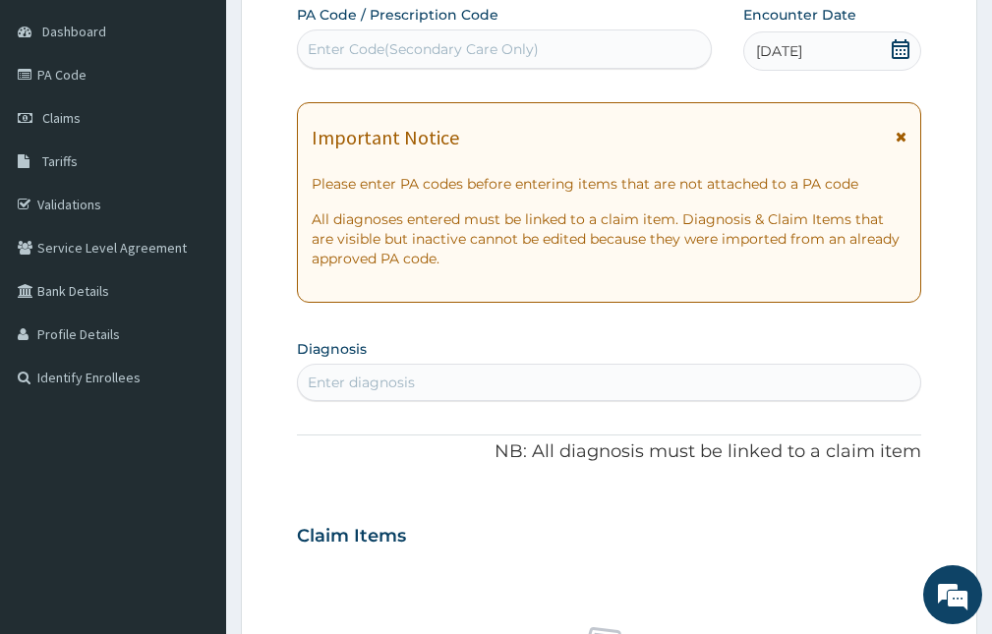
click at [900, 137] on icon at bounding box center [900, 137] width 11 height 14
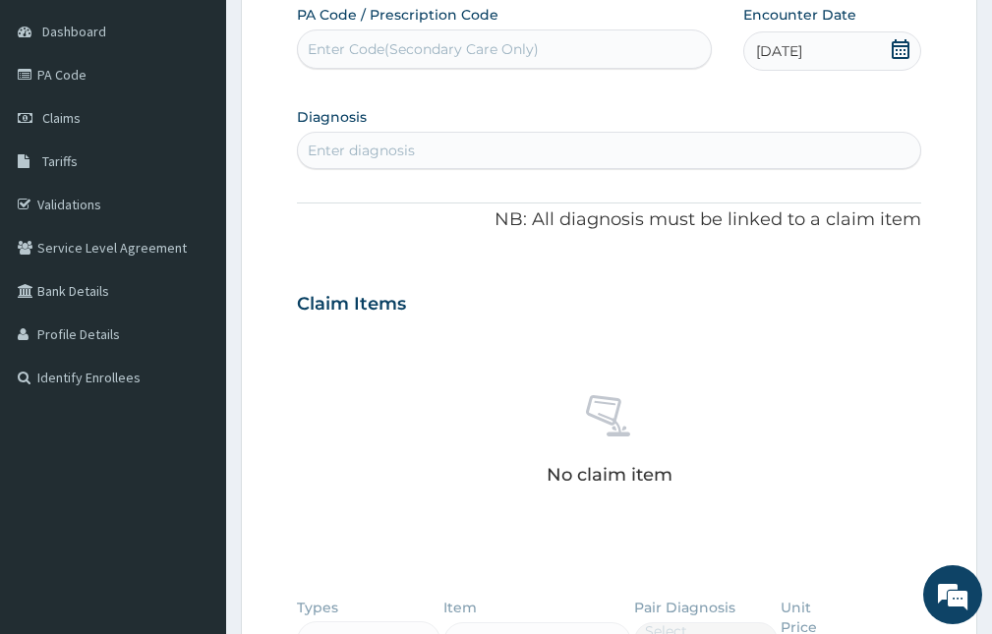
click at [382, 132] on div "Enter diagnosis" at bounding box center [609, 150] width 624 height 37
type input "FALC"
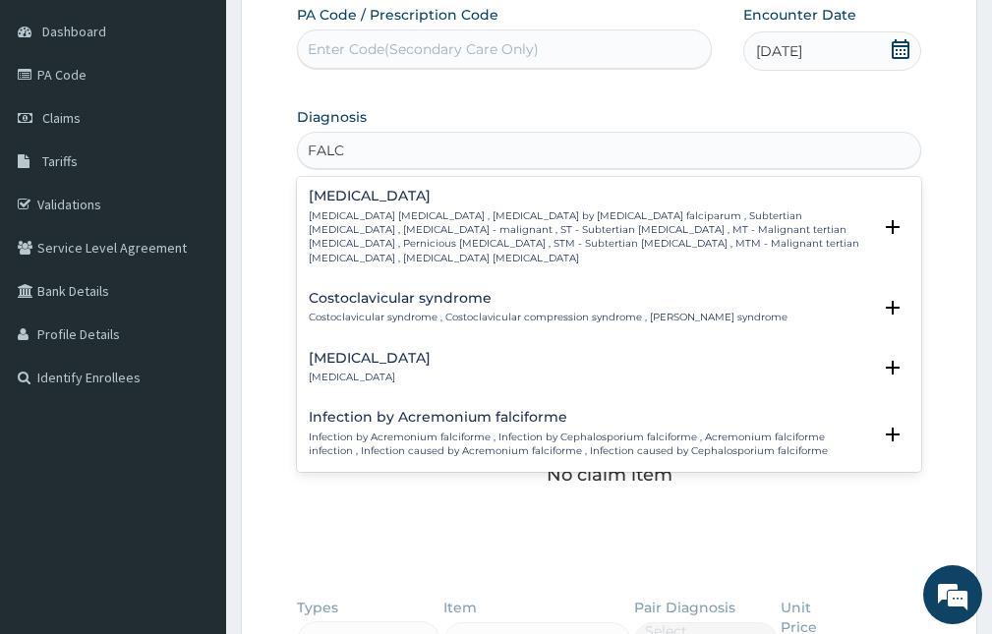
click at [388, 213] on p "[MEDICAL_DATA] [MEDICAL_DATA] , [MEDICAL_DATA] by [MEDICAL_DATA] falciparum , S…" at bounding box center [590, 237] width 562 height 56
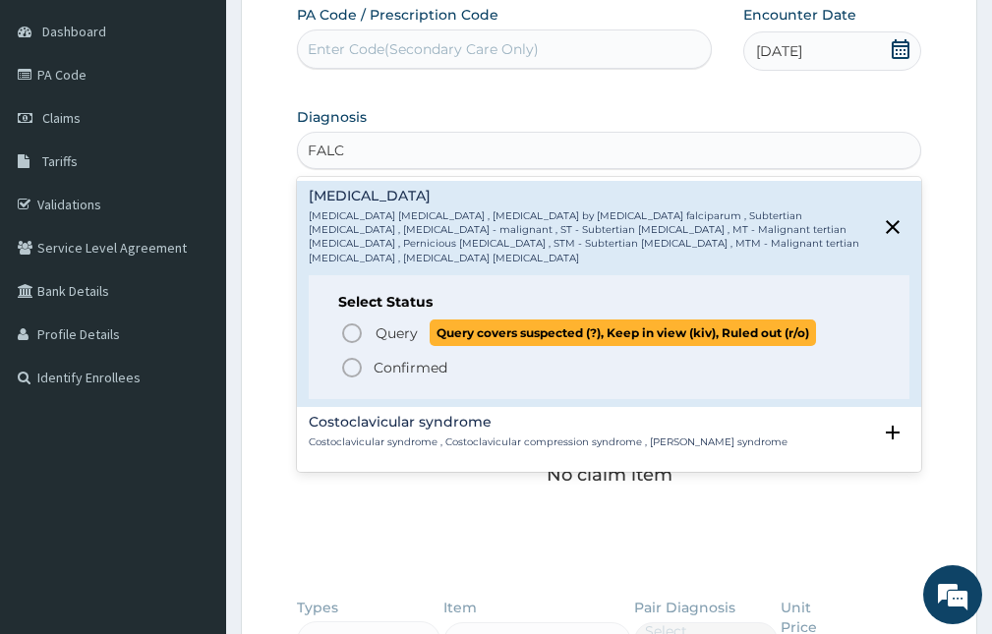
click at [387, 323] on span "Query" at bounding box center [396, 333] width 42 height 20
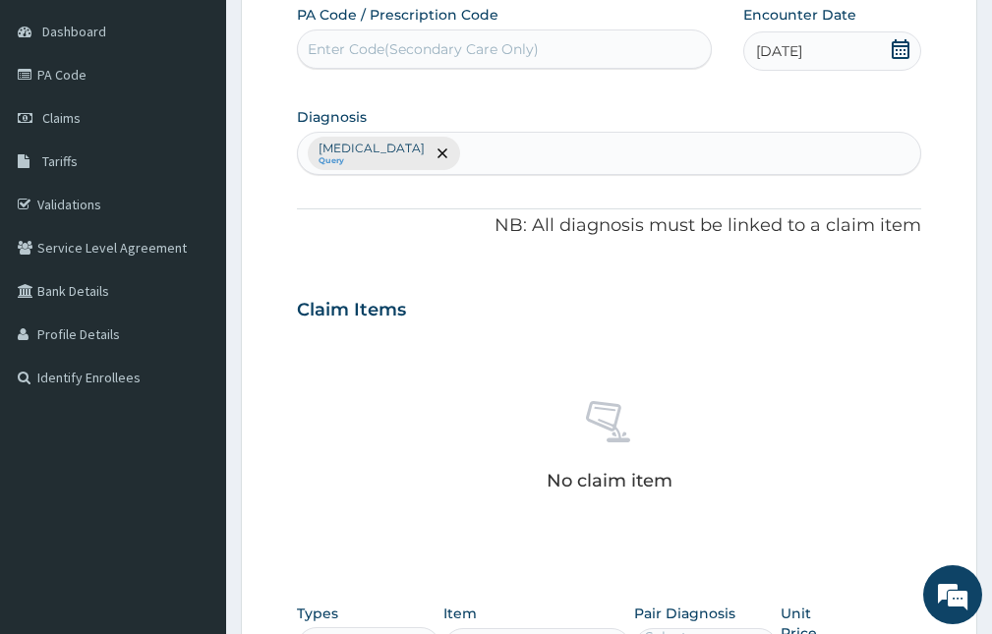
scroll to position [478, 0]
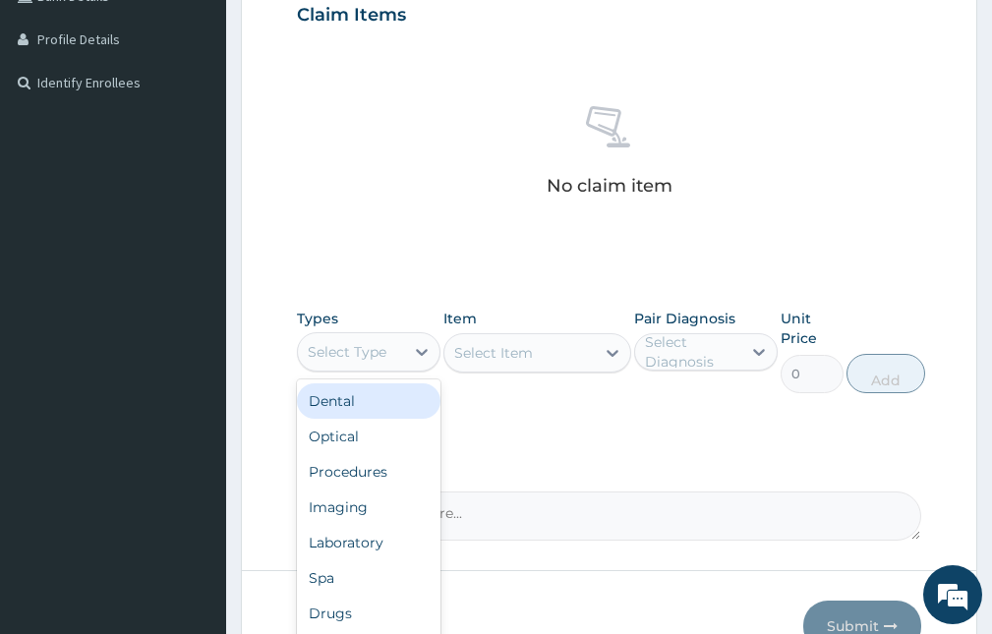
drag, startPoint x: 334, startPoint y: 337, endPoint x: 375, endPoint y: 381, distance: 60.5
click at [334, 341] on div "Select Type" at bounding box center [351, 351] width 106 height 31
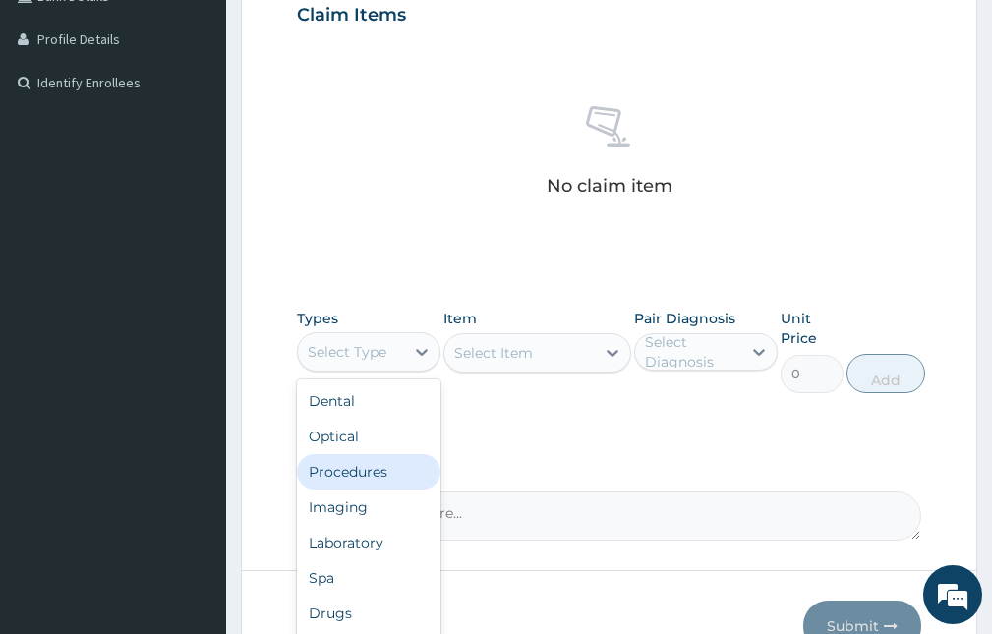
click at [361, 472] on div "Procedures" at bounding box center [369, 471] width 144 height 35
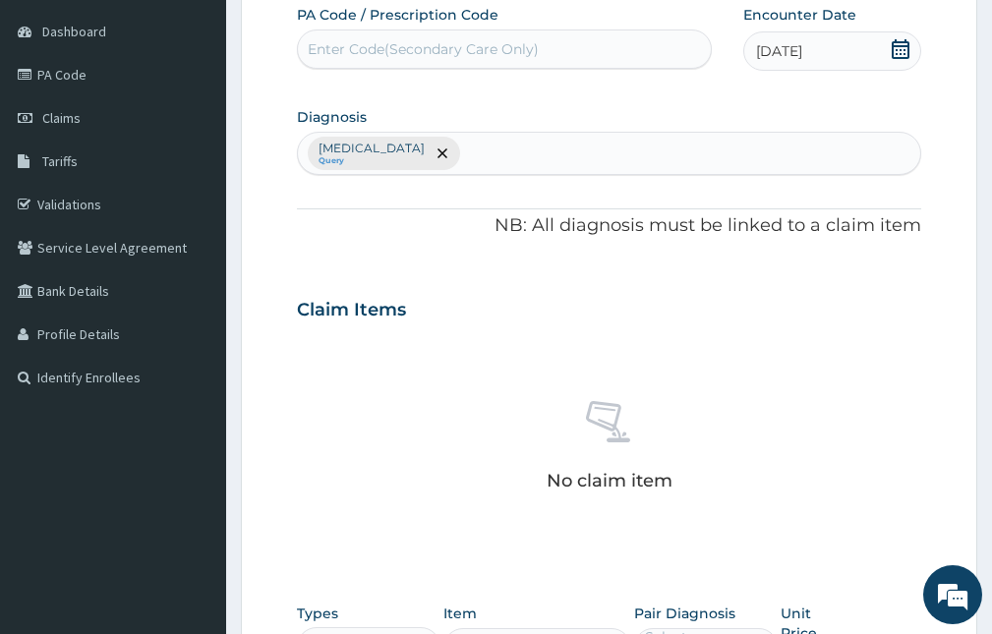
scroll to position [85, 0]
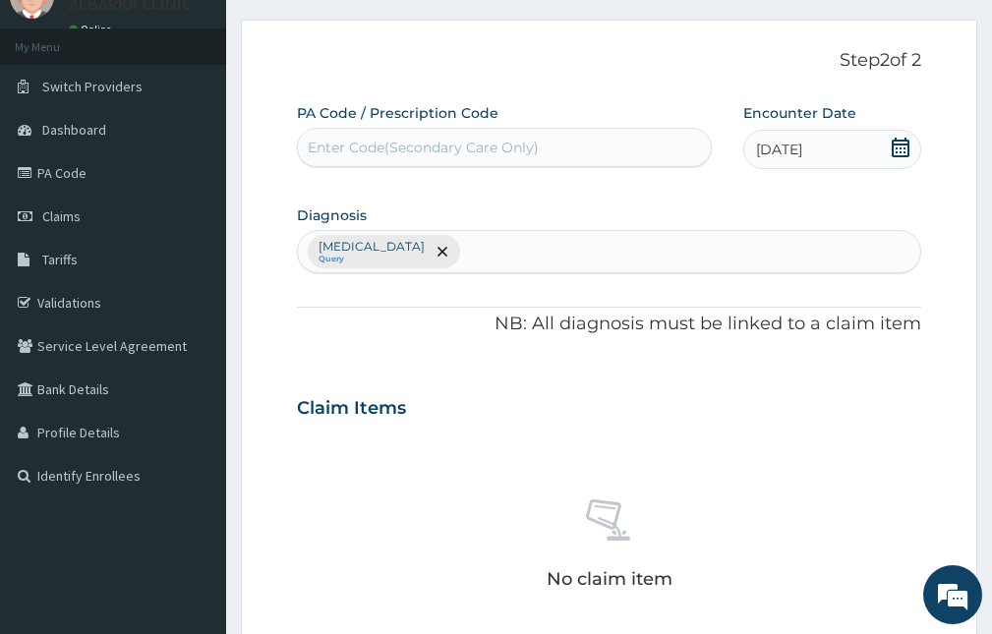
click at [483, 254] on div "[MEDICAL_DATA] Query" at bounding box center [609, 251] width 622 height 41
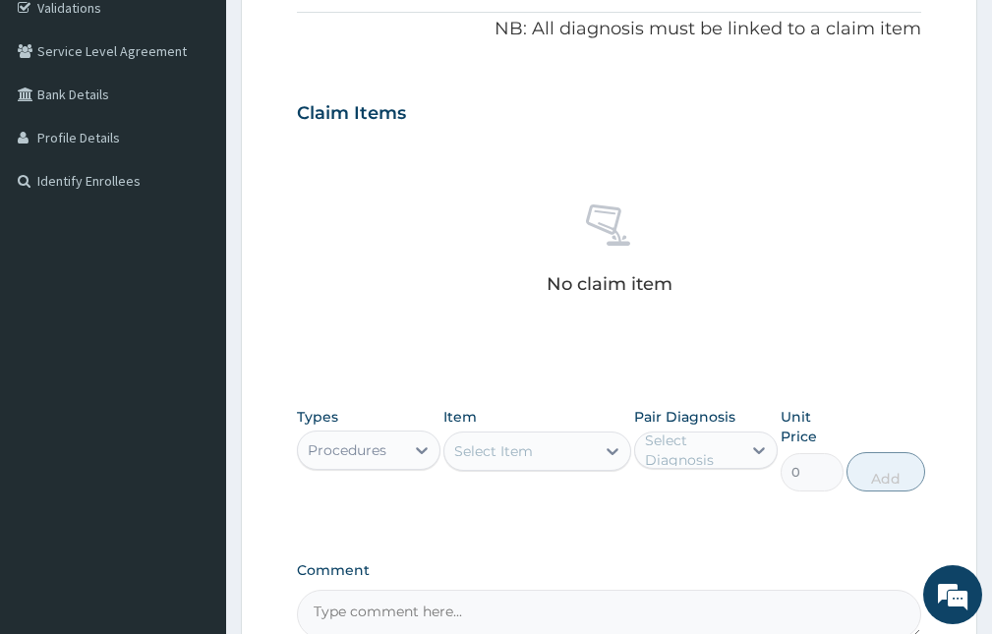
click at [487, 452] on div "Select Item" at bounding box center [493, 451] width 79 height 20
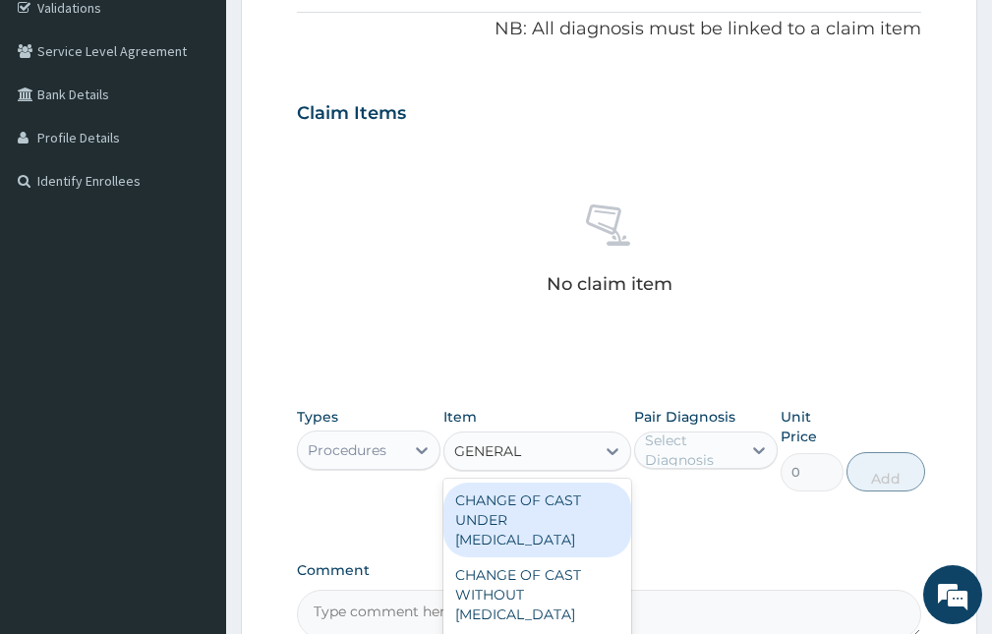
type input "GENERAL P"
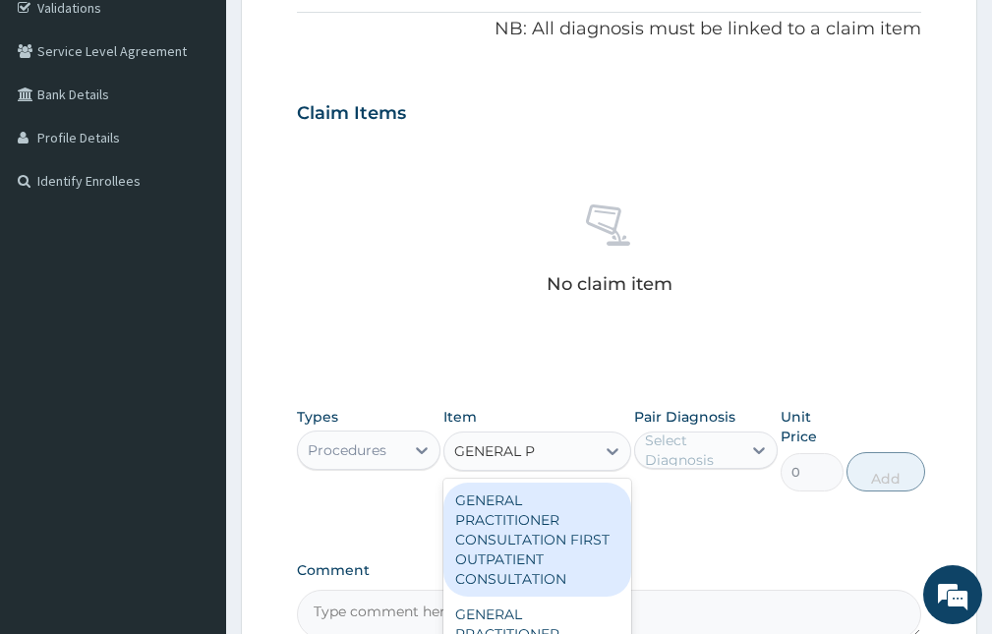
drag, startPoint x: 515, startPoint y: 523, endPoint x: 544, endPoint y: 520, distance: 28.7
click at [517, 523] on div "GENERAL PRACTITIONER CONSULTATION FIRST OUTPATIENT CONSULTATION" at bounding box center [536, 540] width 187 height 114
type input "3547.5"
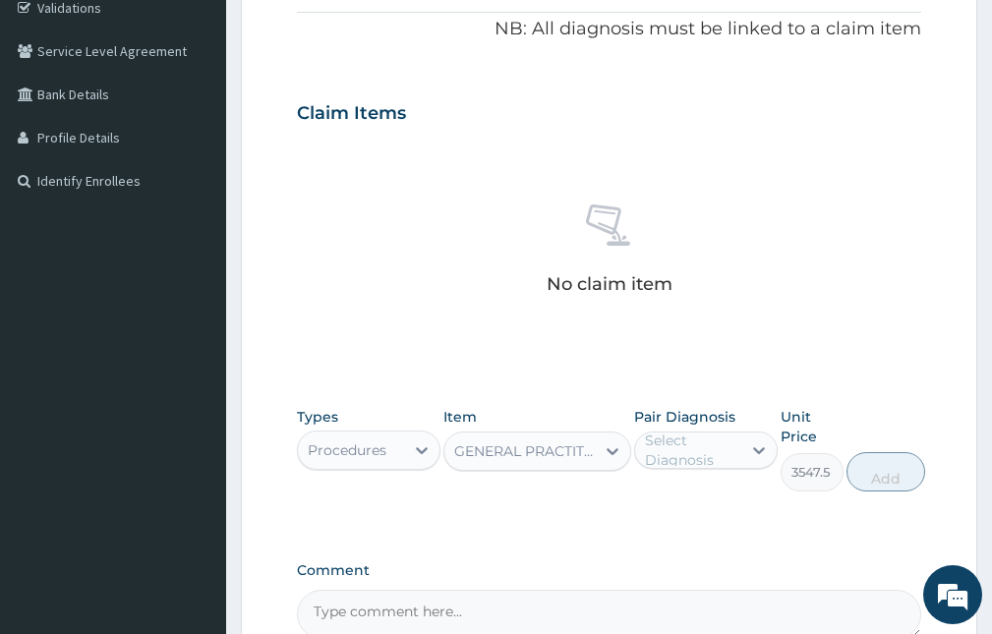
drag, startPoint x: 715, startPoint y: 440, endPoint x: 715, endPoint y: 471, distance: 30.5
click at [715, 454] on div "Select Diagnosis" at bounding box center [692, 450] width 94 height 39
click at [715, 502] on label "[MEDICAL_DATA]" at bounding box center [726, 499] width 120 height 20
checkbox input "true"
click at [858, 476] on button "Add" at bounding box center [885, 471] width 79 height 39
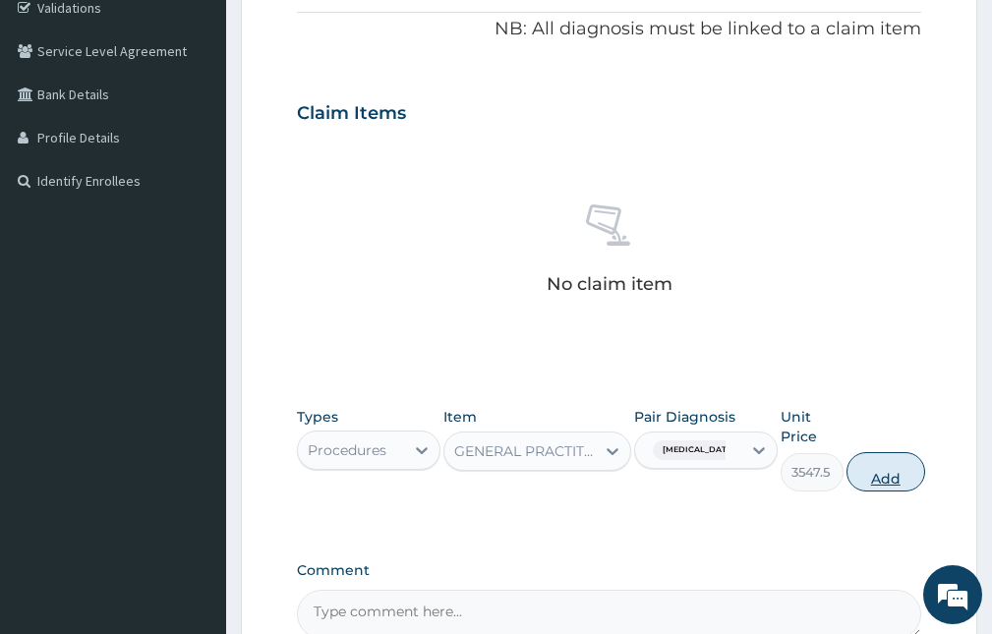
type input "0"
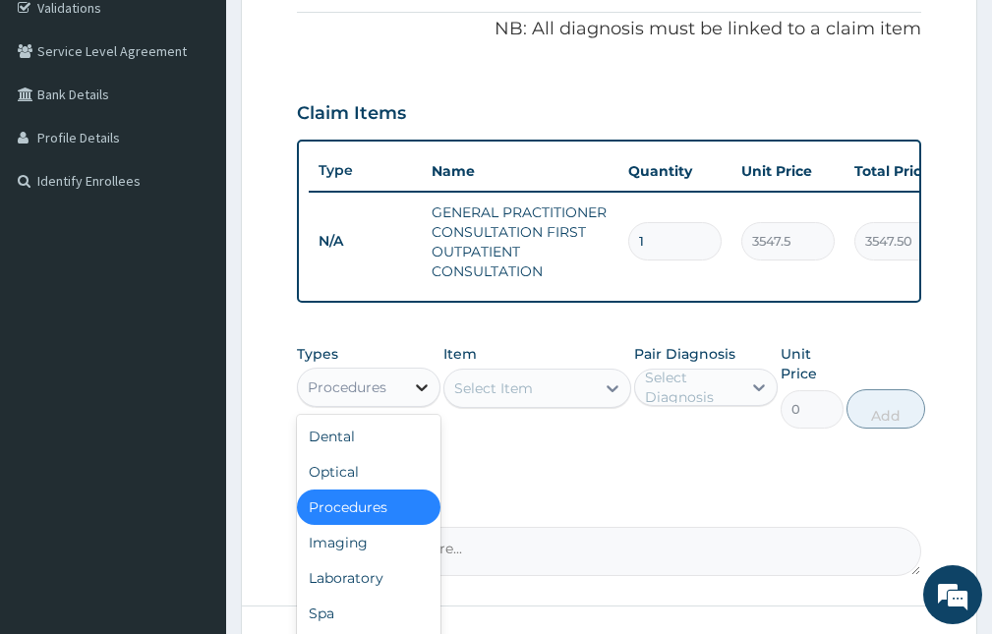
click at [417, 391] on icon at bounding box center [422, 387] width 12 height 7
drag, startPoint x: 357, startPoint y: 590, endPoint x: 444, endPoint y: 491, distance: 131.6
click at [357, 591] on div "Laboratory" at bounding box center [369, 577] width 144 height 35
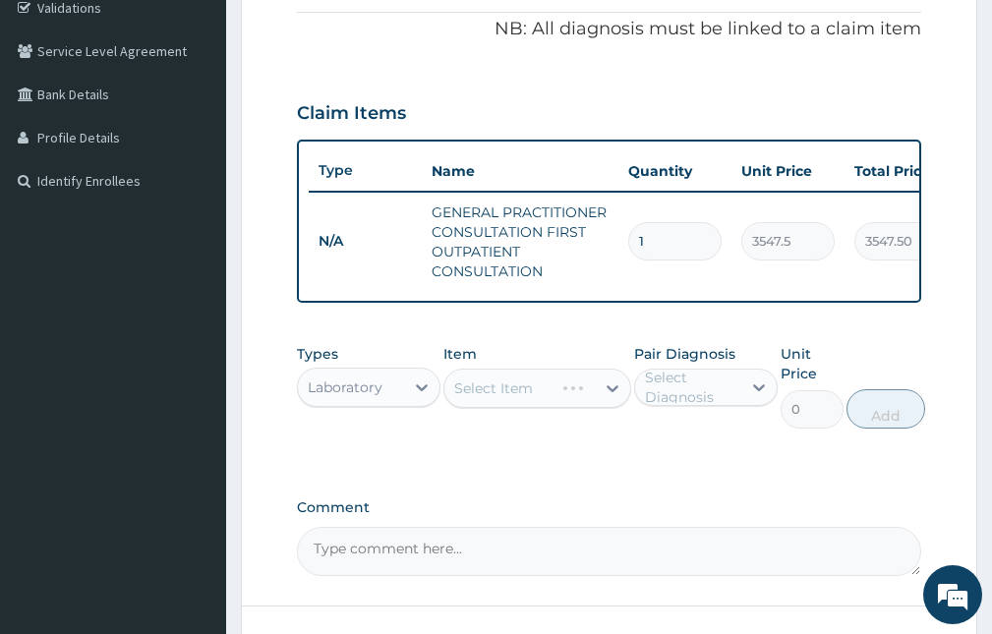
click at [556, 404] on div "Select Item" at bounding box center [536, 388] width 187 height 39
click at [671, 395] on div "Select Diagnosis" at bounding box center [692, 387] width 94 height 39
click at [678, 445] on label "[MEDICAL_DATA]" at bounding box center [726, 436] width 120 height 20
checkbox input "true"
click at [545, 404] on div "Select Item" at bounding box center [518, 388] width 149 height 31
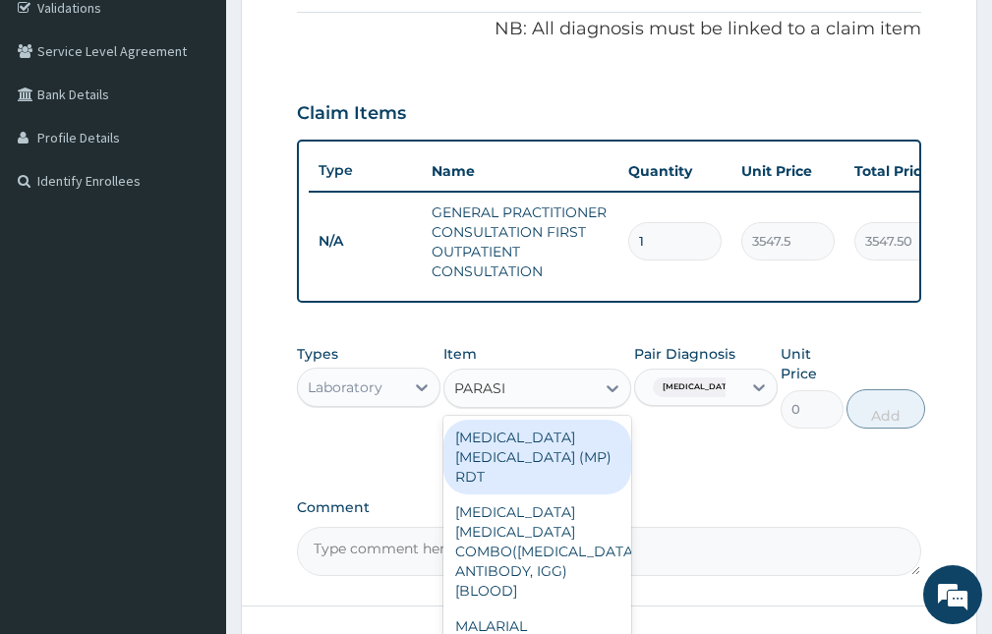
type input "PARASIT"
drag, startPoint x: 536, startPoint y: 480, endPoint x: 534, endPoint y: 470, distance: 10.0
click at [535, 472] on div "[MEDICAL_DATA] [MEDICAL_DATA] (MP) RDT" at bounding box center [536, 457] width 187 height 75
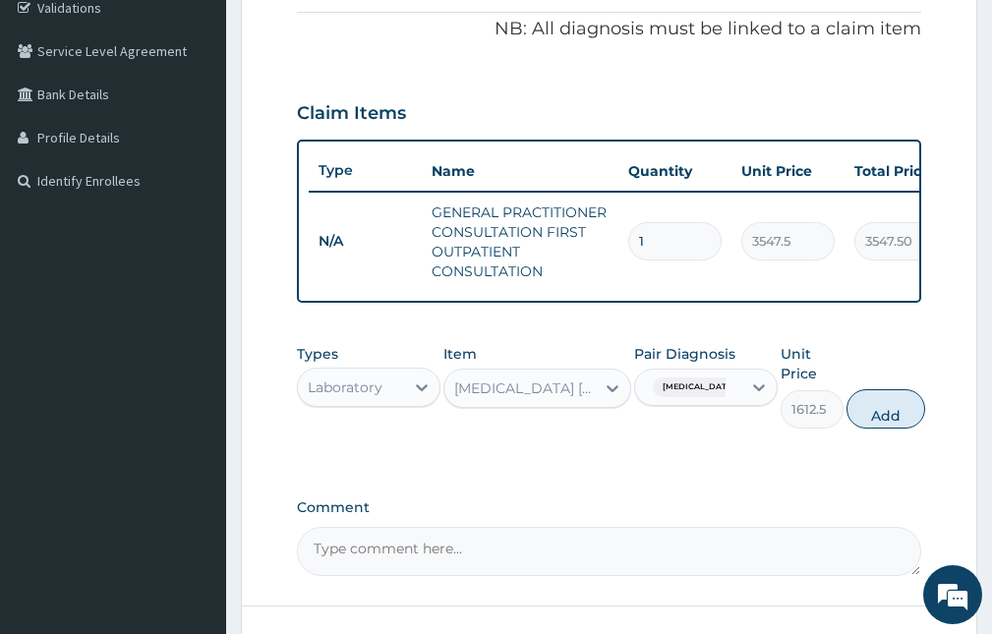
drag, startPoint x: 879, startPoint y: 432, endPoint x: 855, endPoint y: 432, distance: 23.6
click at [878, 429] on button "Add" at bounding box center [885, 408] width 79 height 39
type input "0"
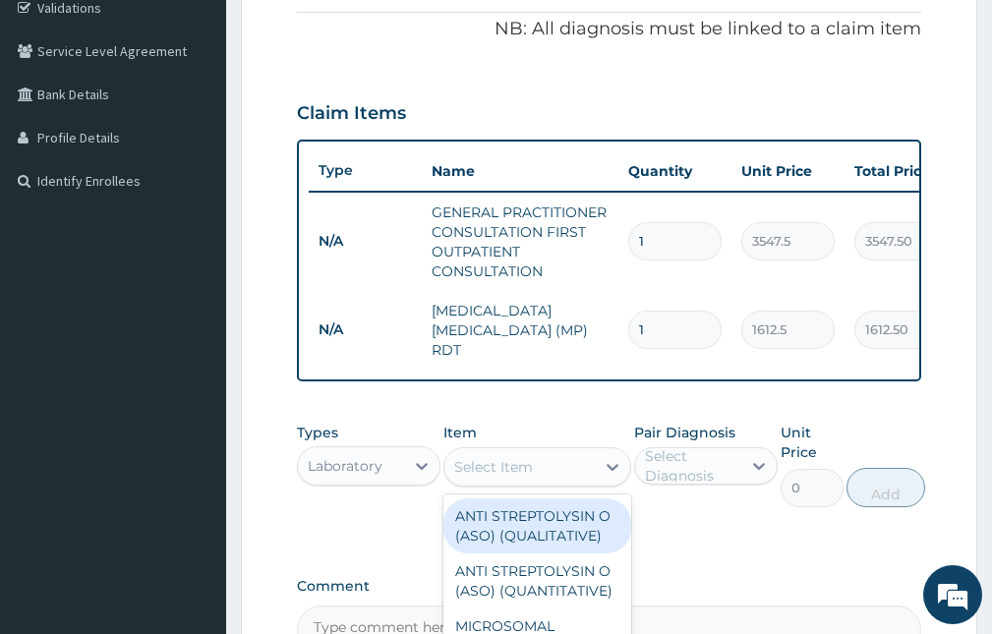
click at [514, 471] on div "Select Item" at bounding box center [493, 467] width 79 height 20
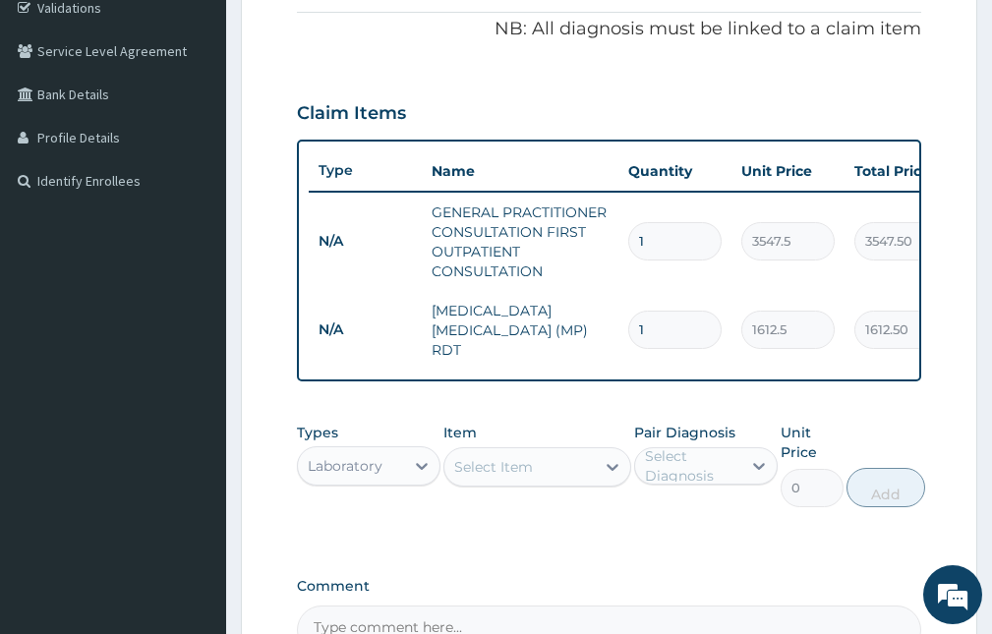
click at [362, 448] on div "Types Laboratory" at bounding box center [369, 465] width 144 height 85
drag, startPoint x: 369, startPoint y: 443, endPoint x: 364, endPoint y: 467, distance: 24.1
click at [365, 460] on div "Types Laboratory" at bounding box center [369, 465] width 144 height 85
click at [364, 471] on div "Laboratory" at bounding box center [345, 466] width 75 height 20
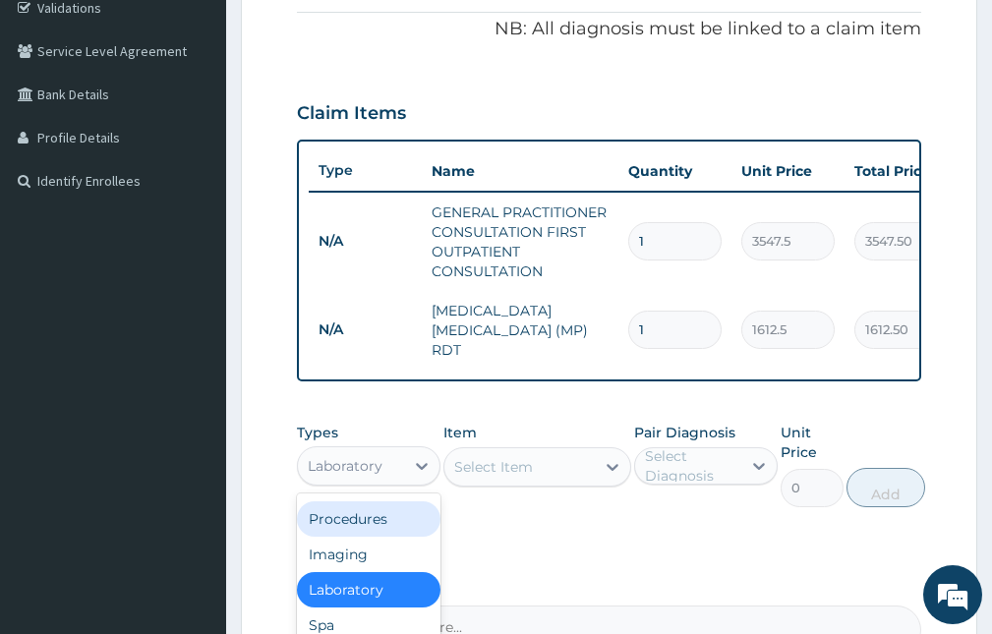
scroll to position [0, 0]
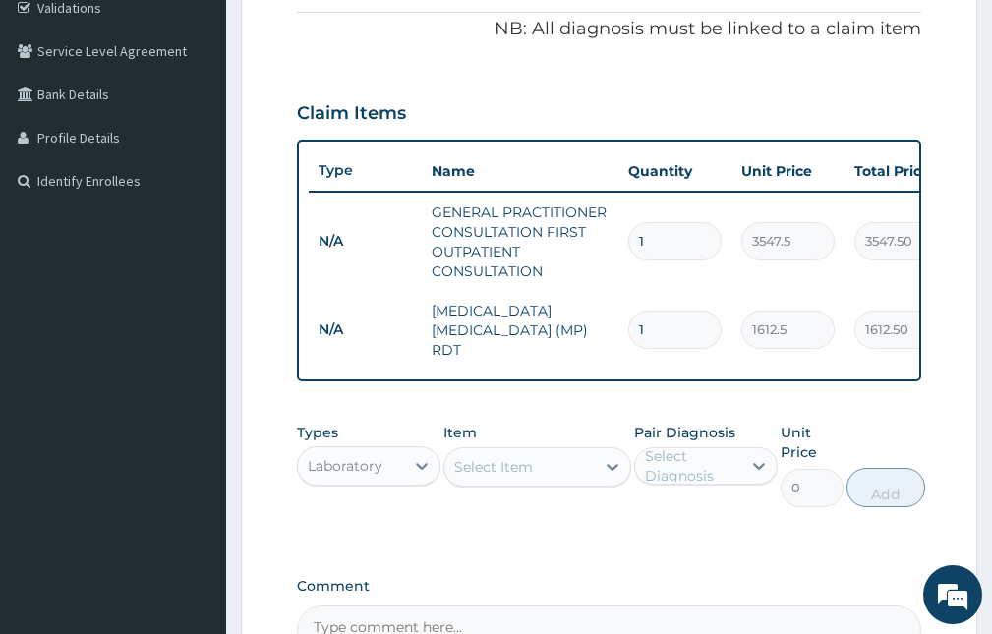
click at [517, 578] on div "Types Laboratory Item Select Item Pair Diagnosis Select Diagnosis Unit Price 0 …" at bounding box center [609, 616] width 624 height 77
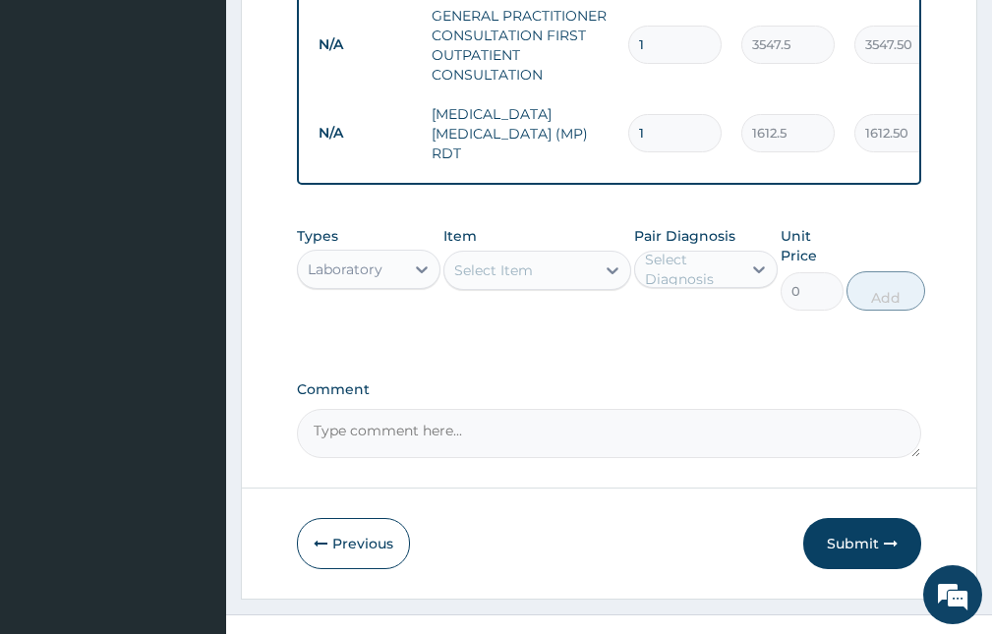
scroll to position [610, 0]
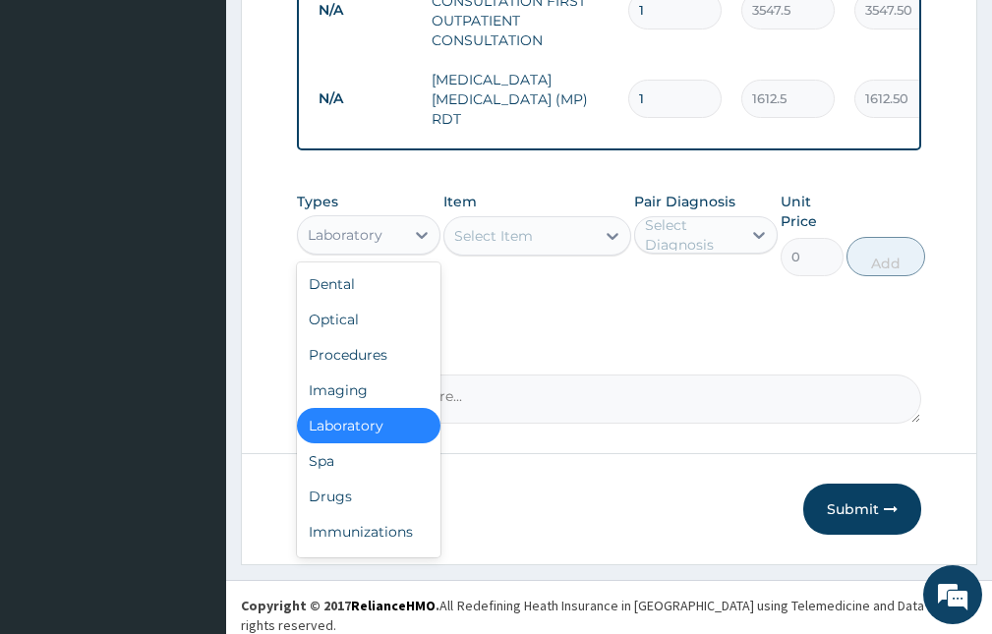
click at [395, 240] on div "Laboratory" at bounding box center [351, 234] width 106 height 31
click at [360, 493] on div "Drugs" at bounding box center [369, 496] width 144 height 35
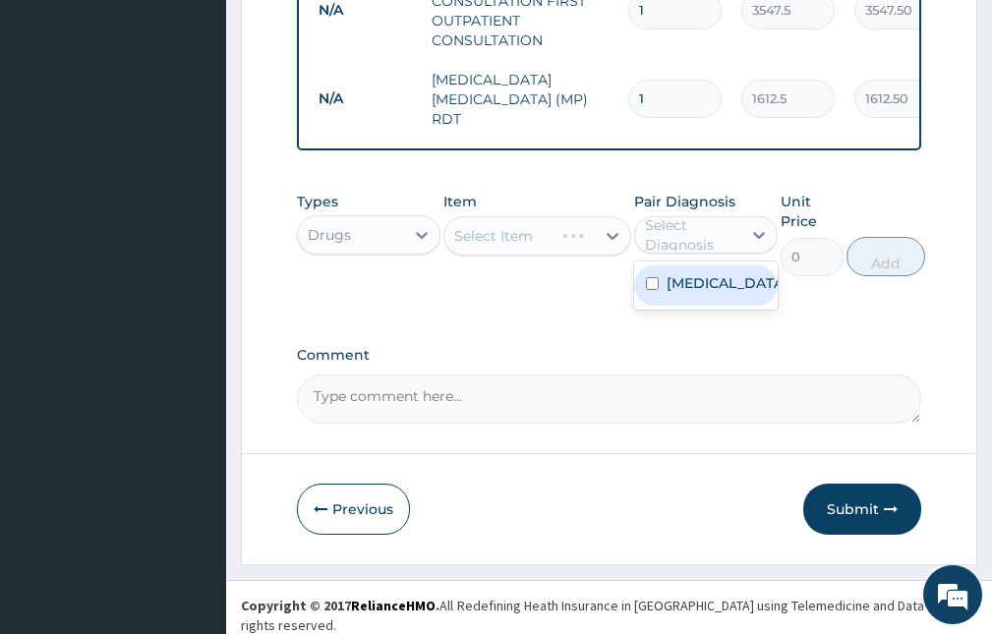
drag, startPoint x: 673, startPoint y: 232, endPoint x: 673, endPoint y: 294, distance: 61.9
click at [673, 243] on div "Select Diagnosis" at bounding box center [692, 234] width 94 height 39
drag, startPoint x: 671, startPoint y: 317, endPoint x: 642, endPoint y: 296, distance: 36.6
click at [671, 306] on div "Falciparum malaria" at bounding box center [706, 285] width 144 height 40
checkbox input "true"
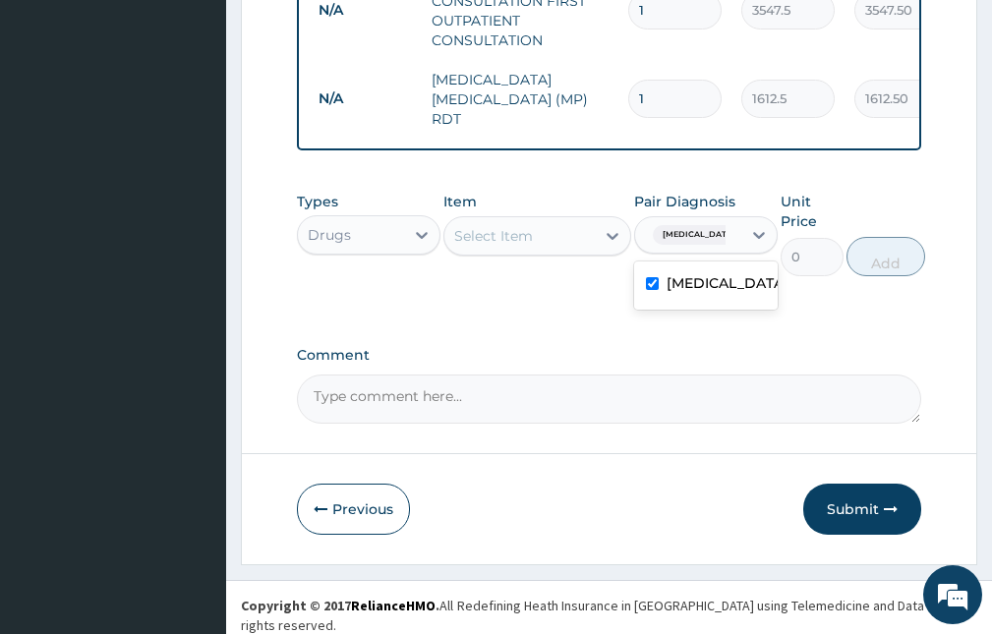
click at [546, 244] on div "Select Item" at bounding box center [518, 235] width 149 height 31
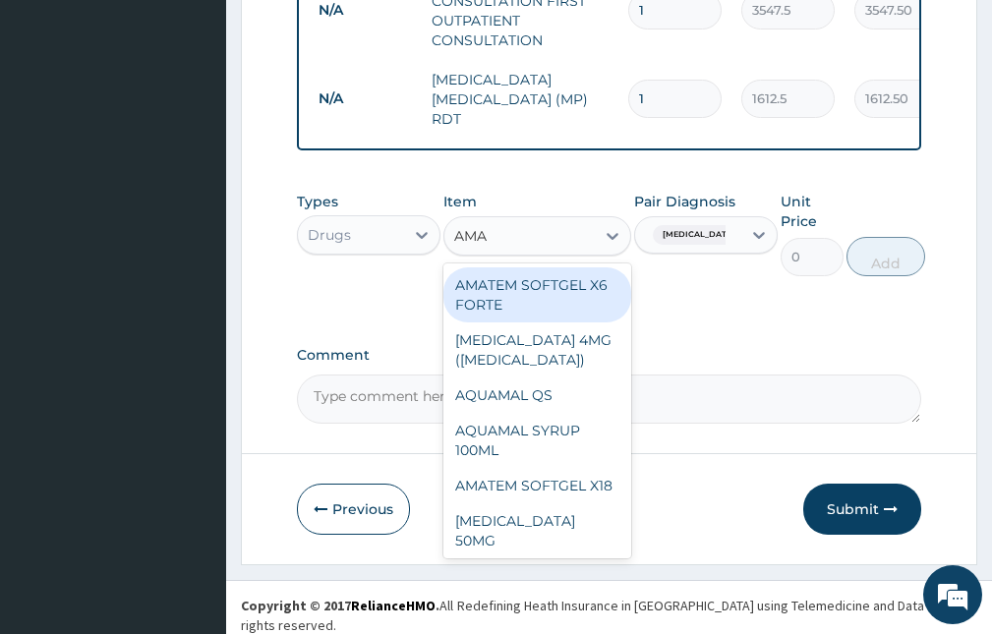
type input "AMAT"
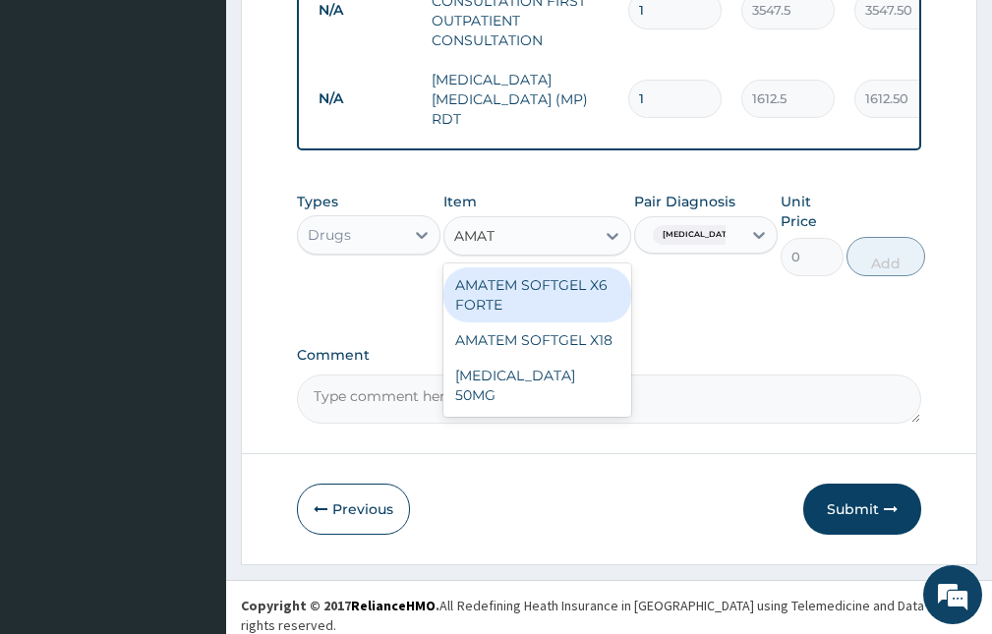
click at [541, 287] on div "AMATEM SOFTGEL X6 FORTE" at bounding box center [536, 294] width 187 height 55
type input "473"
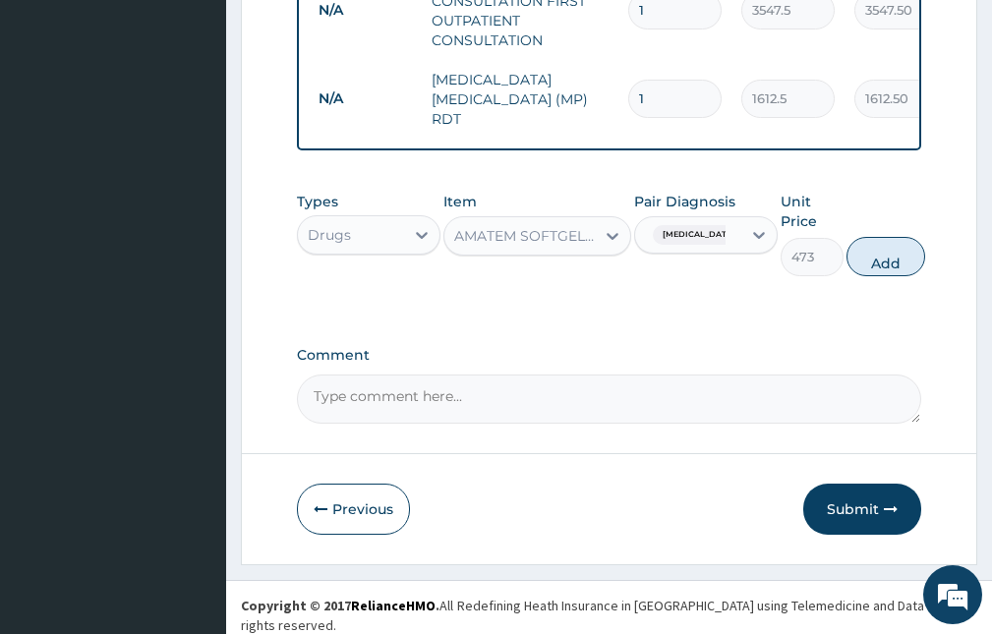
click at [562, 239] on div "AMATEM SOFTGEL X6 FORTE" at bounding box center [525, 236] width 142 height 20
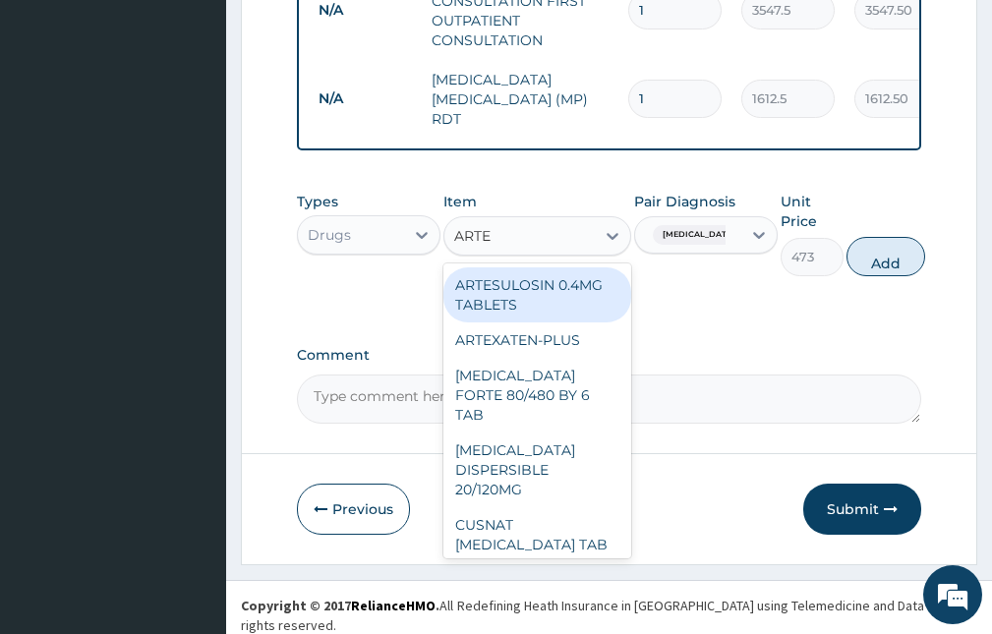
type input "ARTEM"
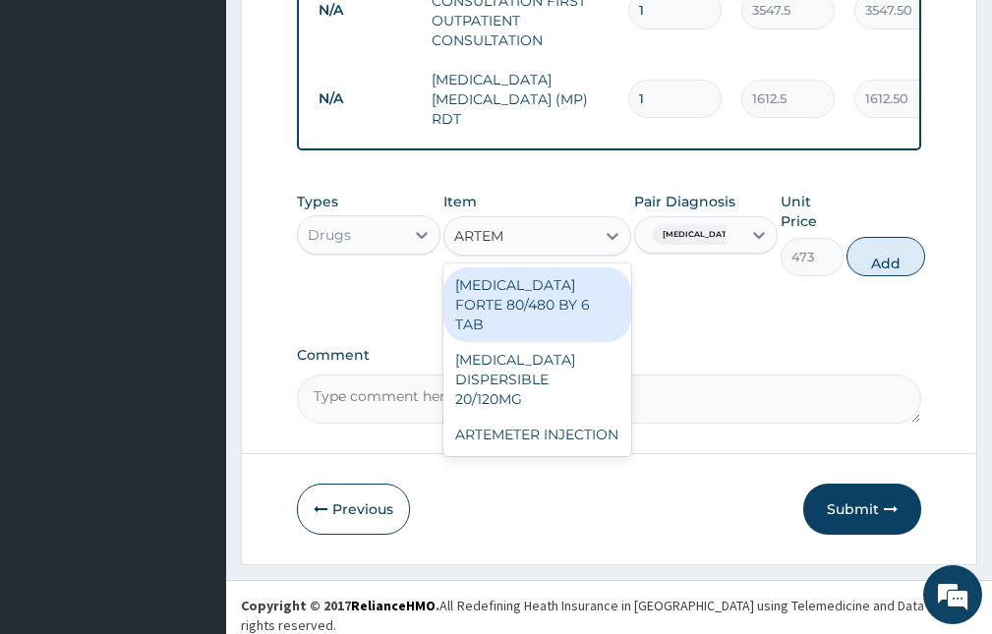
click at [528, 293] on div "COARTEM FORTE 80/480 BY 6 TAB" at bounding box center [536, 304] width 187 height 75
type input "449.35"
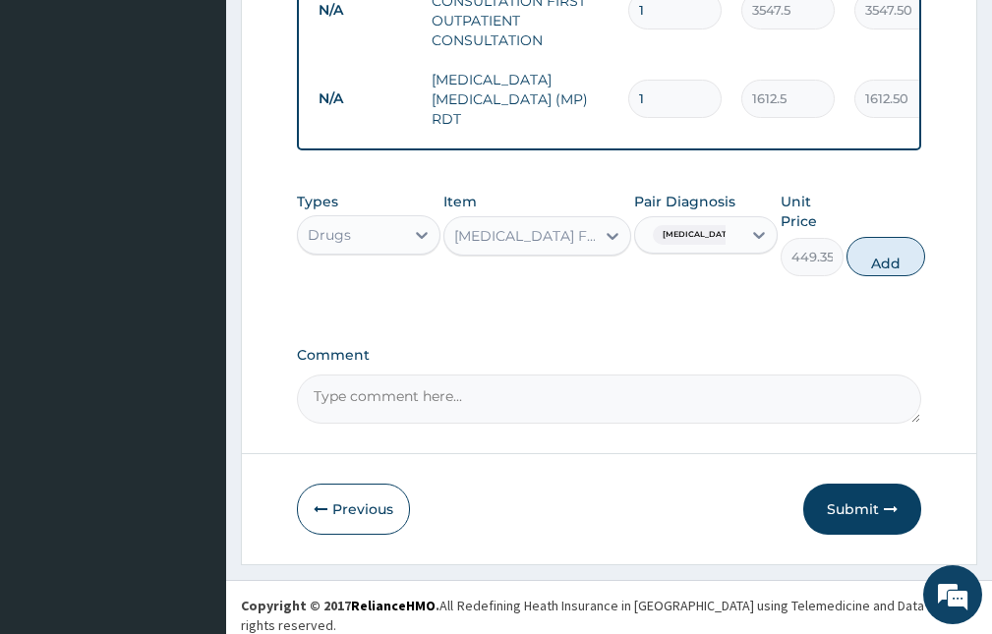
click at [517, 232] on div "COARTEM FORTE 80/480 BY 6 TAB" at bounding box center [525, 236] width 142 height 20
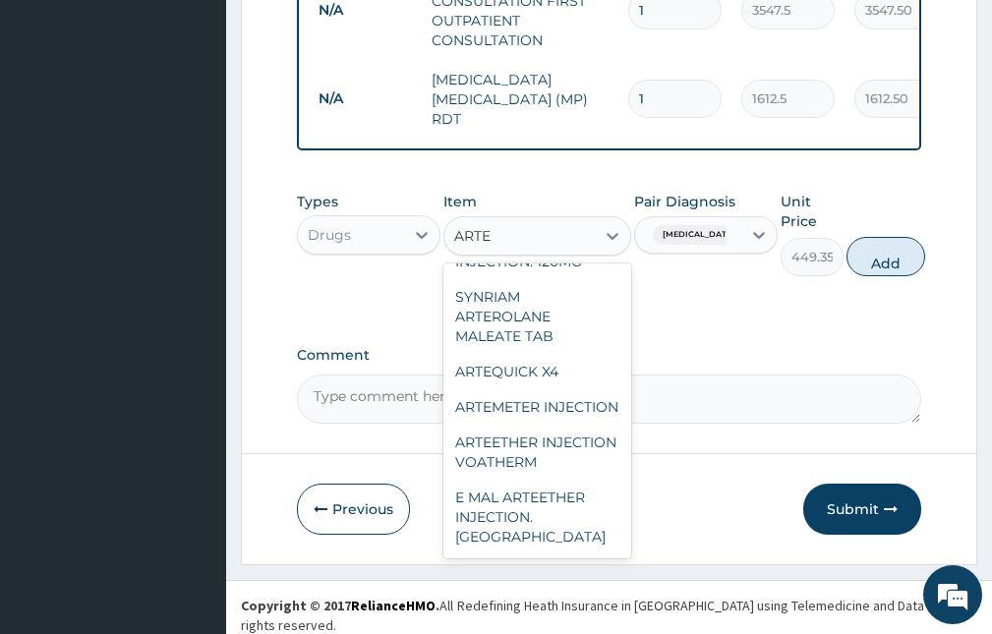
scroll to position [50, 0]
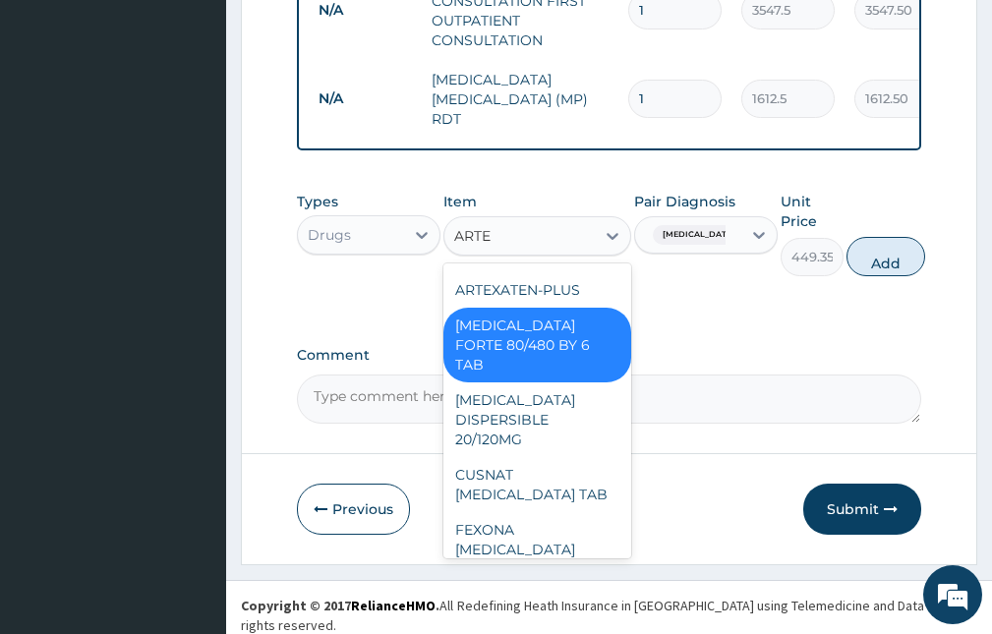
type input "ARTEM"
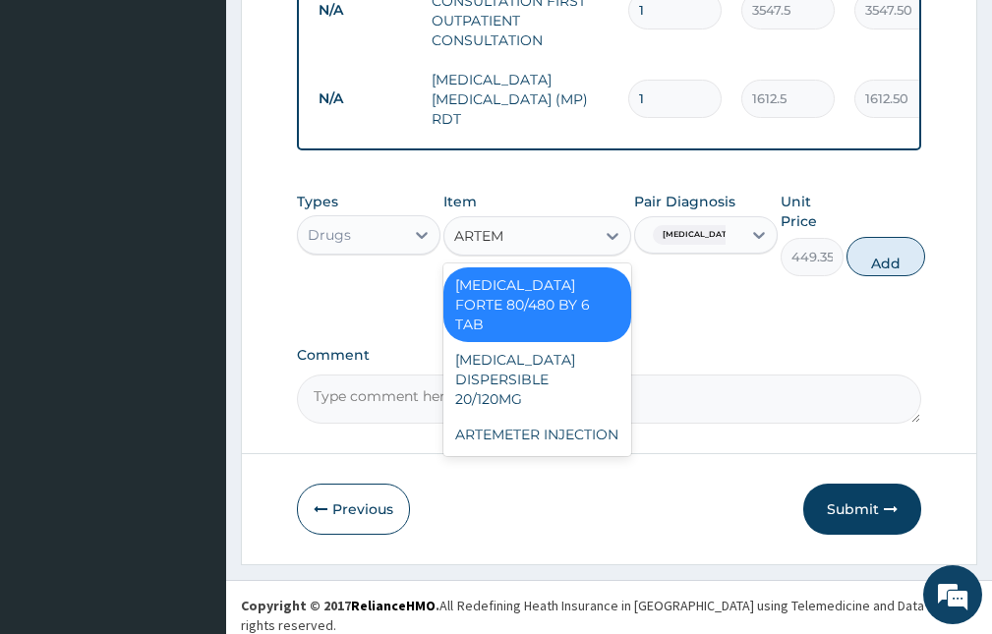
click at [516, 302] on div "COARTEM FORTE 80/480 BY 6 TAB" at bounding box center [536, 304] width 187 height 75
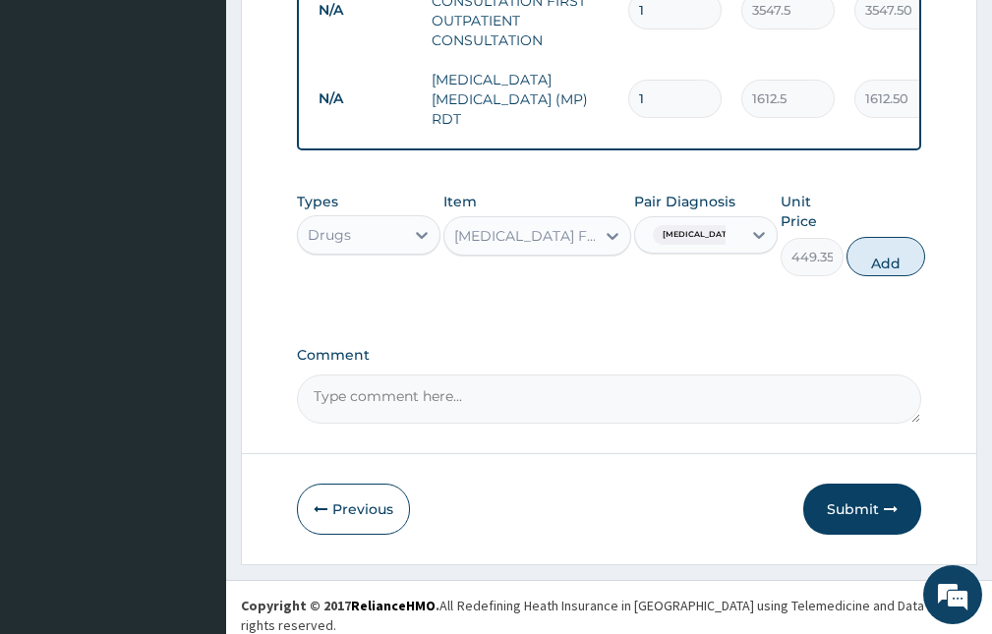
click at [510, 242] on div "COARTEM FORTE 80/480 BY 6 TAB" at bounding box center [525, 236] width 142 height 20
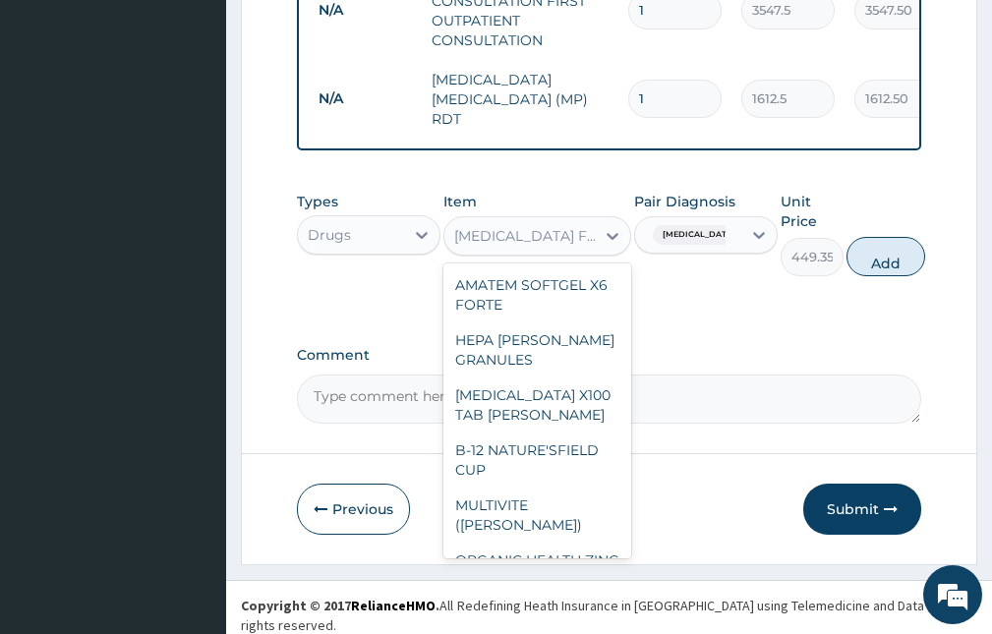
scroll to position [14220, 0]
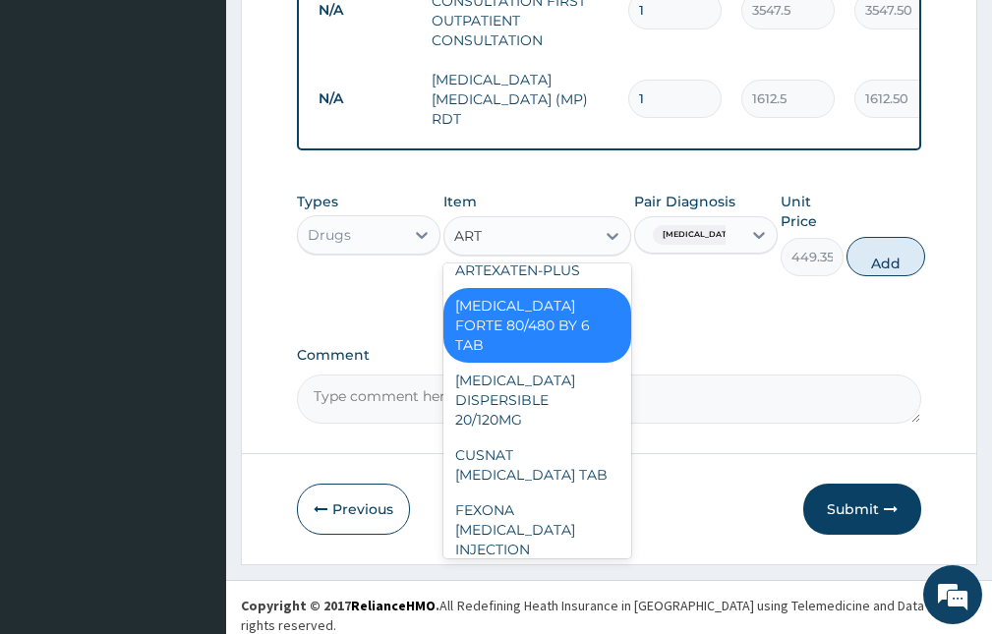
type input "ARTE"
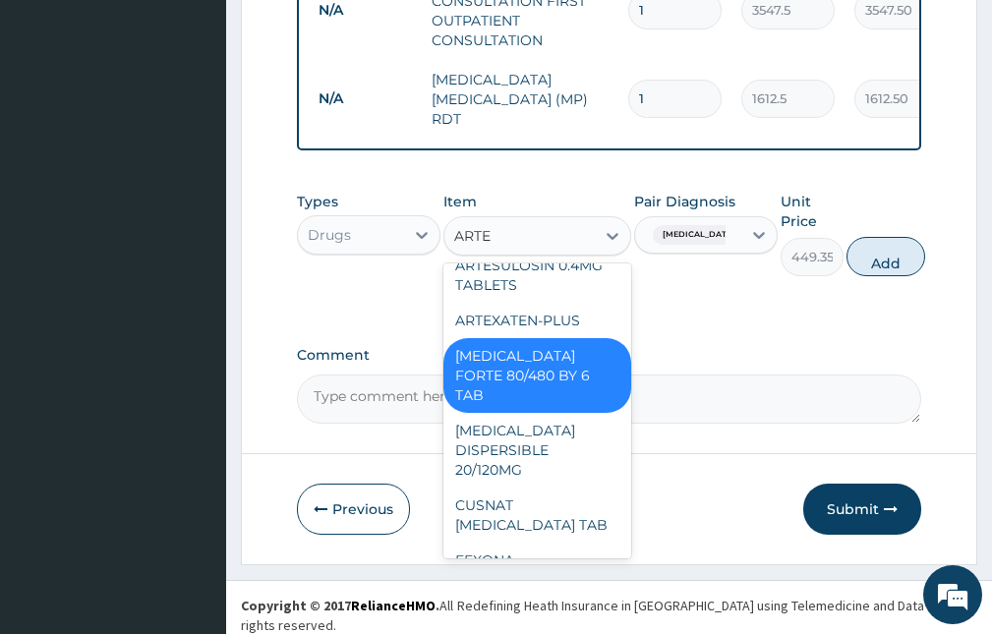
scroll to position [0, 0]
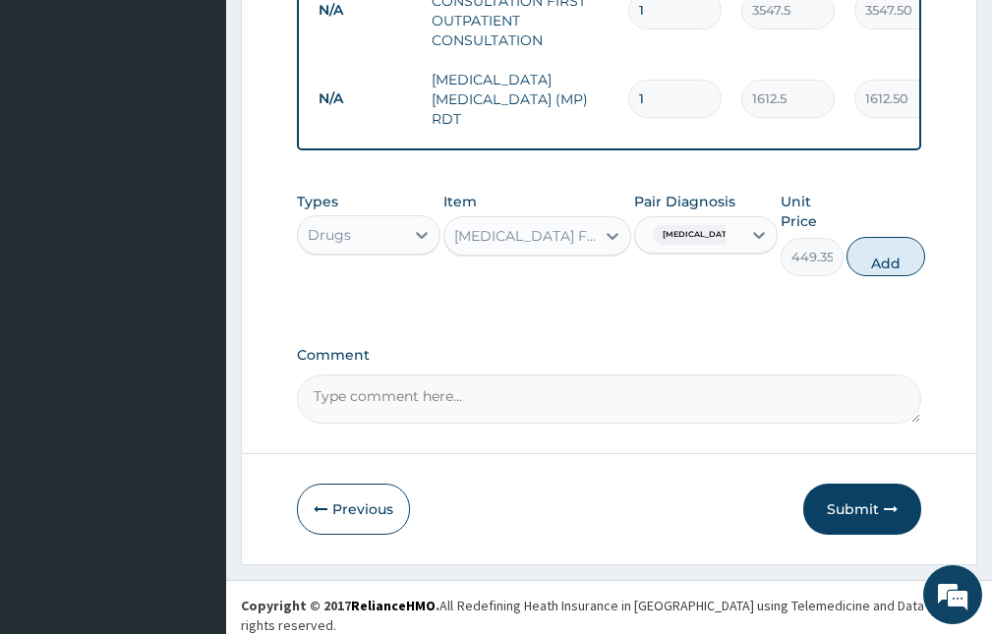
drag, startPoint x: 511, startPoint y: 234, endPoint x: 497, endPoint y: 235, distance: 13.8
click at [497, 235] on div "COARTEM FORTE 80/480 BY 6 TAB" at bounding box center [518, 235] width 149 height 31
click at [497, 235] on div "COARTEM FORTE 80/480 BY 6 TAB" at bounding box center [525, 236] width 142 height 20
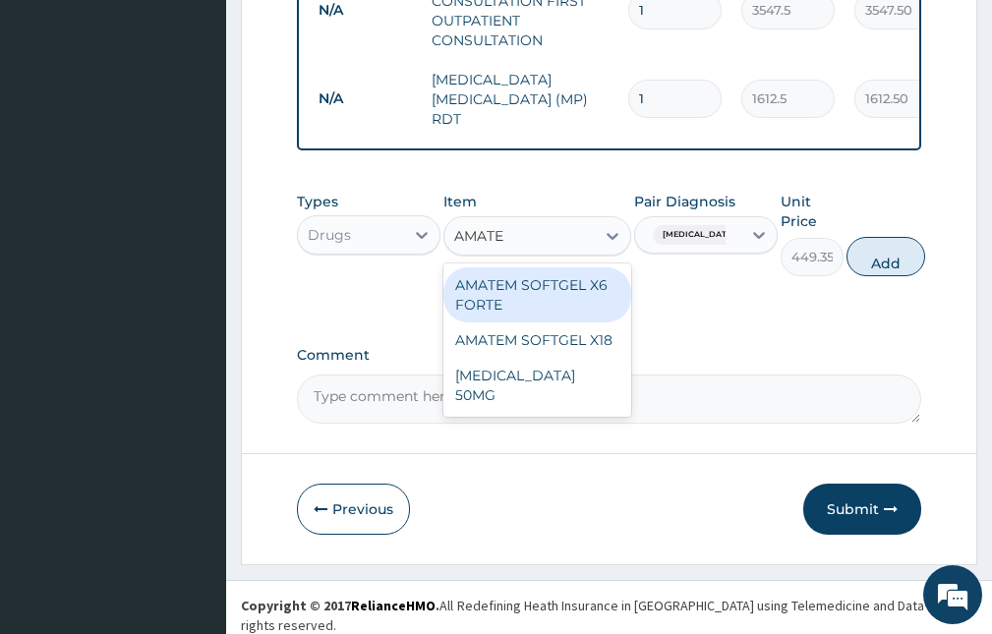
type input "AMATEM"
click at [566, 288] on div "AMATEM SOFTGEL X6 FORTE" at bounding box center [536, 294] width 187 height 55
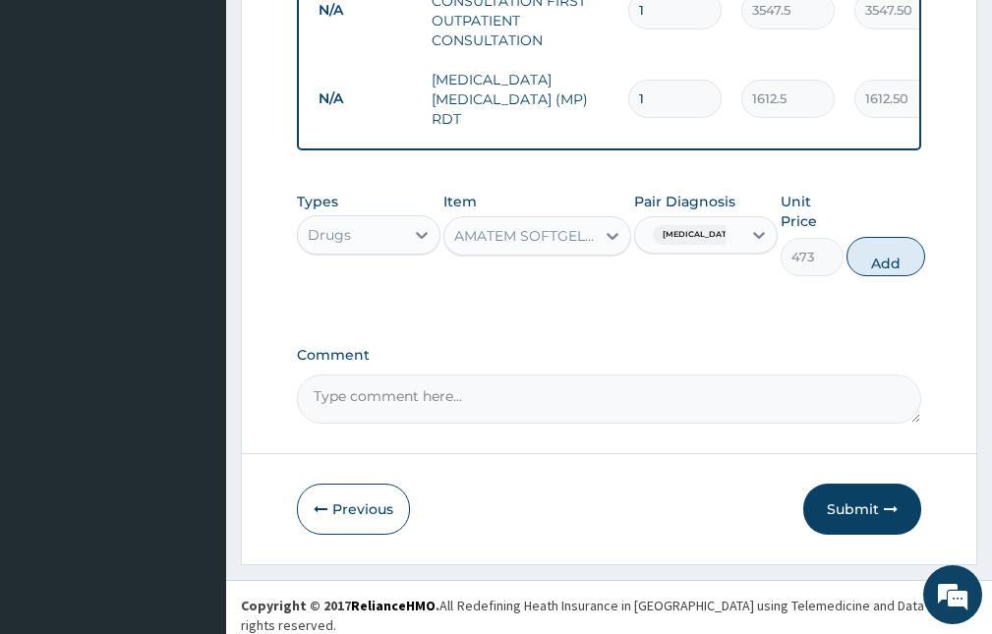
click at [873, 253] on button "Add" at bounding box center [885, 256] width 79 height 39
type input "0"
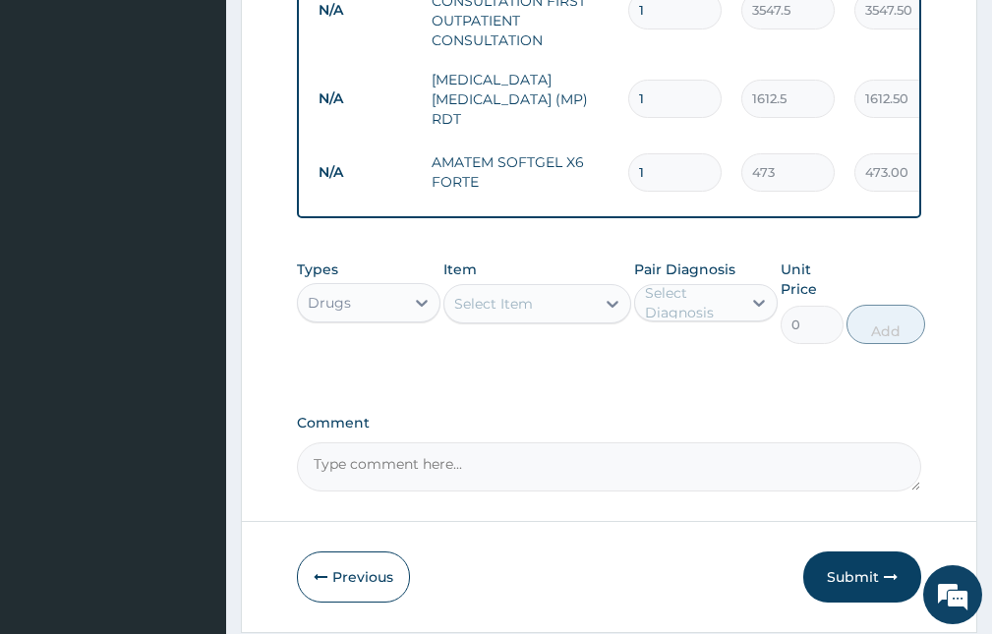
click at [651, 155] on input "1" at bounding box center [674, 172] width 93 height 38
drag, startPoint x: 651, startPoint y: 158, endPoint x: 624, endPoint y: 161, distance: 26.7
click at [624, 161] on td "1" at bounding box center [674, 173] width 113 height 58
type input "6"
type input "2838.00"
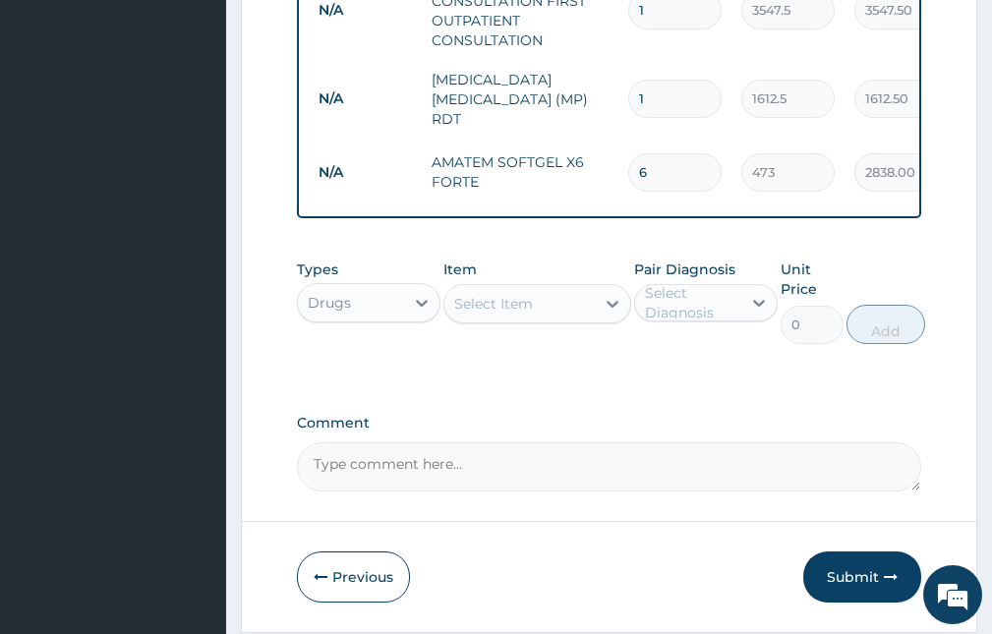
type input "6"
click at [492, 299] on div "Select Item" at bounding box center [493, 304] width 79 height 20
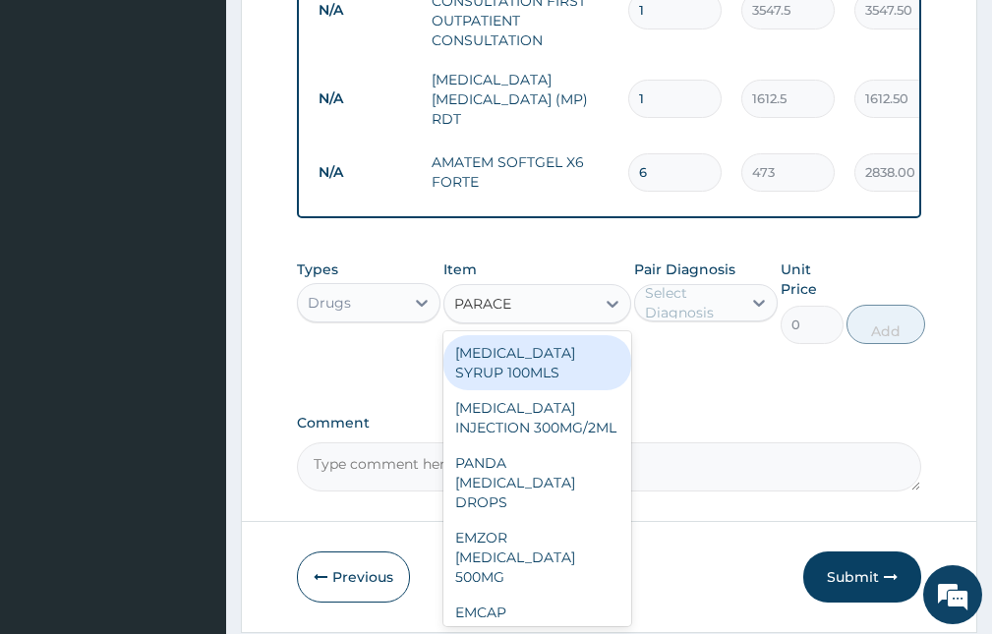
type input "PARACET"
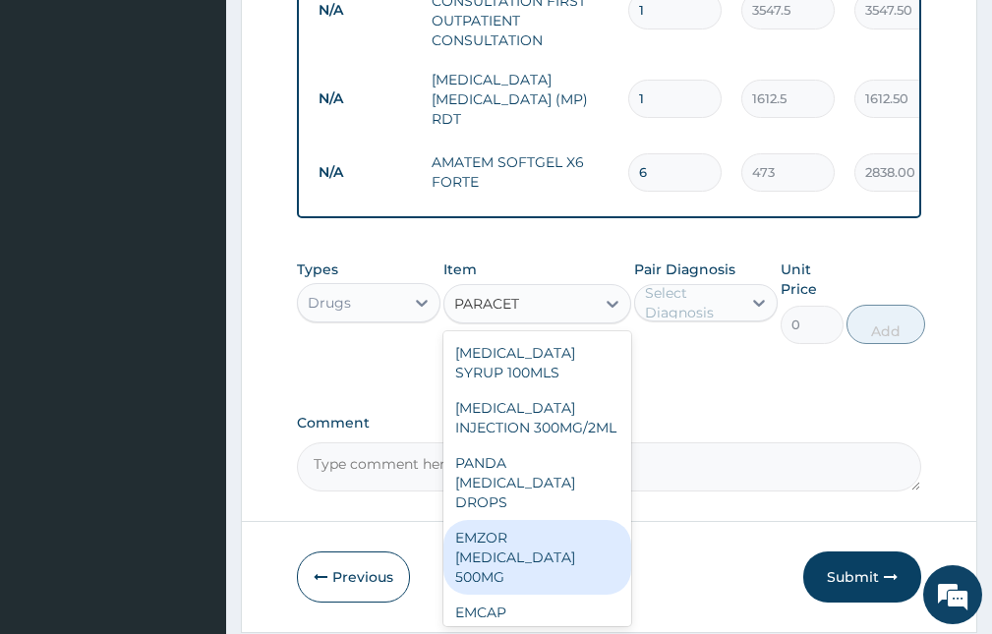
scroll to position [67, 0]
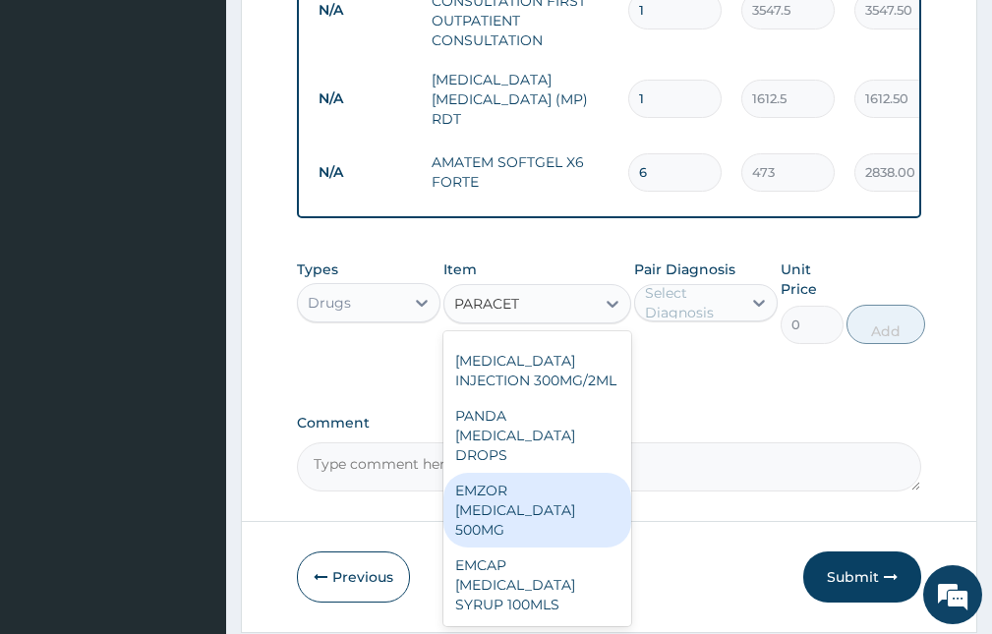
click at [507, 510] on div "EMZOR PARACETAMOL 500MG" at bounding box center [536, 510] width 187 height 75
type input "23.65"
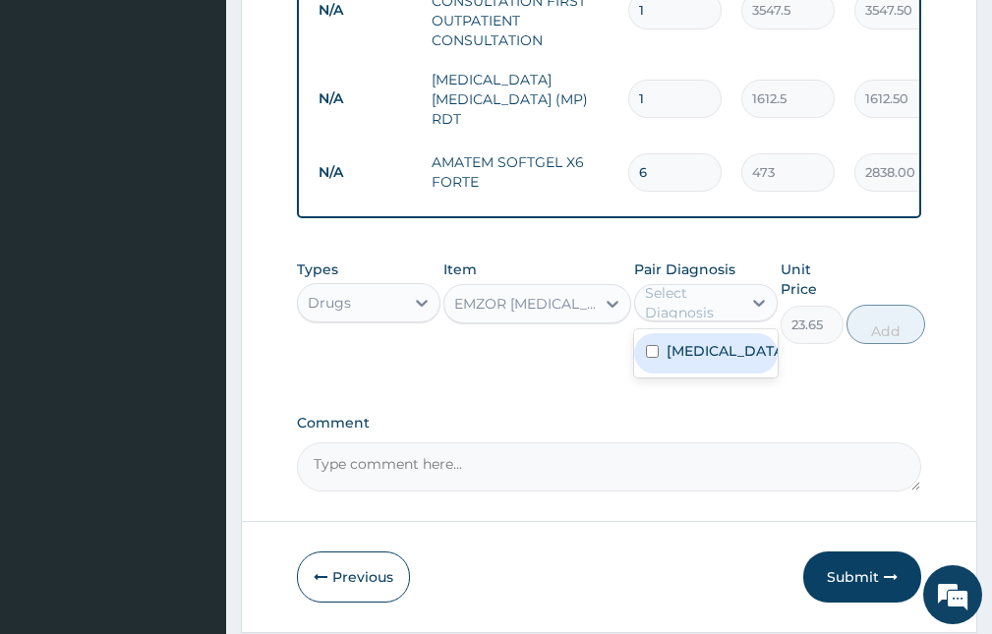
drag, startPoint x: 713, startPoint y: 292, endPoint x: 703, endPoint y: 311, distance: 21.1
click at [709, 294] on div "Select Diagnosis" at bounding box center [692, 302] width 94 height 39
click at [683, 361] on label "Falciparum malaria" at bounding box center [726, 351] width 120 height 20
checkbox input "true"
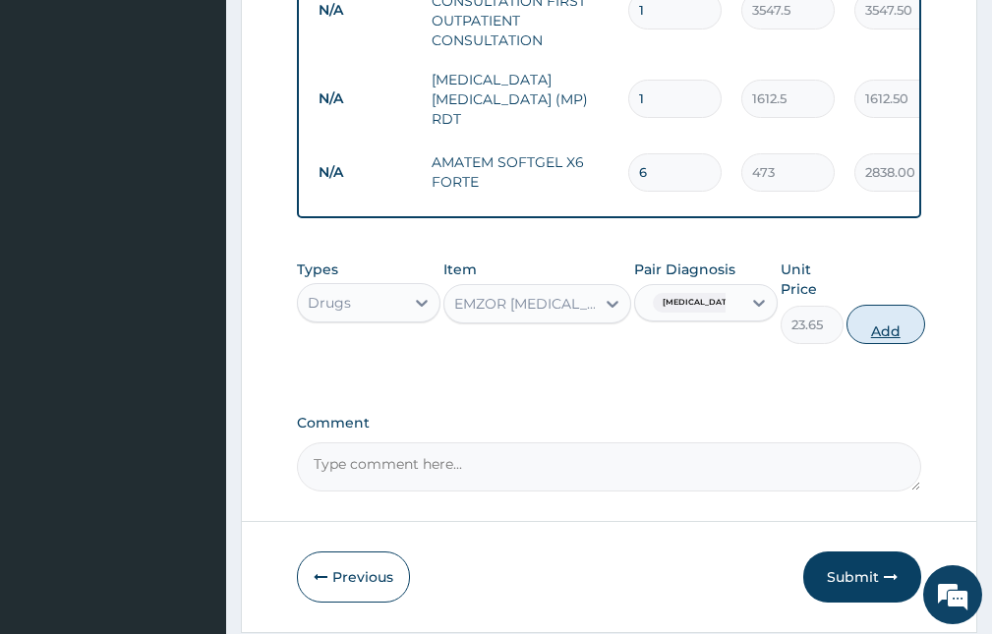
click at [860, 323] on button "Add" at bounding box center [885, 324] width 79 height 39
type input "0"
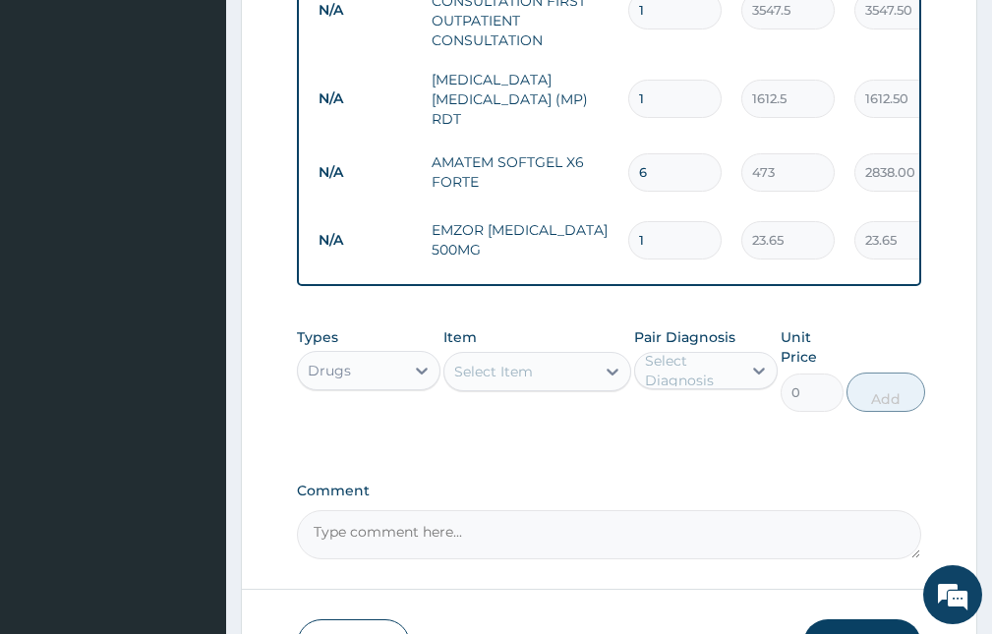
type input "18"
type input "425.70"
type input "18"
click at [526, 377] on div "Select Item" at bounding box center [493, 372] width 79 height 20
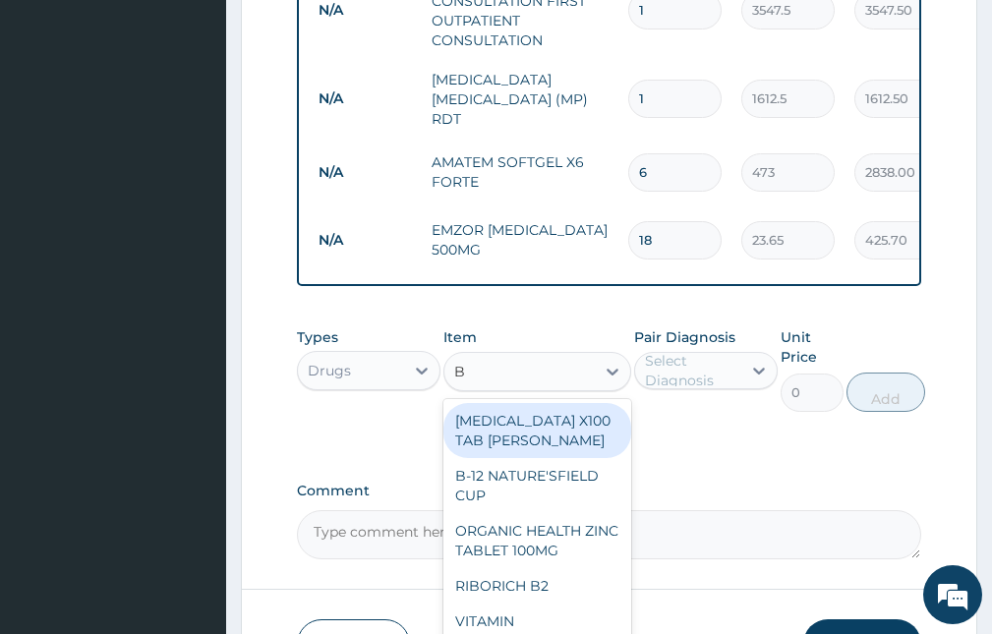
type input "B C"
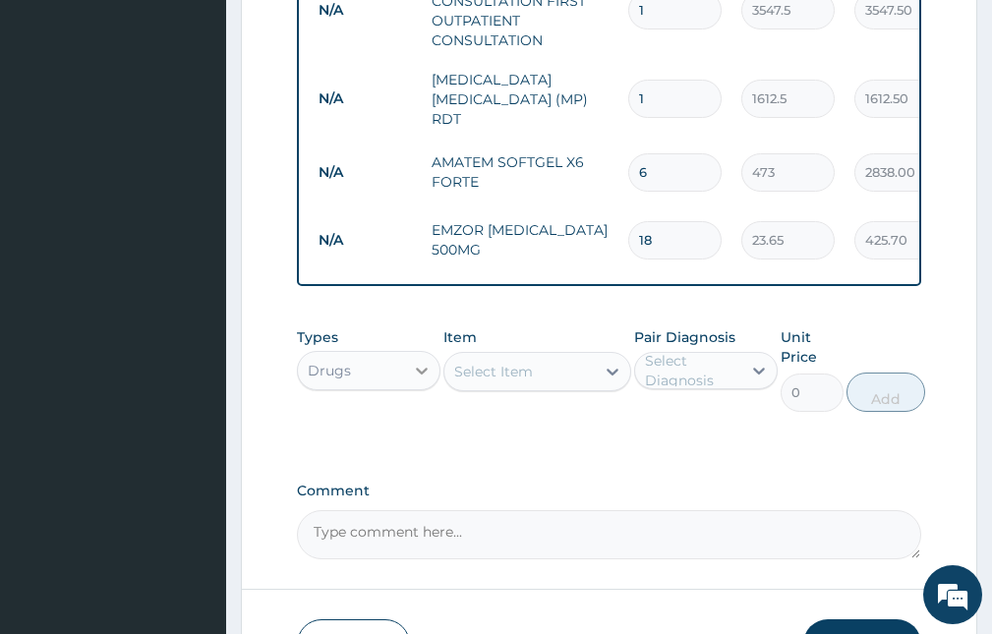
drag, startPoint x: 493, startPoint y: 379, endPoint x: 426, endPoint y: 385, distance: 68.1
click at [422, 387] on div "Types Drugs Item option EMZOR PARACETAMOL 500MG, selected. Select is focused ,t…" at bounding box center [609, 369] width 624 height 104
click at [491, 376] on div "Select Item" at bounding box center [493, 372] width 79 height 20
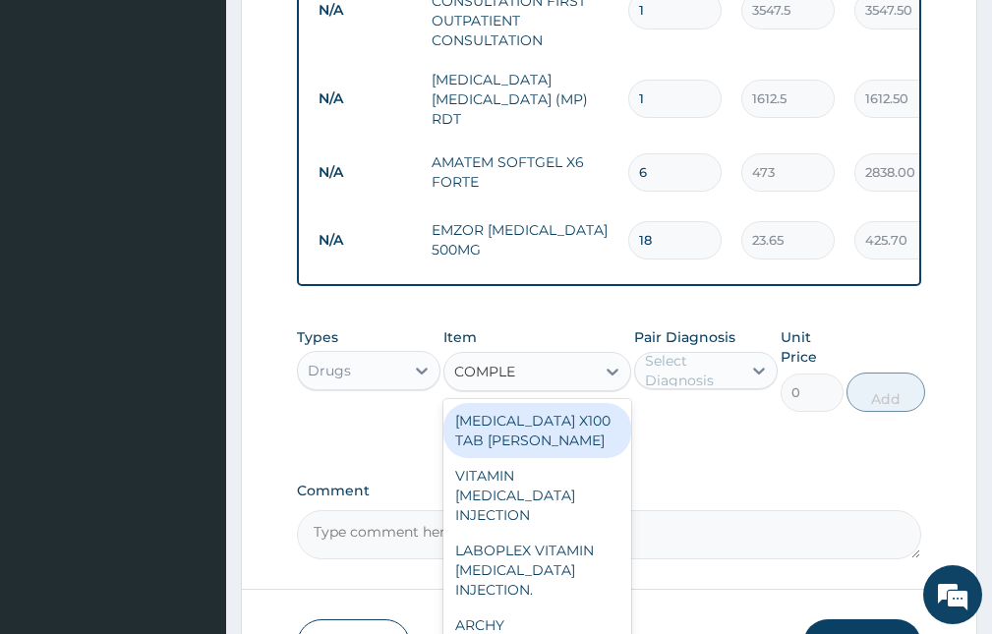
type input "COMPLEX"
click at [509, 431] on div "B-COMPLEX X100 TAB DR MAYER" at bounding box center [536, 430] width 187 height 55
type input "23.65"
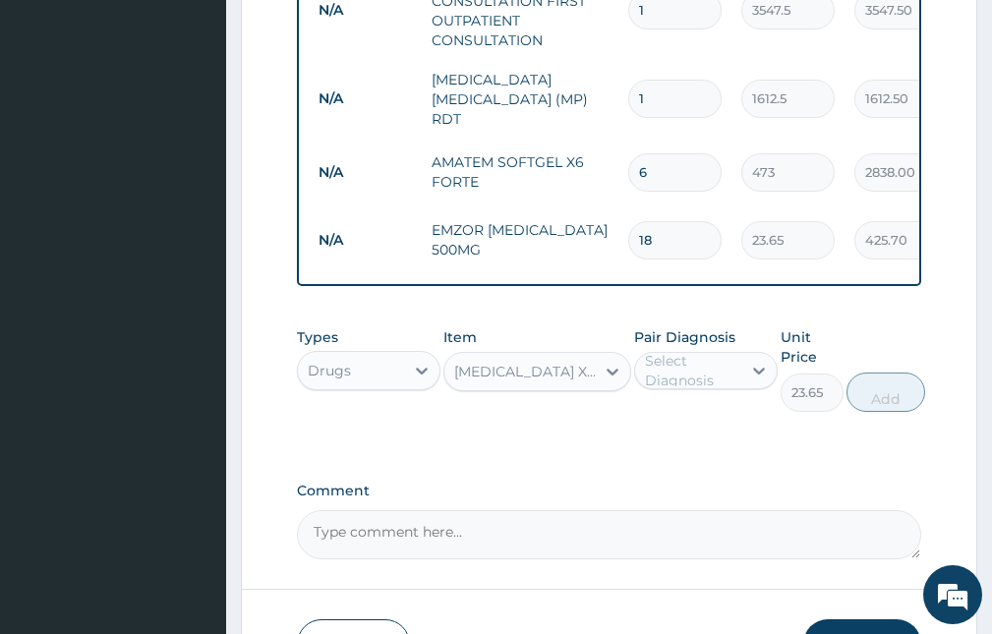
click at [529, 378] on div "B-COMPLEX X100 TAB DR MAYER" at bounding box center [525, 372] width 142 height 20
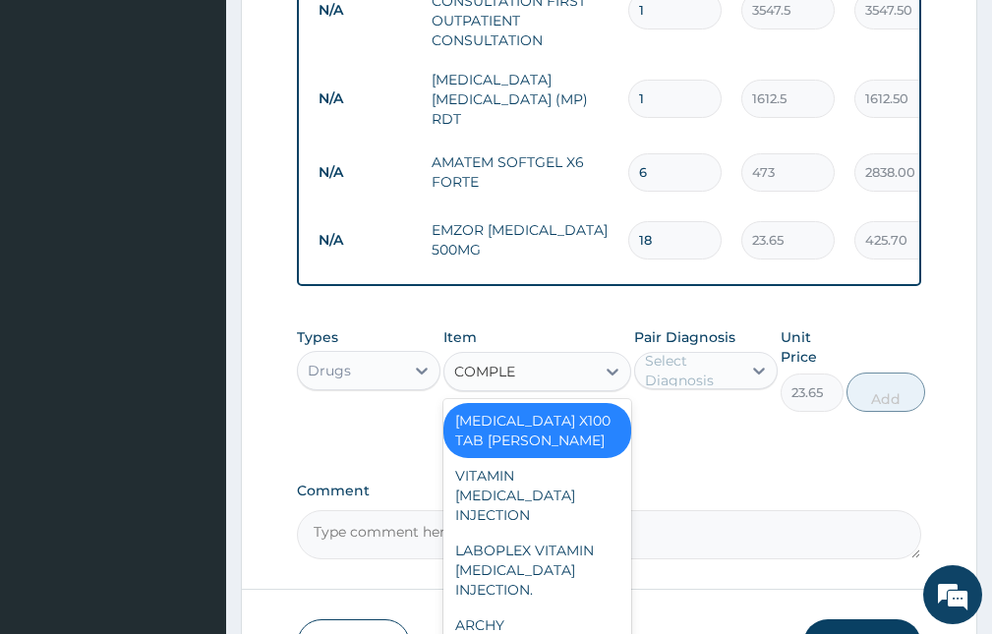
type input "COMPLEX"
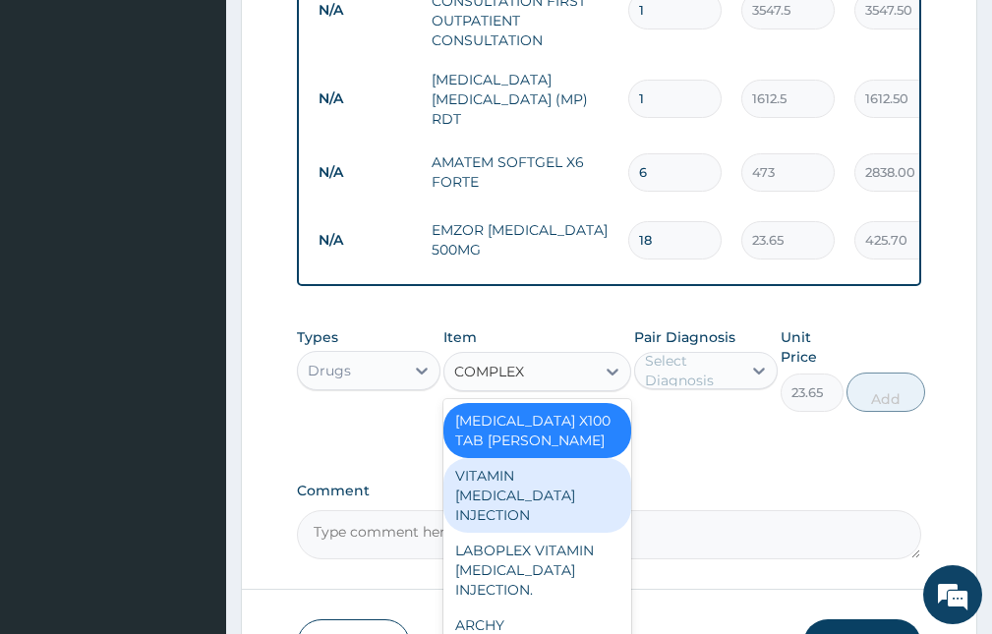
click at [539, 483] on div "VITAMIN B COMPLEX INJECTION" at bounding box center [536, 495] width 187 height 75
type input "354.75"
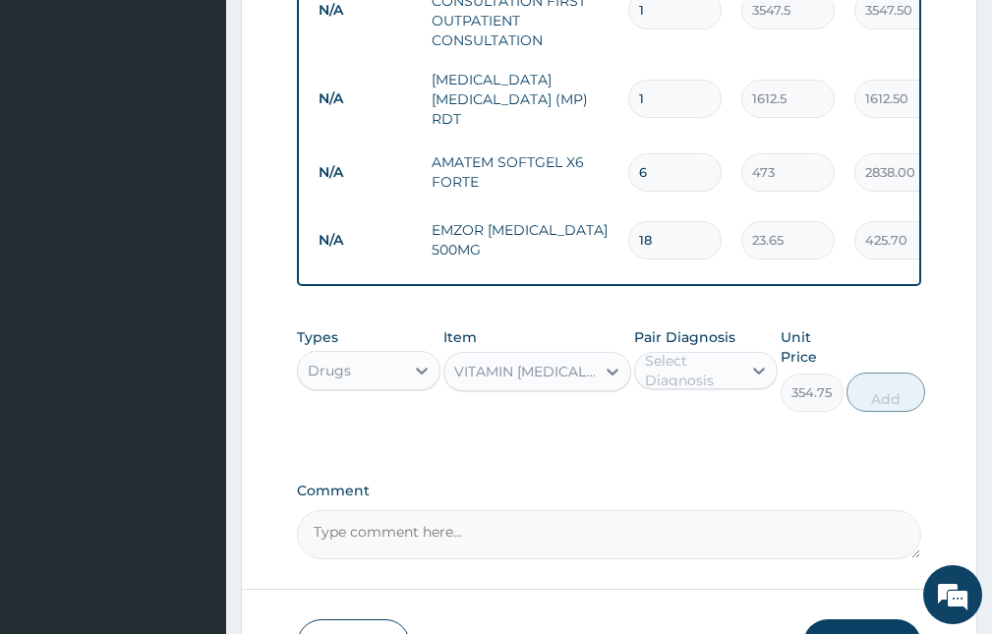
click at [568, 374] on div "VITAMIN B COMPLEX INJECTION" at bounding box center [525, 372] width 142 height 20
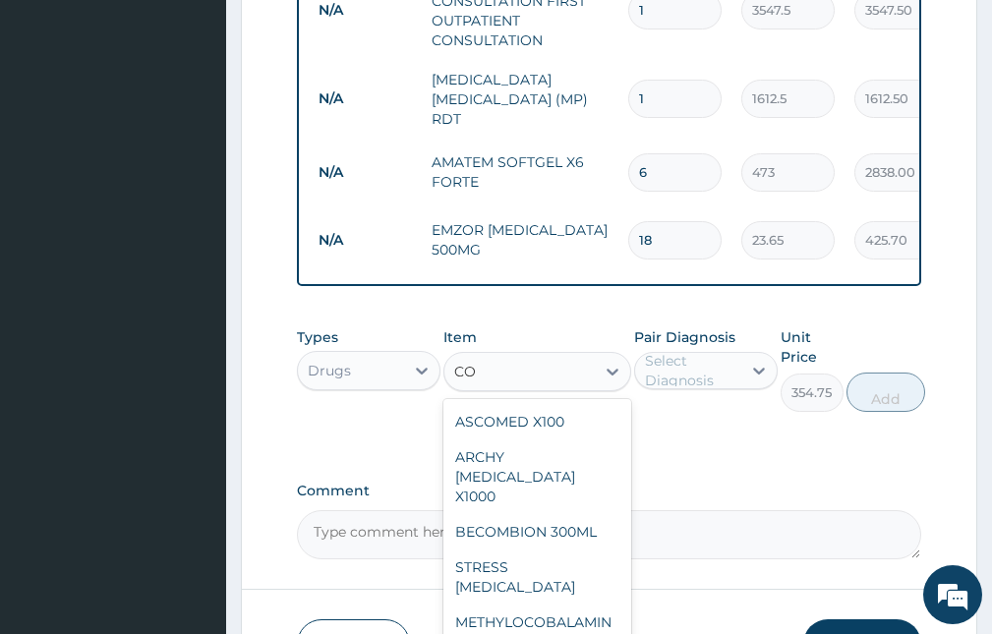
scroll to position [0, 0]
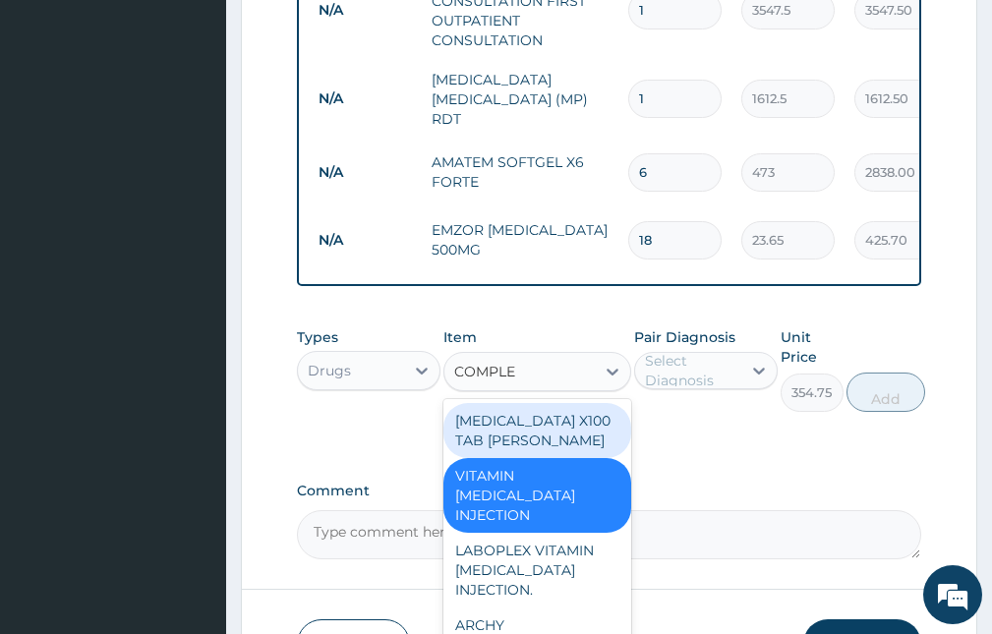
type input "COMPLEX"
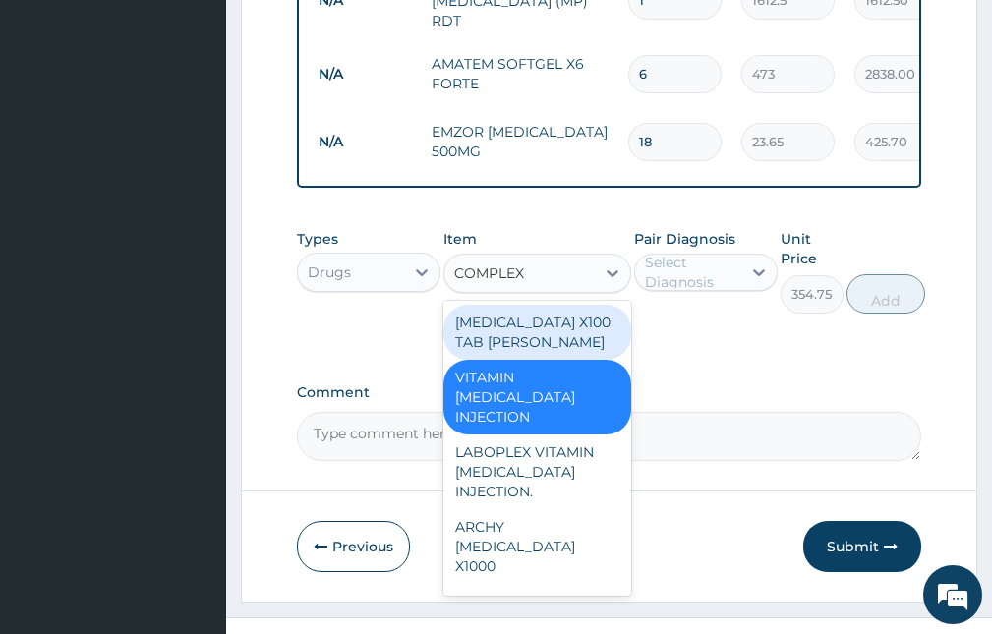
scroll to position [746, 0]
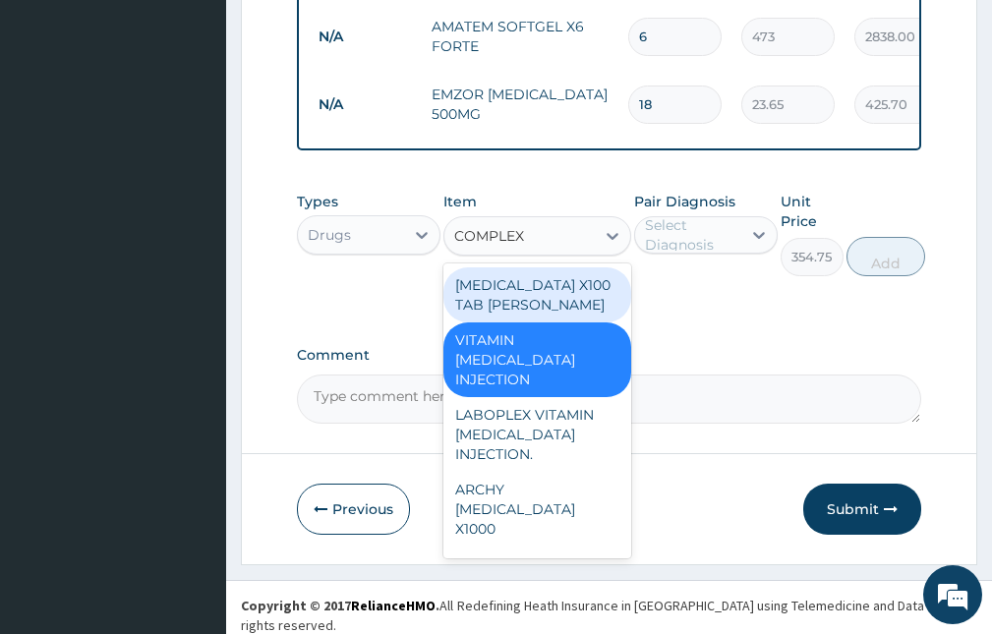
click at [534, 297] on div "B-COMPLEX X100 TAB DR MAYER" at bounding box center [536, 294] width 187 height 55
type input "23.65"
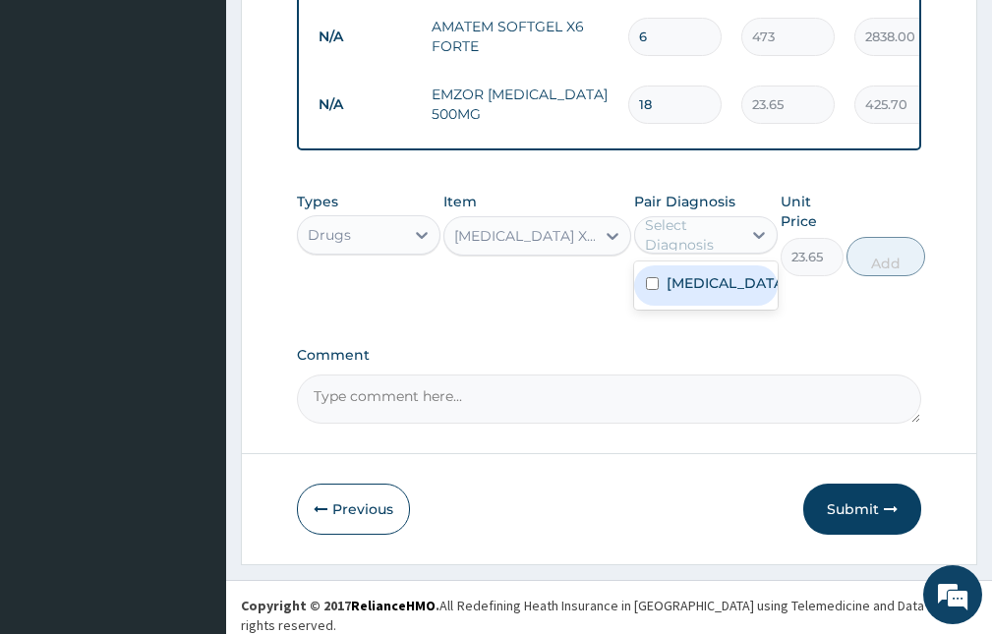
drag, startPoint x: 689, startPoint y: 238, endPoint x: 671, endPoint y: 303, distance: 67.2
click at [688, 237] on div "Select Diagnosis" at bounding box center [692, 234] width 94 height 39
drag, startPoint x: 671, startPoint y: 307, endPoint x: 818, endPoint y: 305, distance: 146.5
click at [684, 293] on label "Falciparum malaria" at bounding box center [726, 283] width 120 height 20
checkbox input "true"
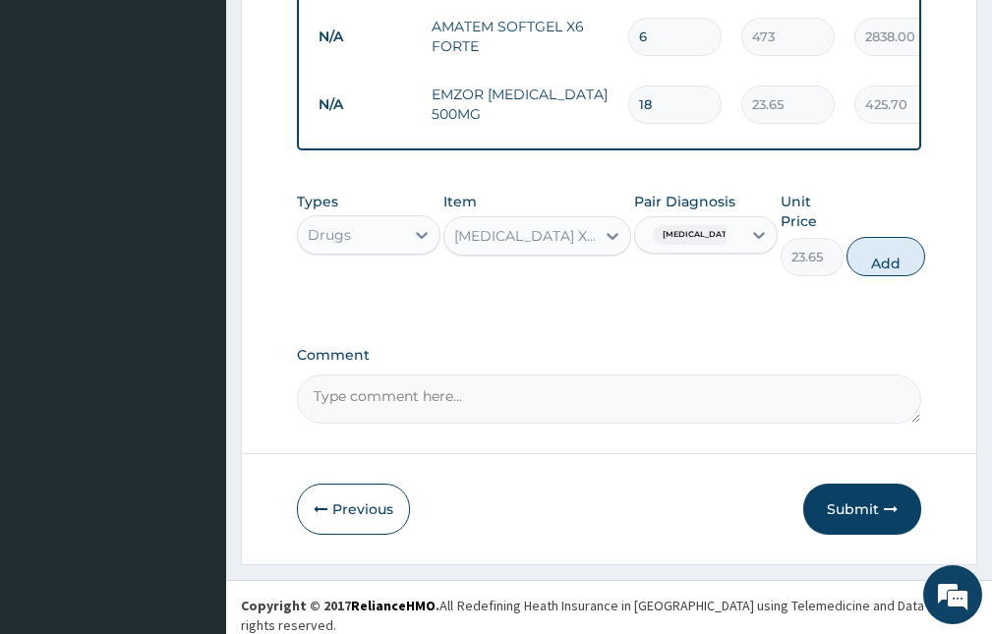
drag, startPoint x: 900, startPoint y: 241, endPoint x: 862, endPoint y: 251, distance: 39.6
click at [896, 243] on button "Add" at bounding box center [885, 256] width 79 height 39
type input "0"
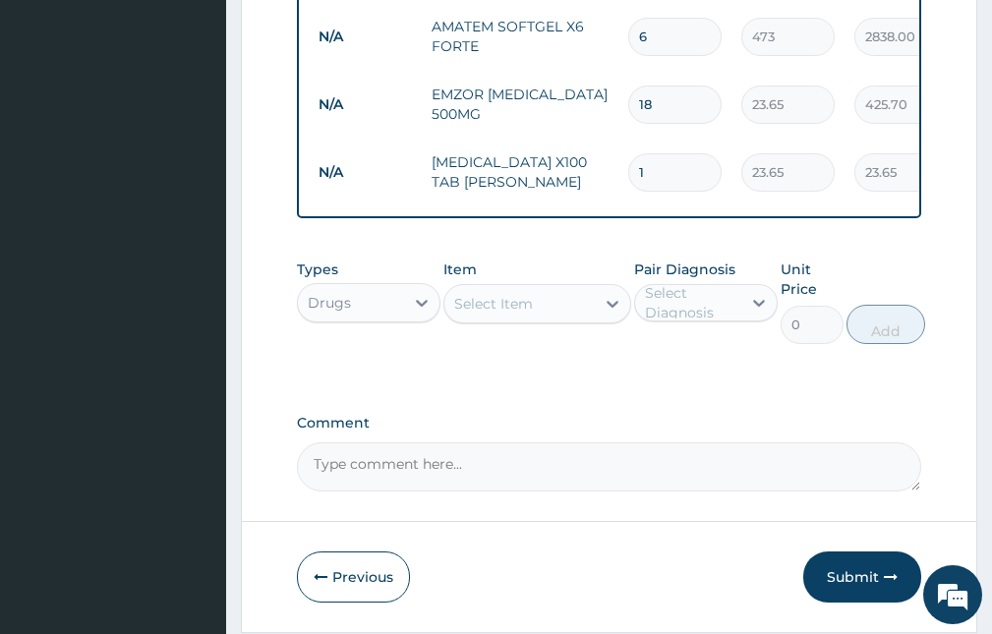
drag, startPoint x: 654, startPoint y: 160, endPoint x: 607, endPoint y: 158, distance: 46.2
click at [615, 160] on tr "N/A B-COMPLEX X100 TAB DR MAYER 1 23.65 23.65 Falciparum malaria Delete" at bounding box center [790, 173] width 963 height 68
type input "15"
type input "354.75"
type input "15"
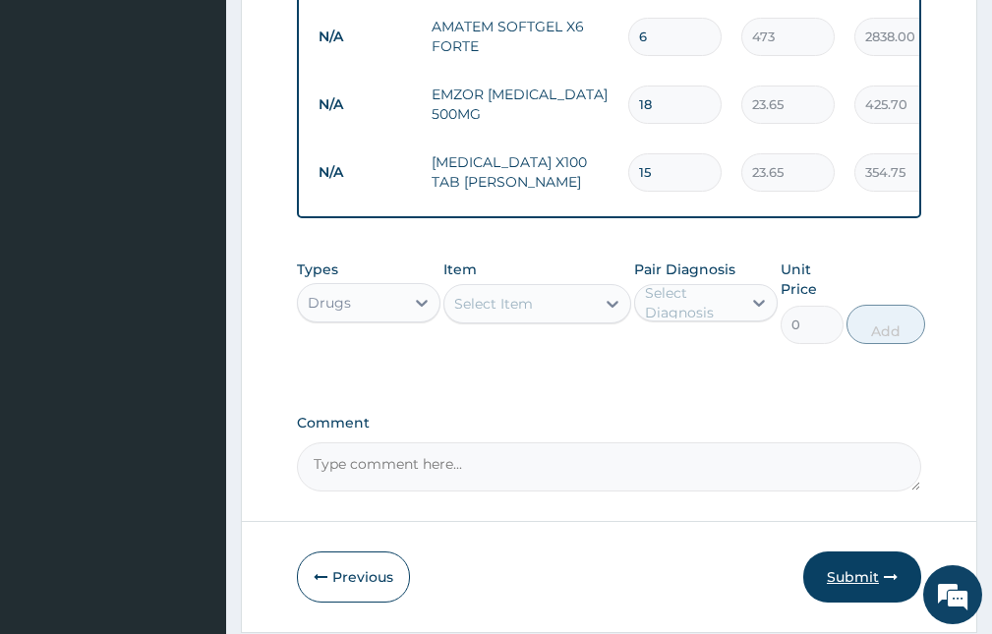
click at [864, 566] on button "Submit" at bounding box center [862, 576] width 118 height 51
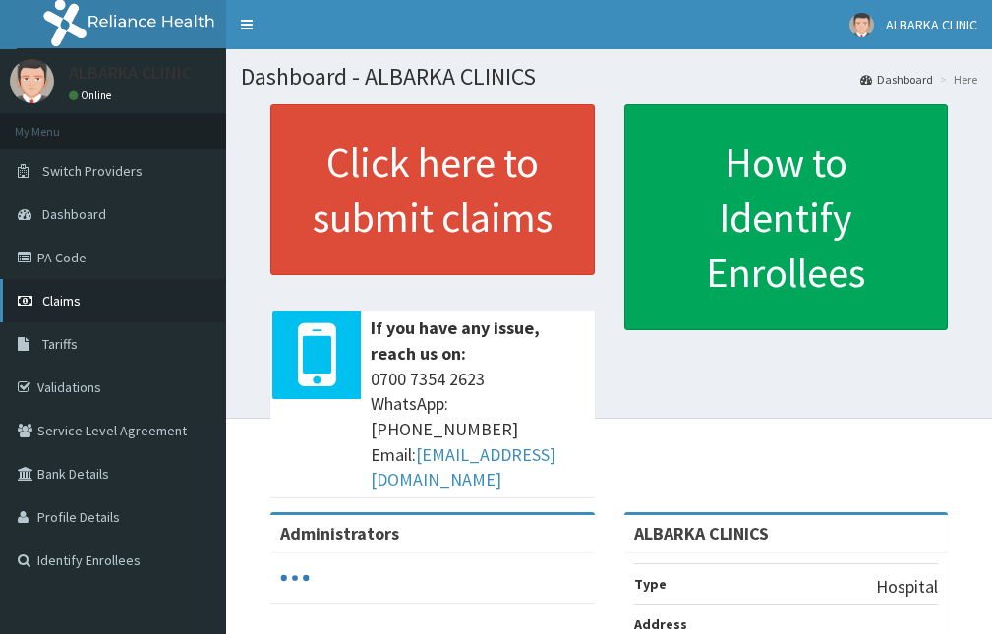
click at [37, 306] on link "Claims" at bounding box center [113, 300] width 226 height 43
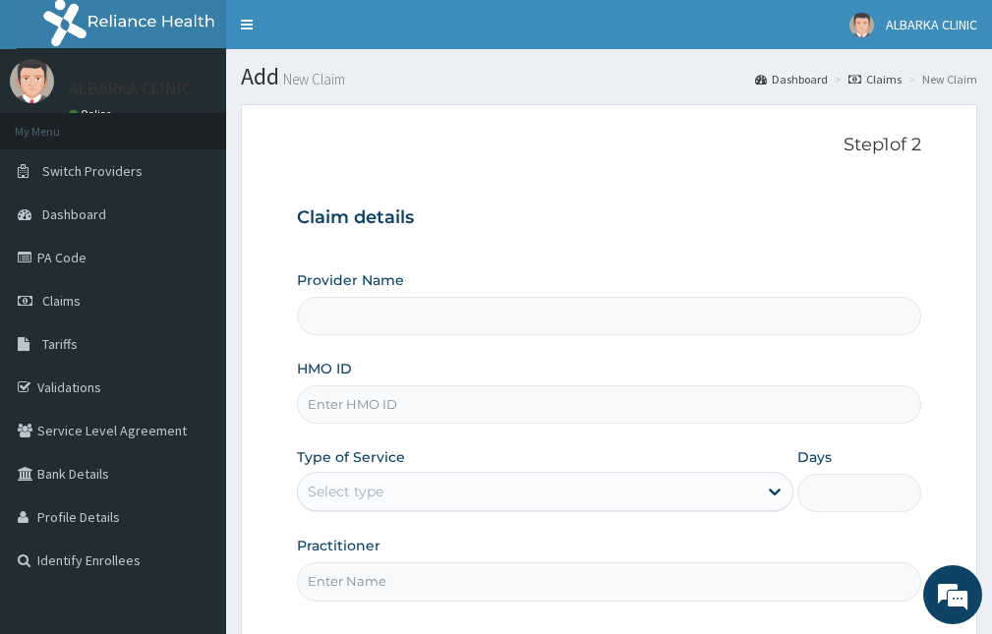
click at [365, 321] on input "Provider Name" at bounding box center [609, 316] width 624 height 38
click at [350, 394] on input "HMO ID" at bounding box center [609, 404] width 624 height 38
type input "T"
type input "ALBARKA CLINICS"
type input "TFO/10007/A"
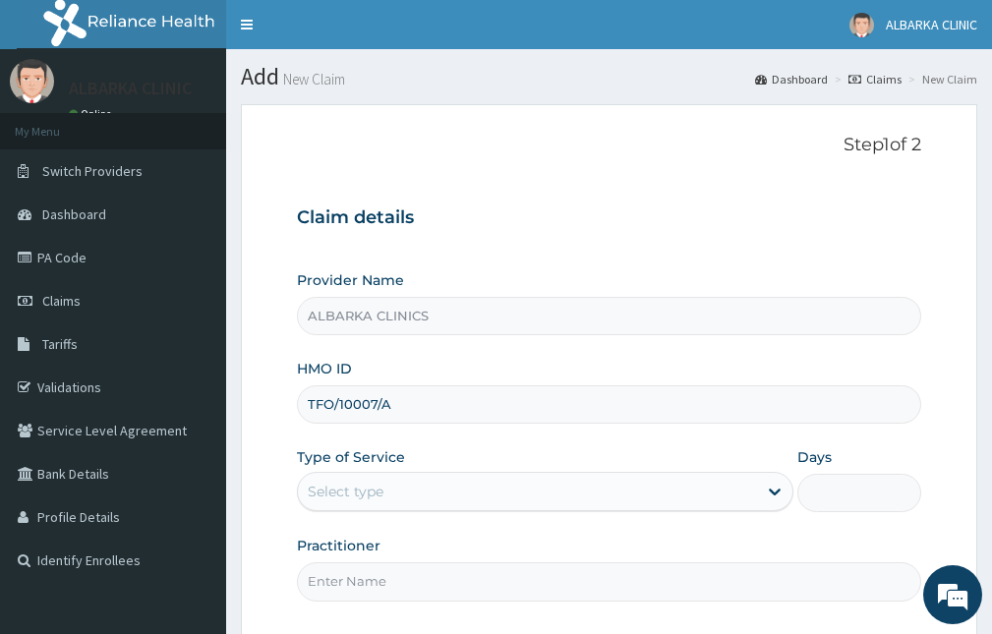
click at [361, 473] on div "Select type" at bounding box center [545, 491] width 496 height 39
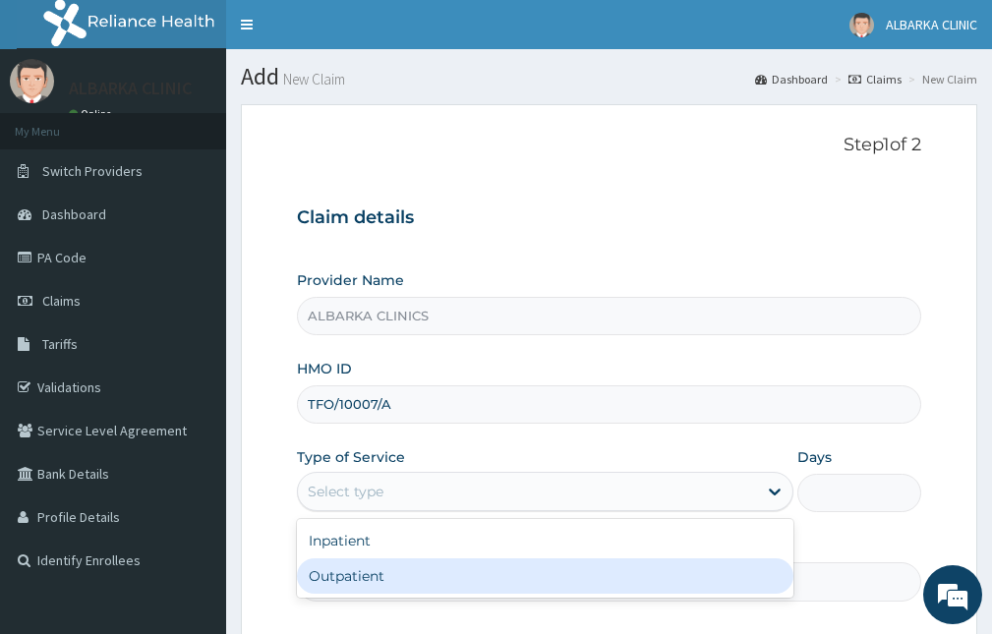
click at [378, 575] on div "Outpatient" at bounding box center [545, 575] width 496 height 35
type input "1"
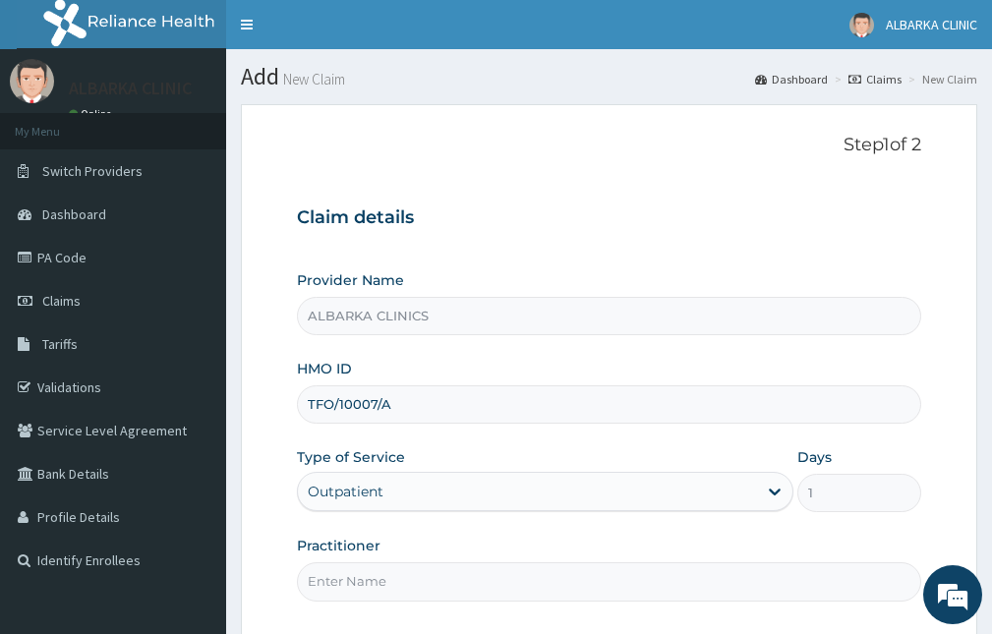
scroll to position [98, 0]
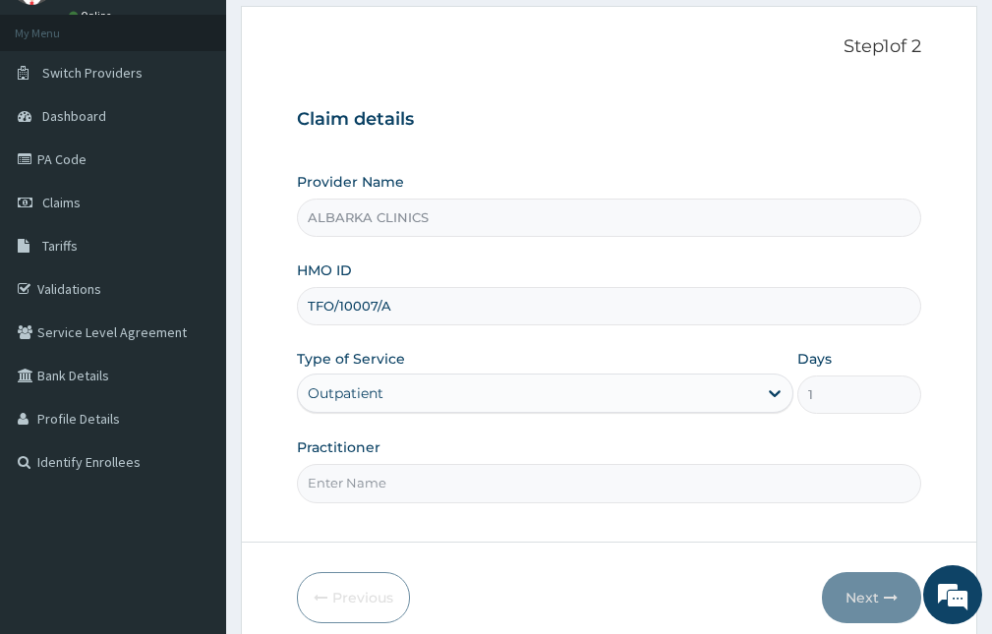
click at [351, 486] on input "Practitioner" at bounding box center [609, 483] width 624 height 38
type input "[PERSON_NAME]"
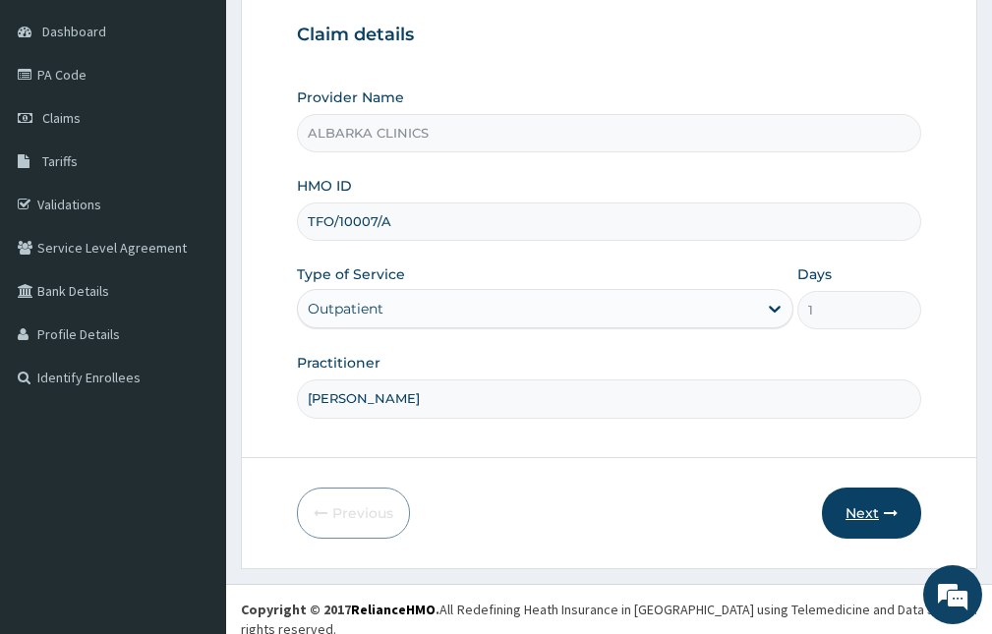
click at [895, 511] on icon "button" at bounding box center [891, 513] width 14 height 14
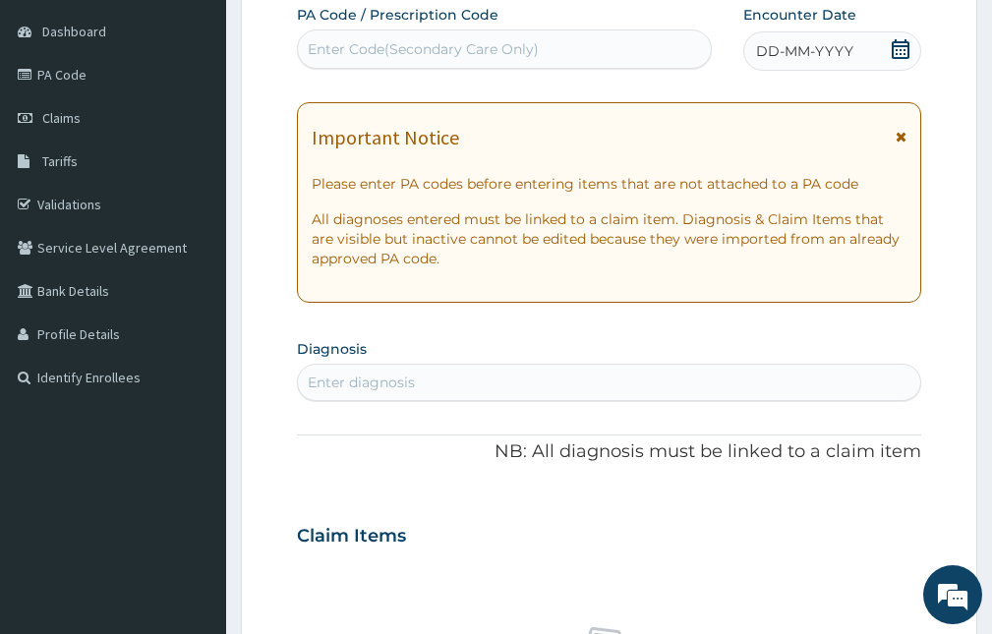
click at [898, 139] on icon at bounding box center [900, 137] width 11 height 14
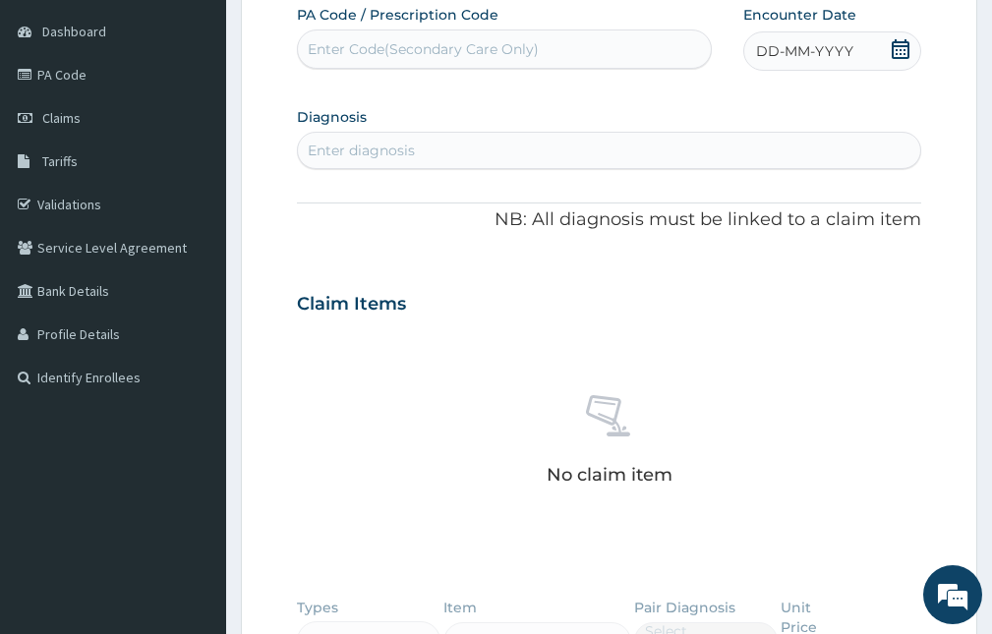
click at [342, 158] on div "Enter diagnosis" at bounding box center [361, 151] width 107 height 20
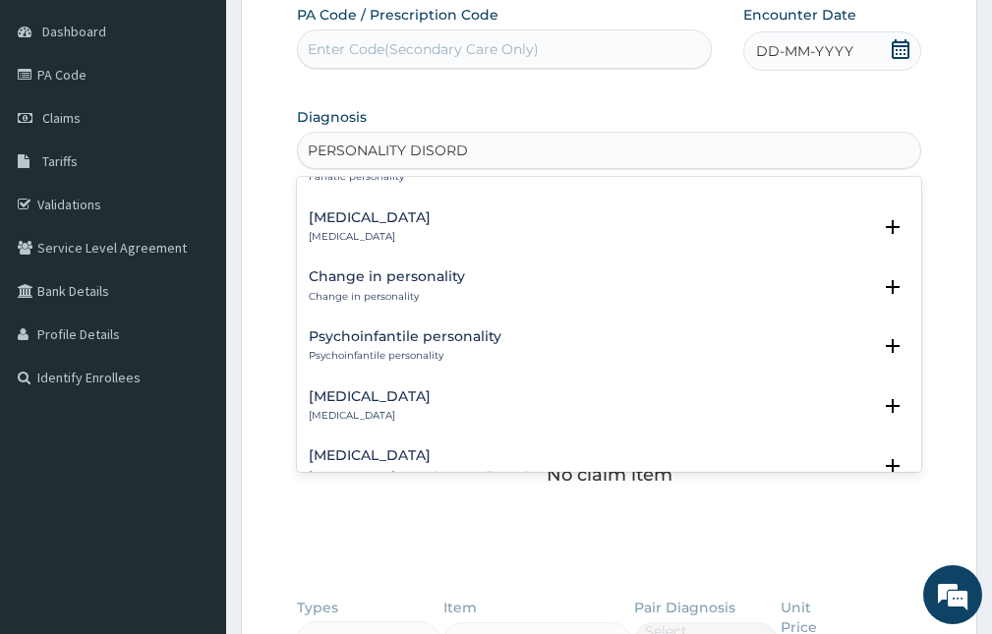
scroll to position [0, 0]
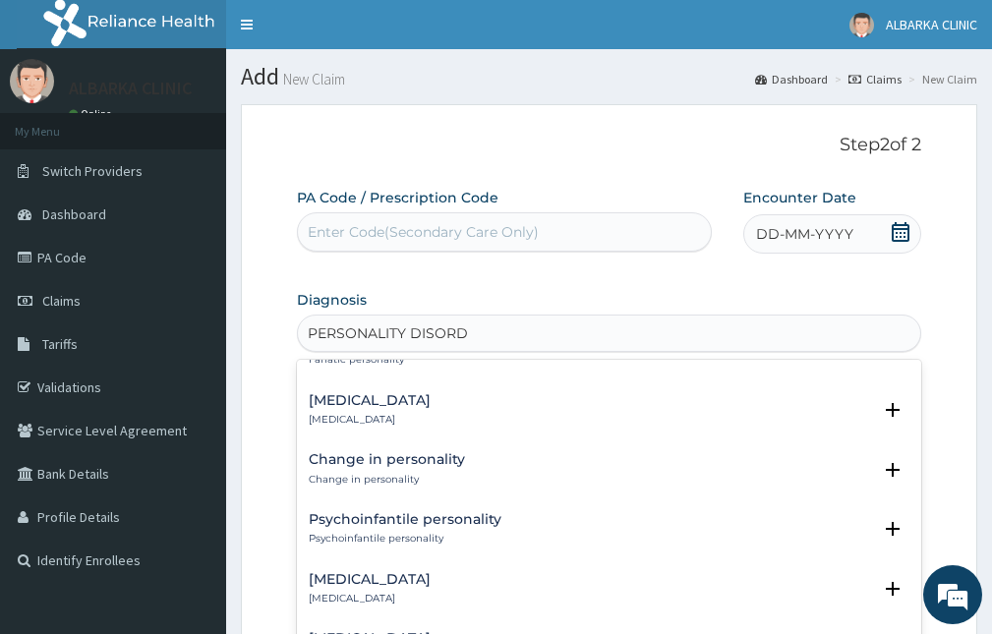
type input "PERSONALITY DISORD"
